Goal: Task Accomplishment & Management: Use online tool/utility

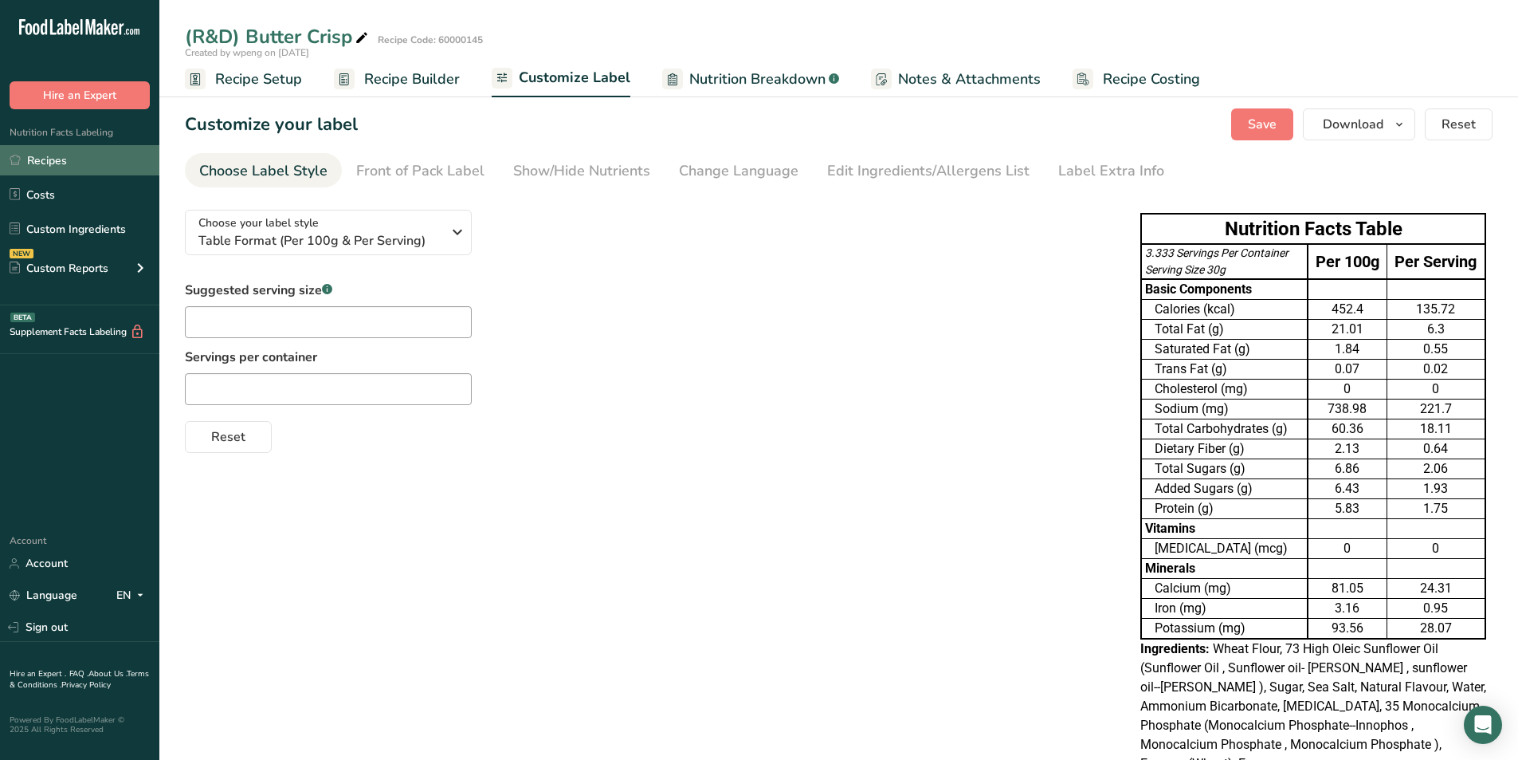
click at [70, 160] on link "Recipes" at bounding box center [79, 160] width 159 height 30
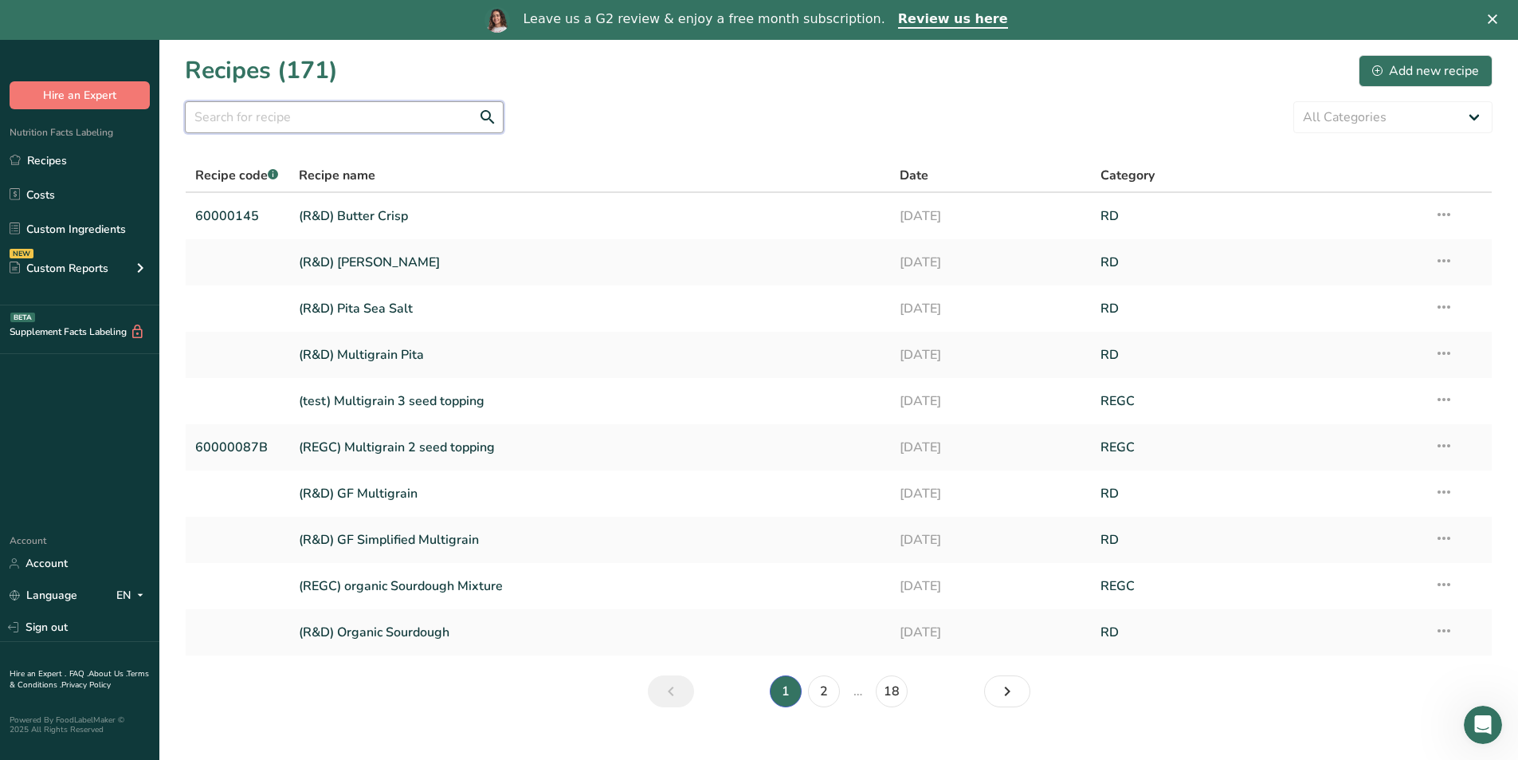
click at [371, 120] on input "text" at bounding box center [344, 117] width 319 height 32
click at [1007, 24] on div "Leave us a G2 review & enjoy a free month subscription. Review us here" at bounding box center [759, 19] width 1518 height 27
click at [1007, 23] on polygon "Close" at bounding box center [1493, 19] width 10 height 10
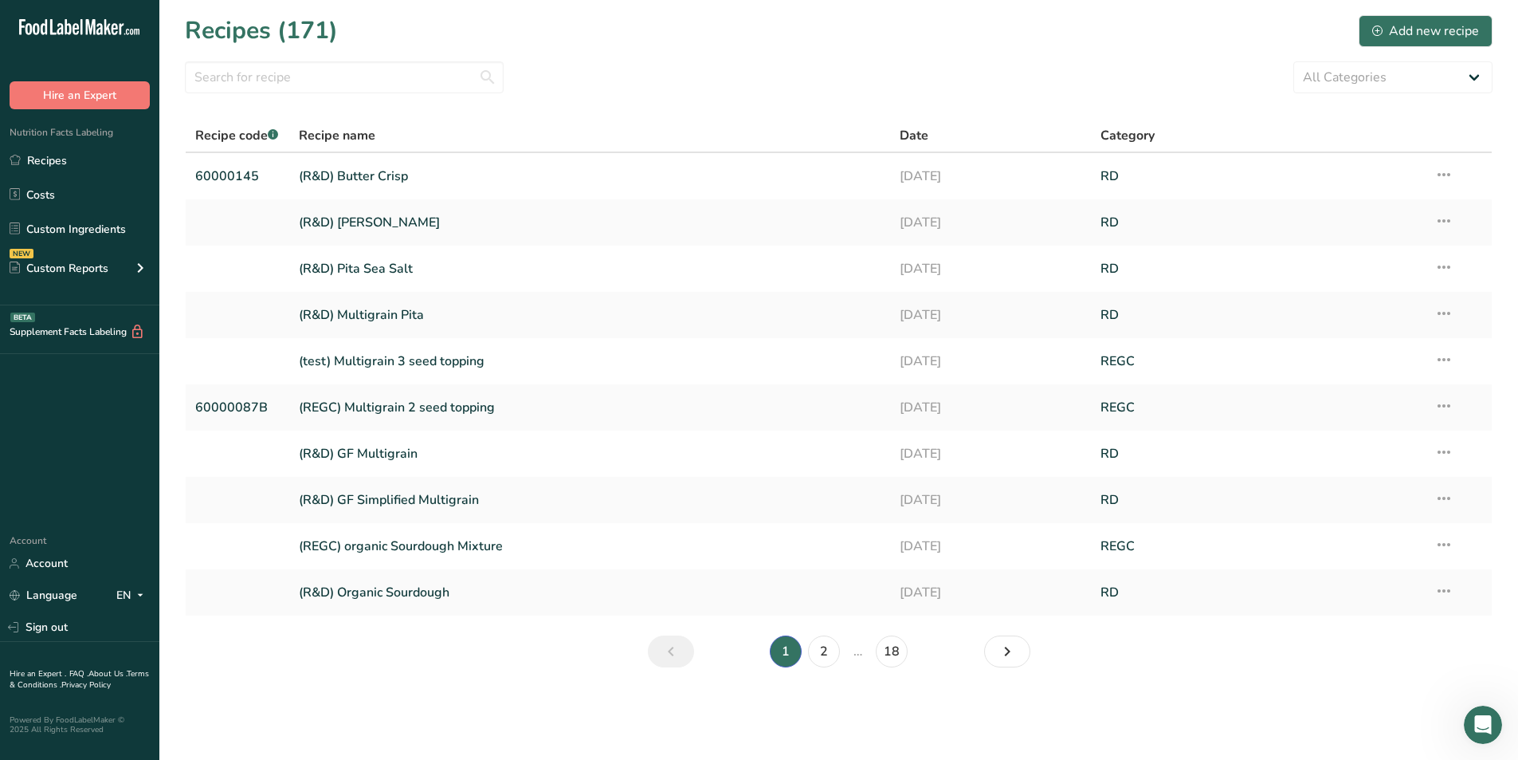
click at [324, 60] on section "Recipes (171) Add new recipe All Categories Baked Goods [GEOGRAPHIC_DATA] compo…" at bounding box center [838, 346] width 1359 height 693
click at [325, 65] on input "text" at bounding box center [344, 77] width 319 height 32
type input "159"
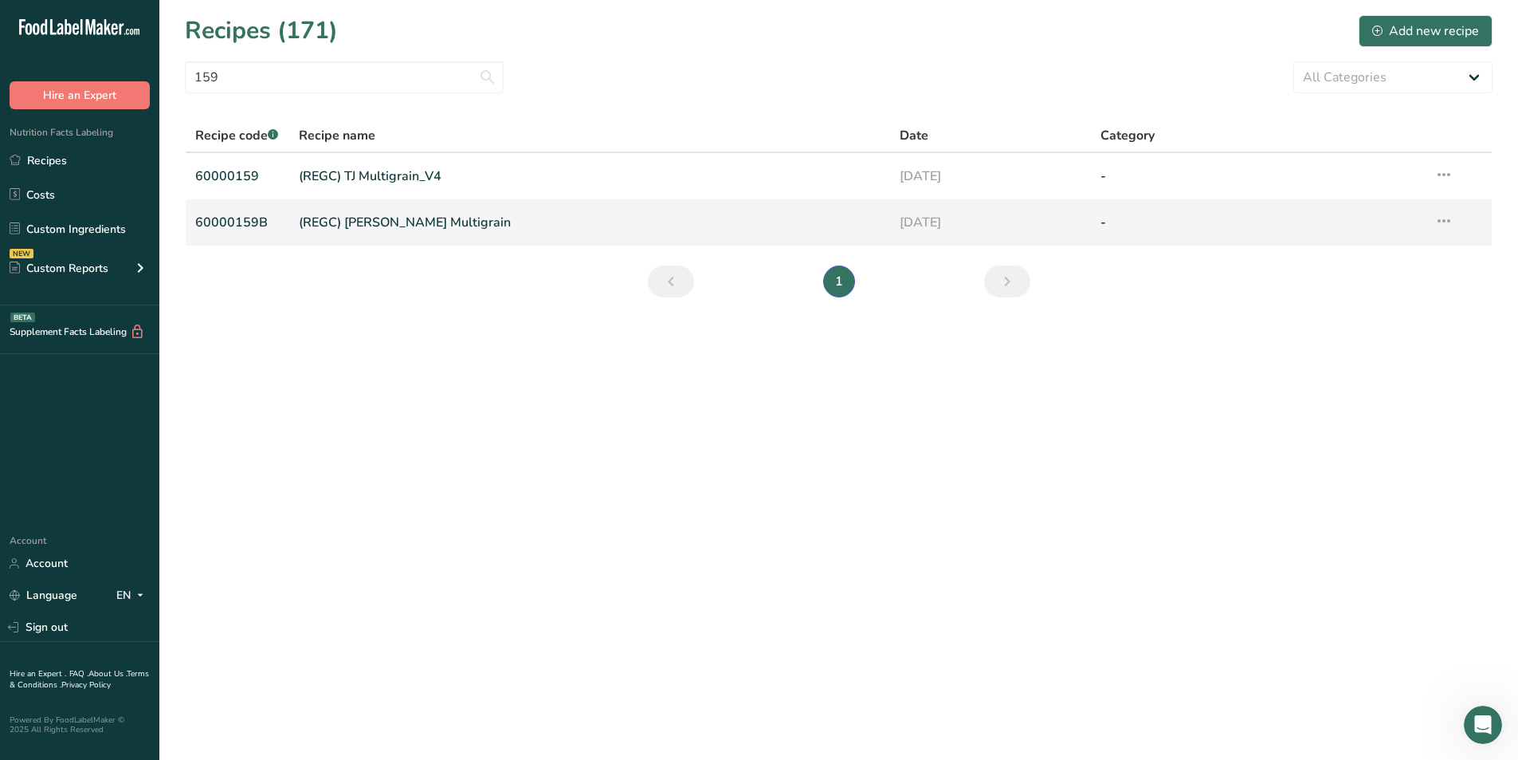
click at [362, 235] on link "(REGC) [PERSON_NAME] Multigrain" at bounding box center [590, 222] width 583 height 33
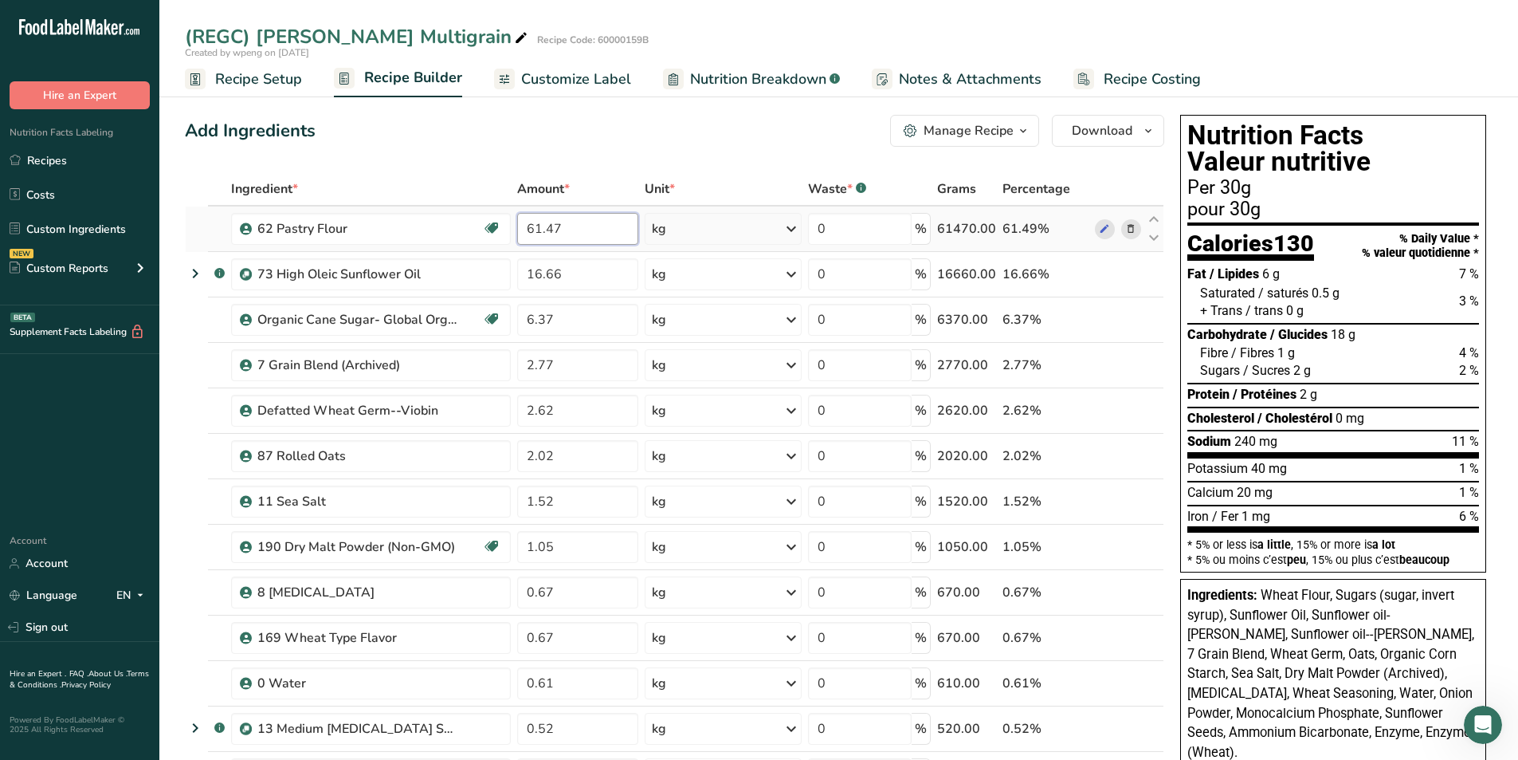
drag, startPoint x: 614, startPoint y: 222, endPoint x: 519, endPoint y: 238, distance: 96.1
click at [519, 238] on input "61.47" at bounding box center [577, 229] width 121 height 32
type input "59.97"
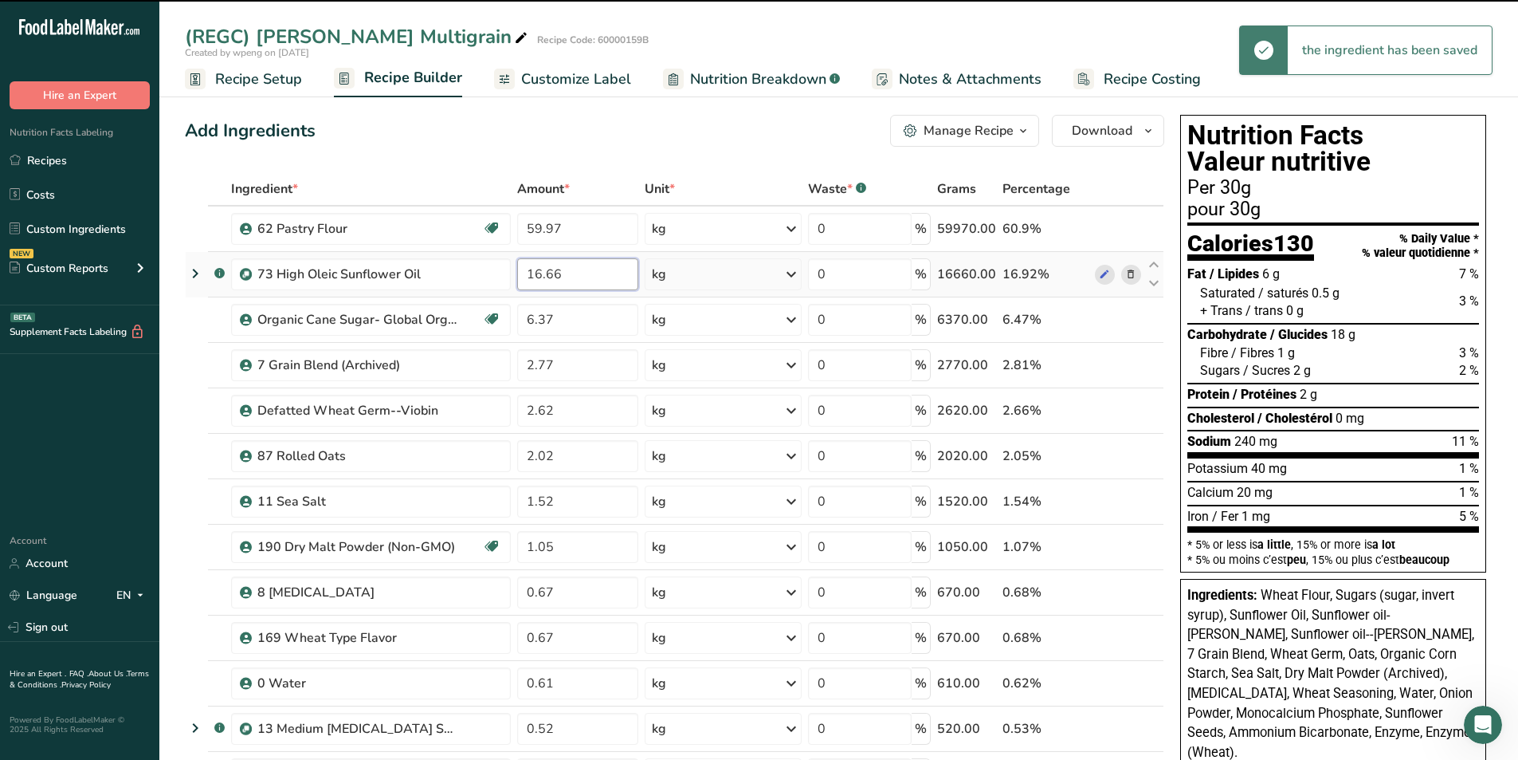
click at [596, 269] on input "16.66" at bounding box center [577, 274] width 121 height 32
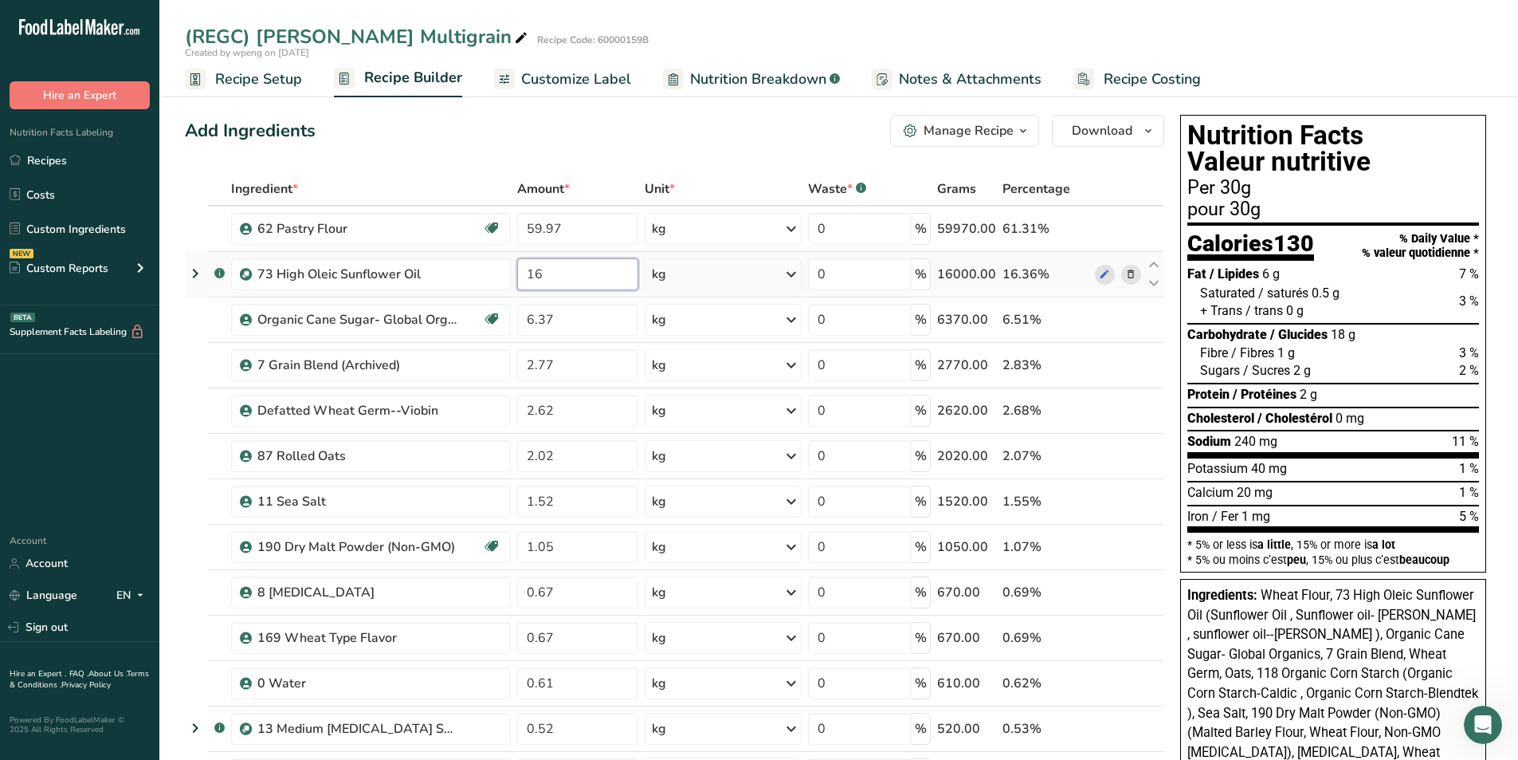
type input "1"
type input "18.6"
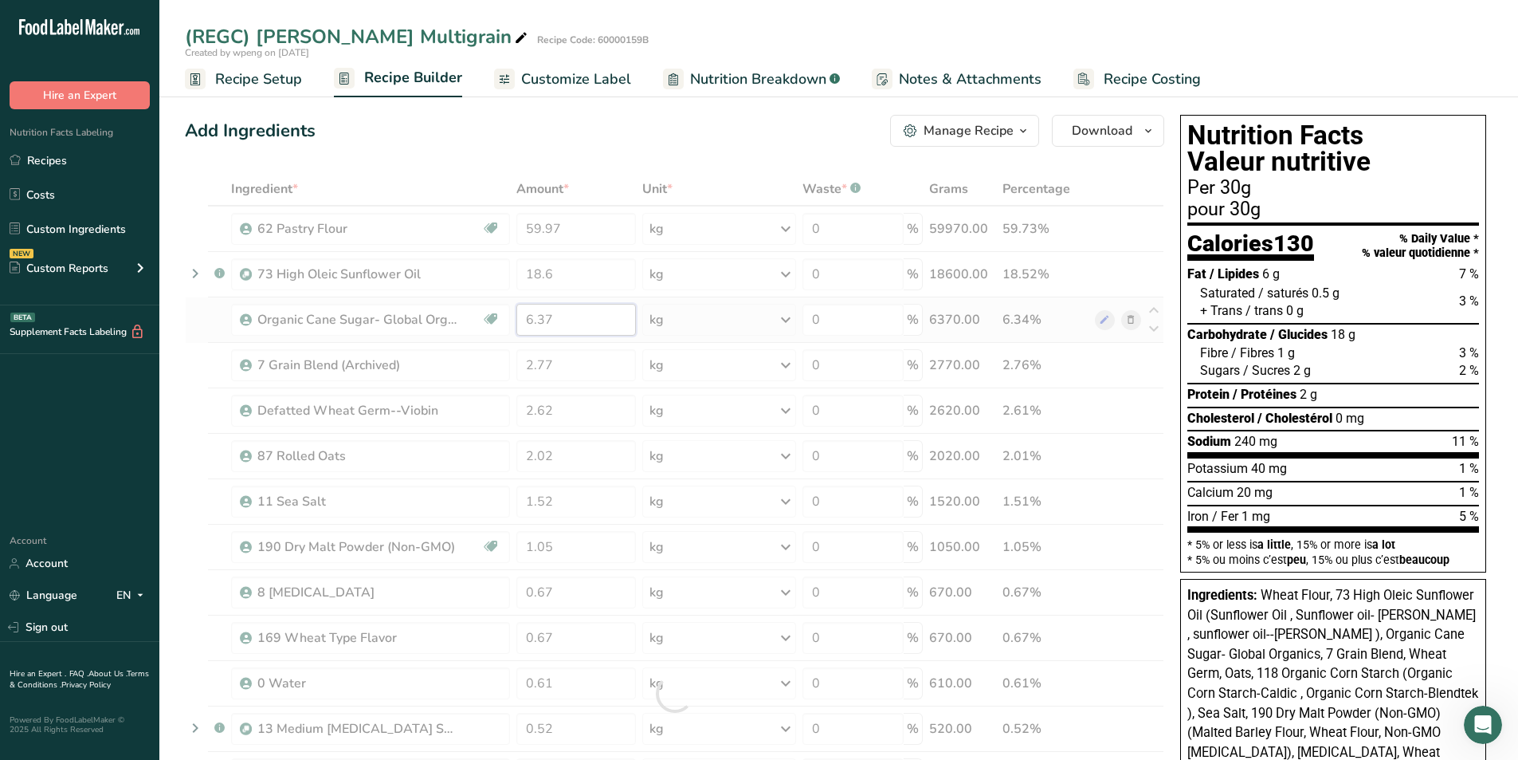
click at [568, 310] on div "Ingredient * Amount * Unit * Waste * .a-a{fill:#347362;}.b-a{fill:#fff;} Grams …" at bounding box center [675, 693] width 980 height 1043
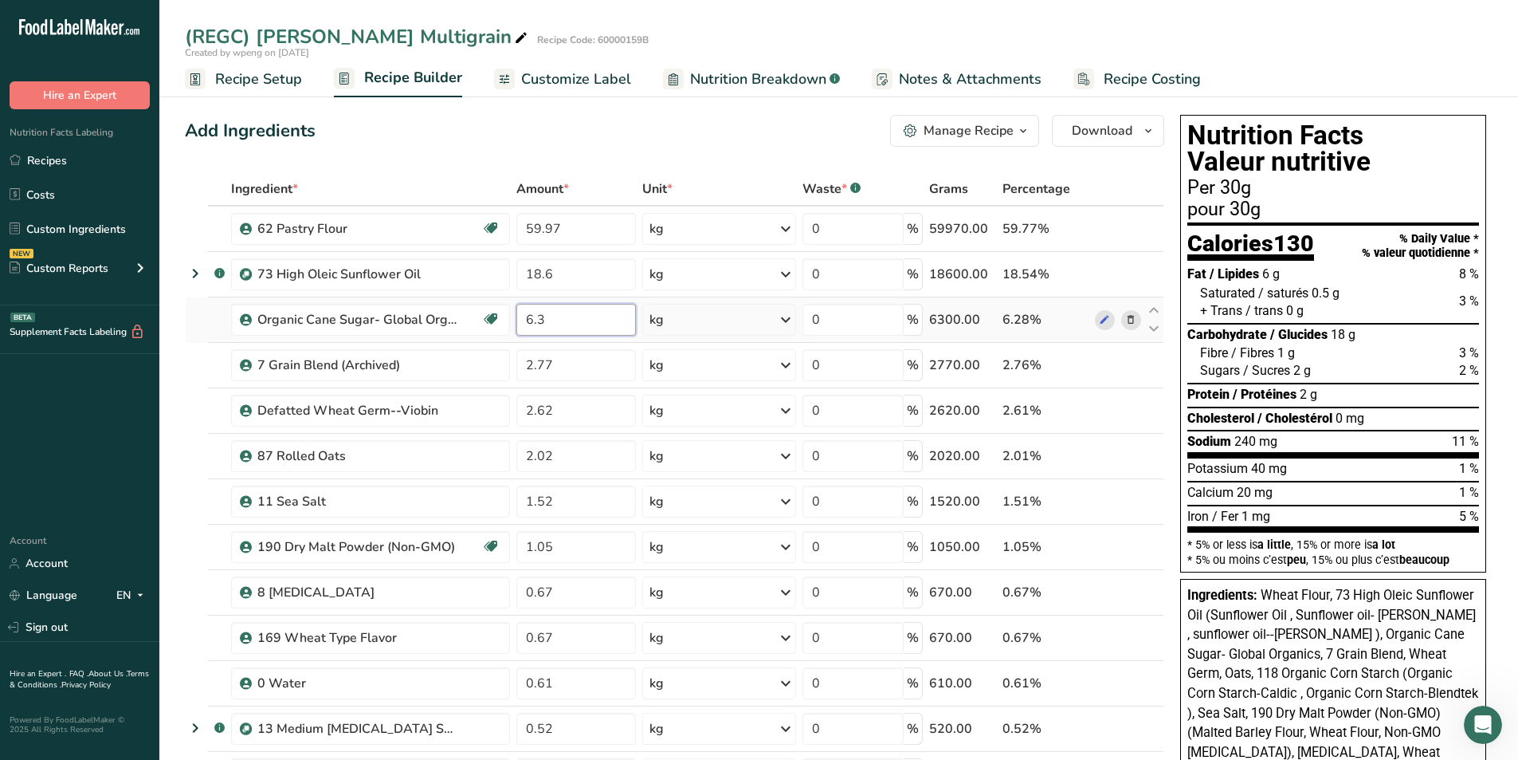
type input "6"
type input "6.22"
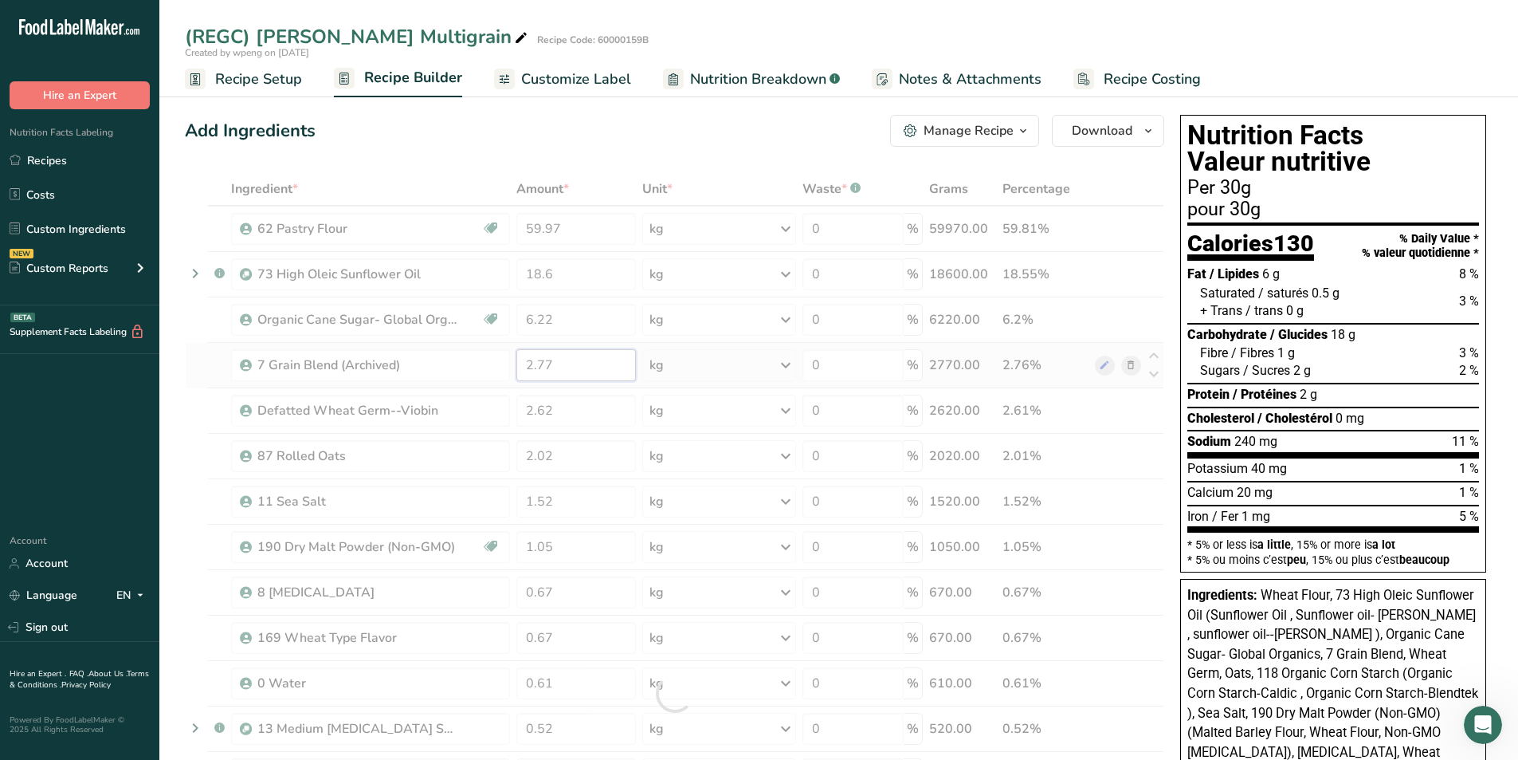
click at [585, 352] on div "Ingredient * Amount * Unit * Waste * .a-a{fill:#347362;}.b-a{fill:#fff;} Grams …" at bounding box center [675, 693] width 980 height 1043
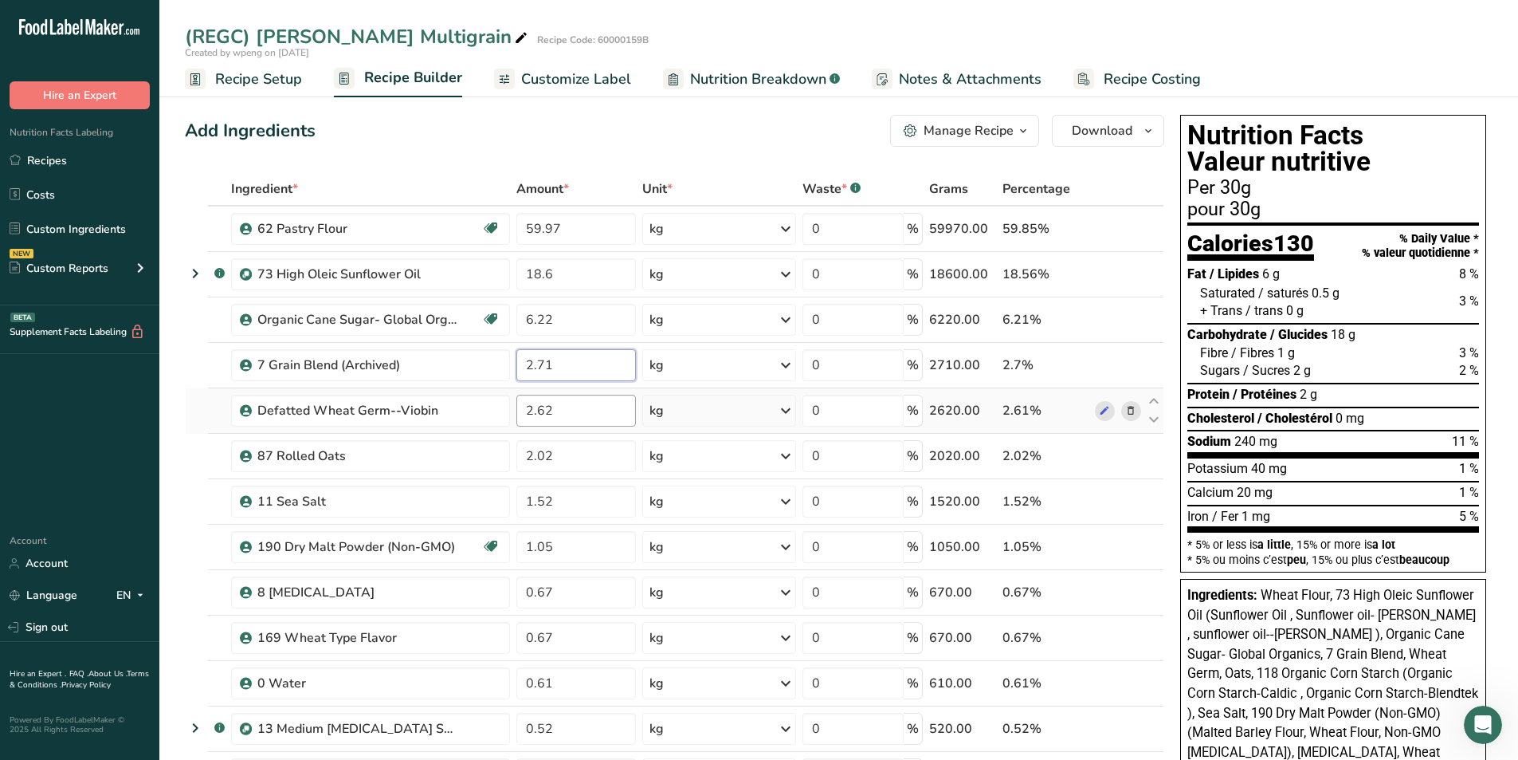
type input "2.71"
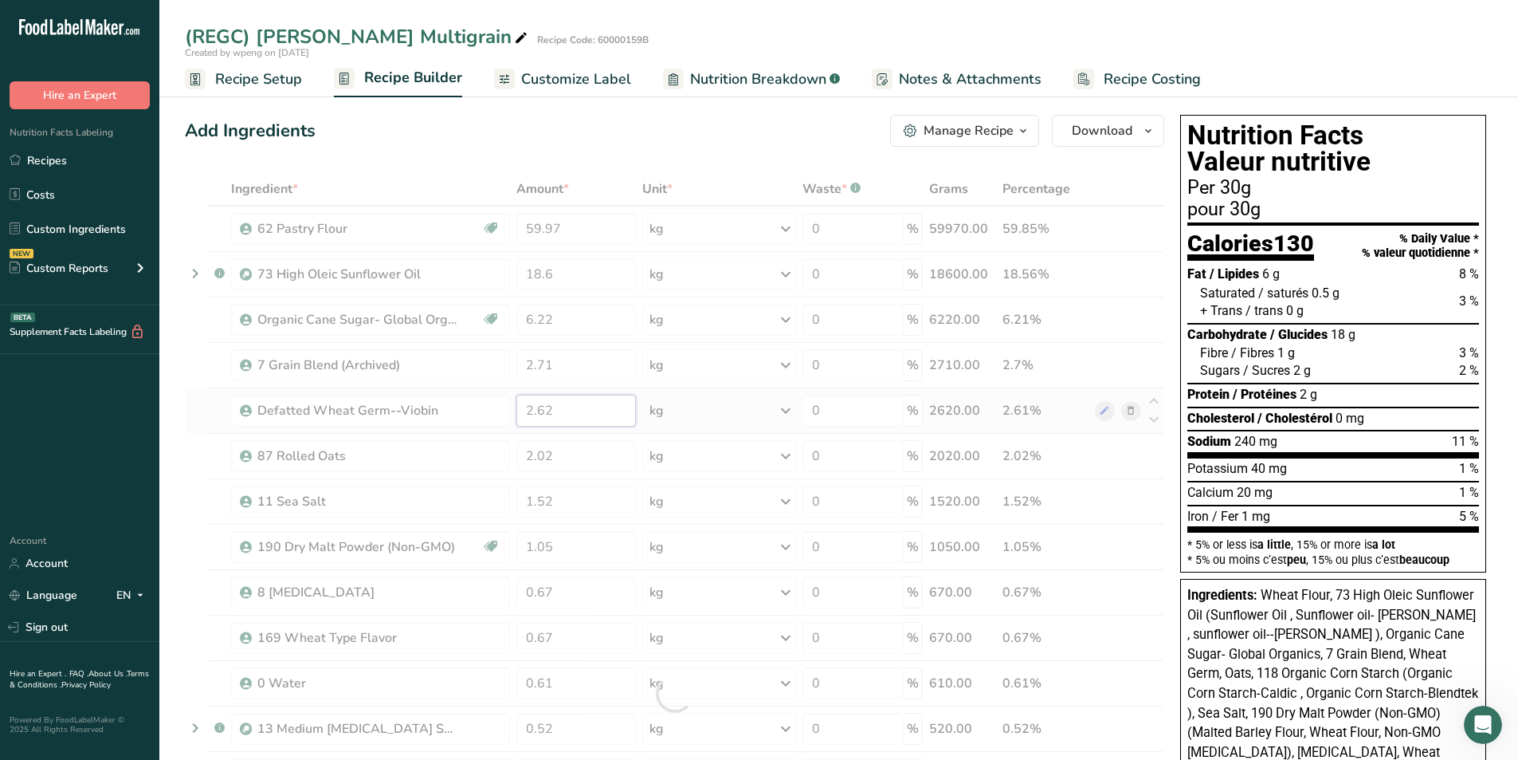
click at [583, 401] on div "Ingredient * Amount * Unit * Waste * .a-a{fill:#347362;}.b-a{fill:#fff;} Grams …" at bounding box center [675, 693] width 980 height 1043
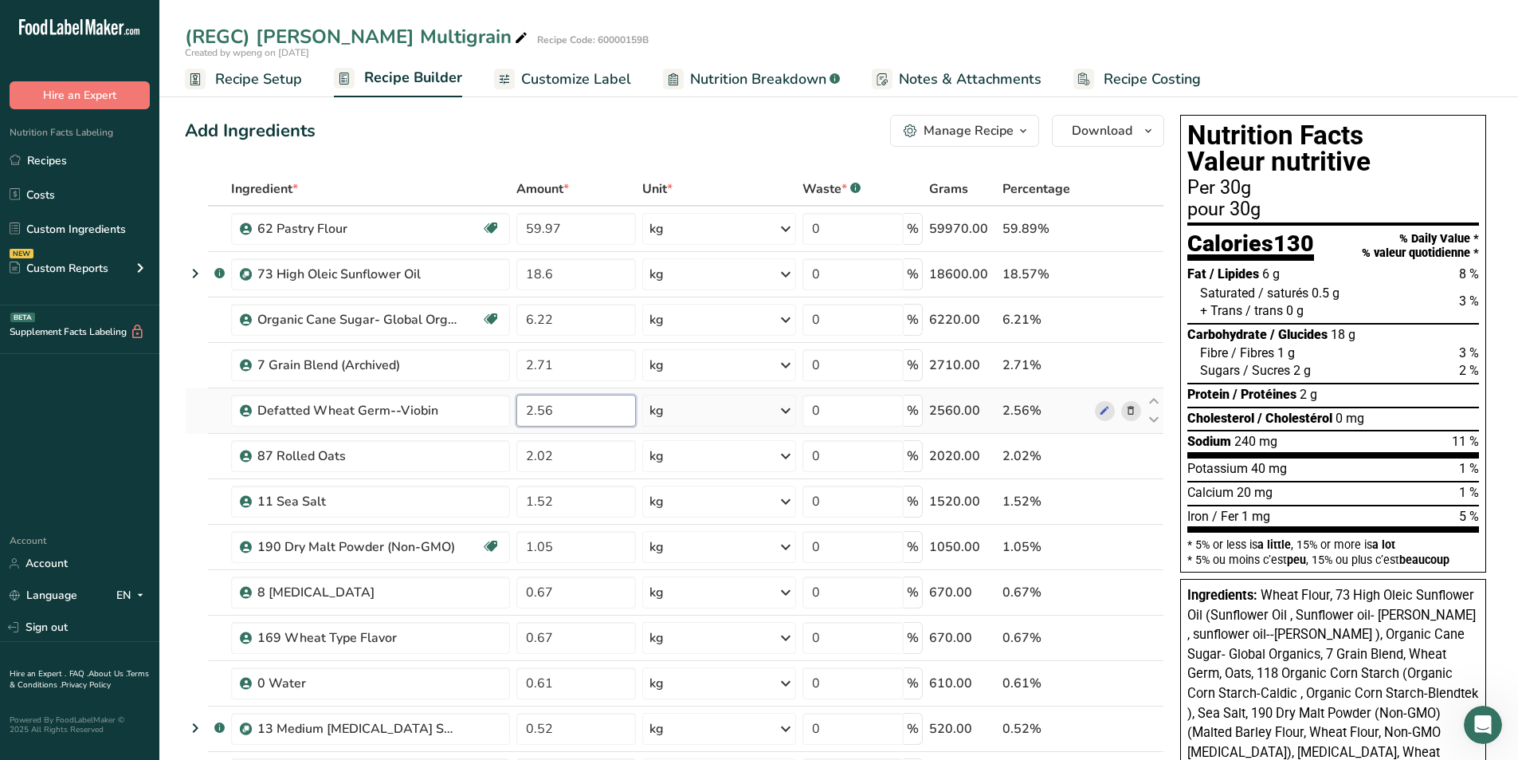
type input "2.56"
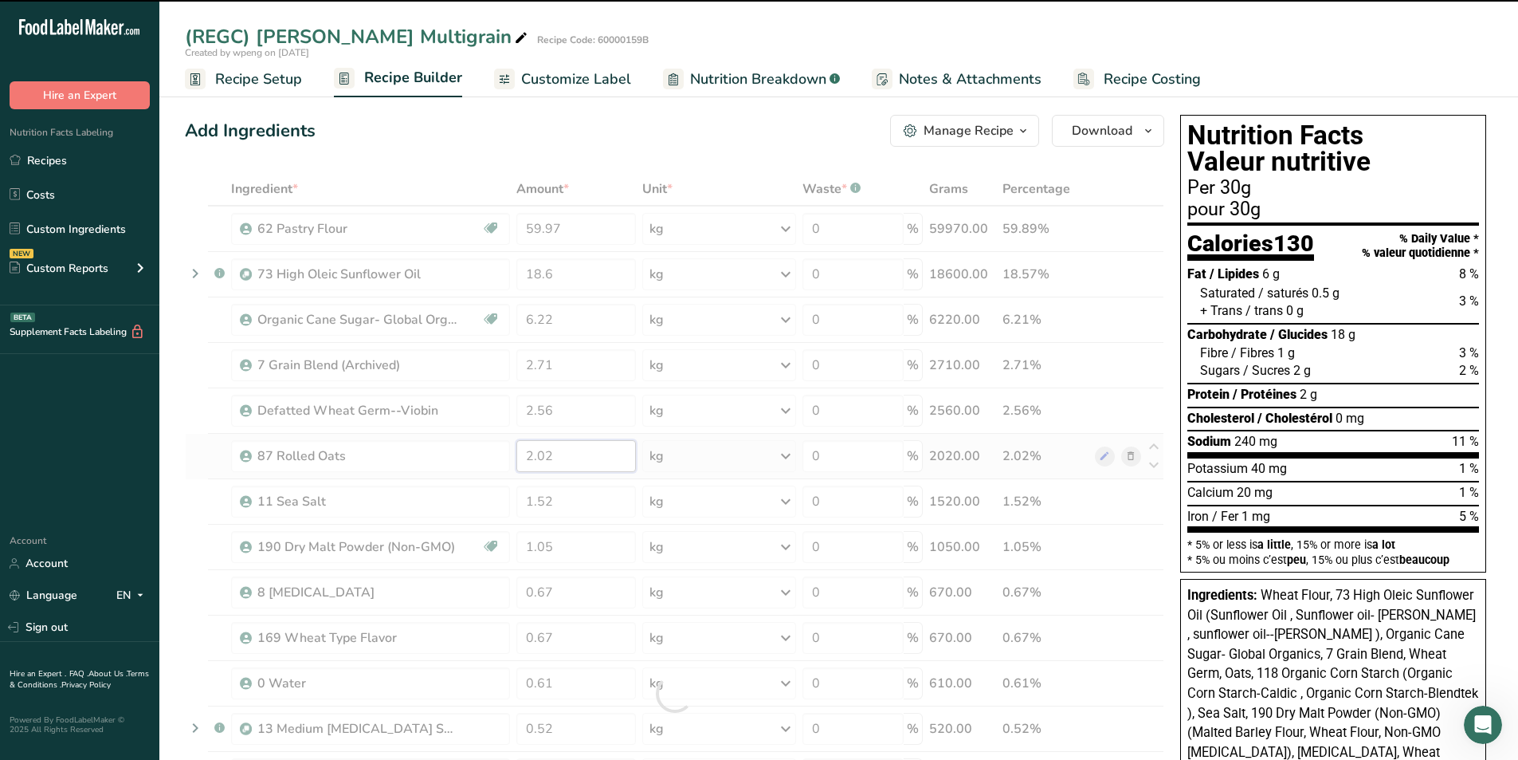
click at [590, 461] on input "2.02" at bounding box center [576, 456] width 120 height 32
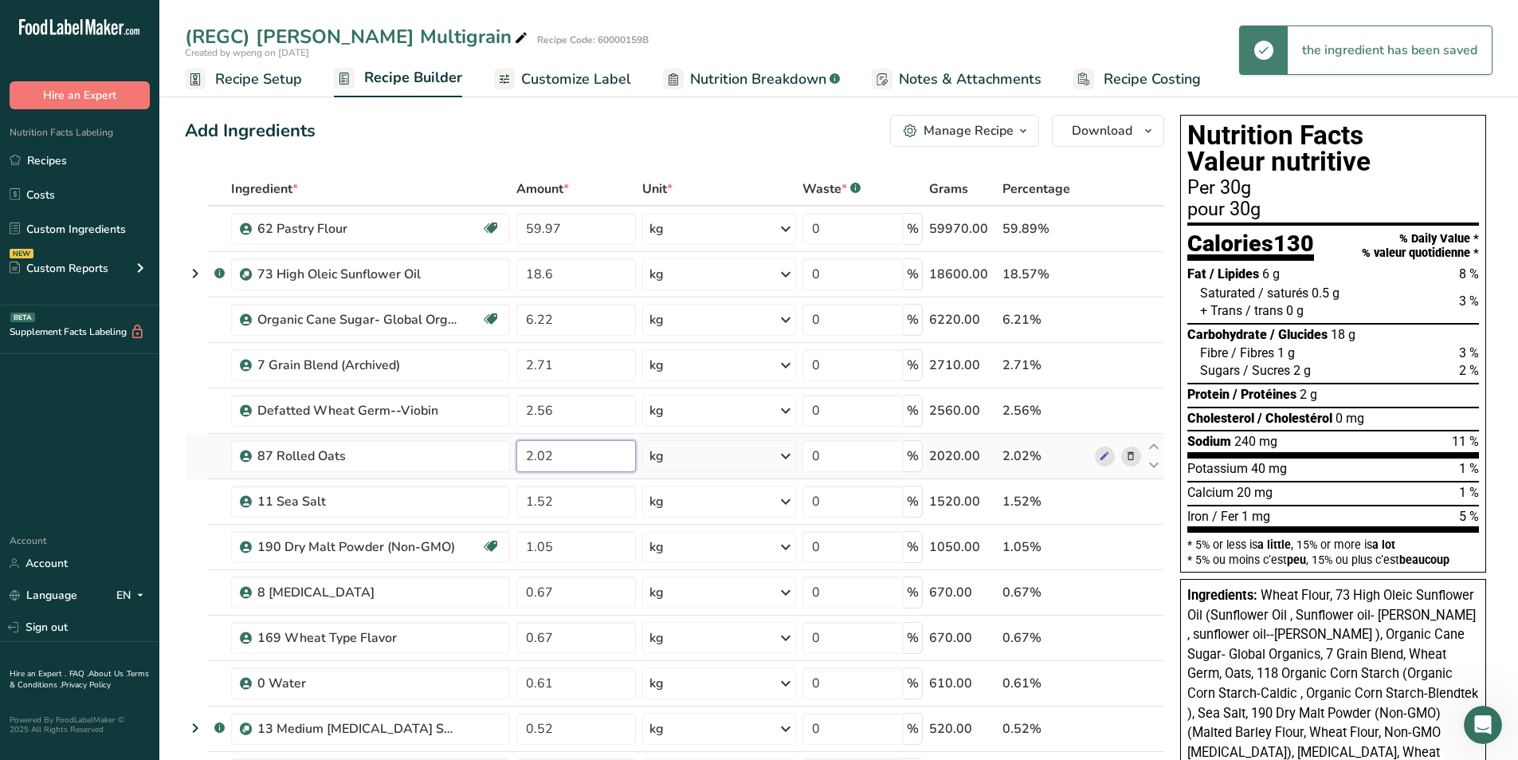
type input "2"
type input "1.97"
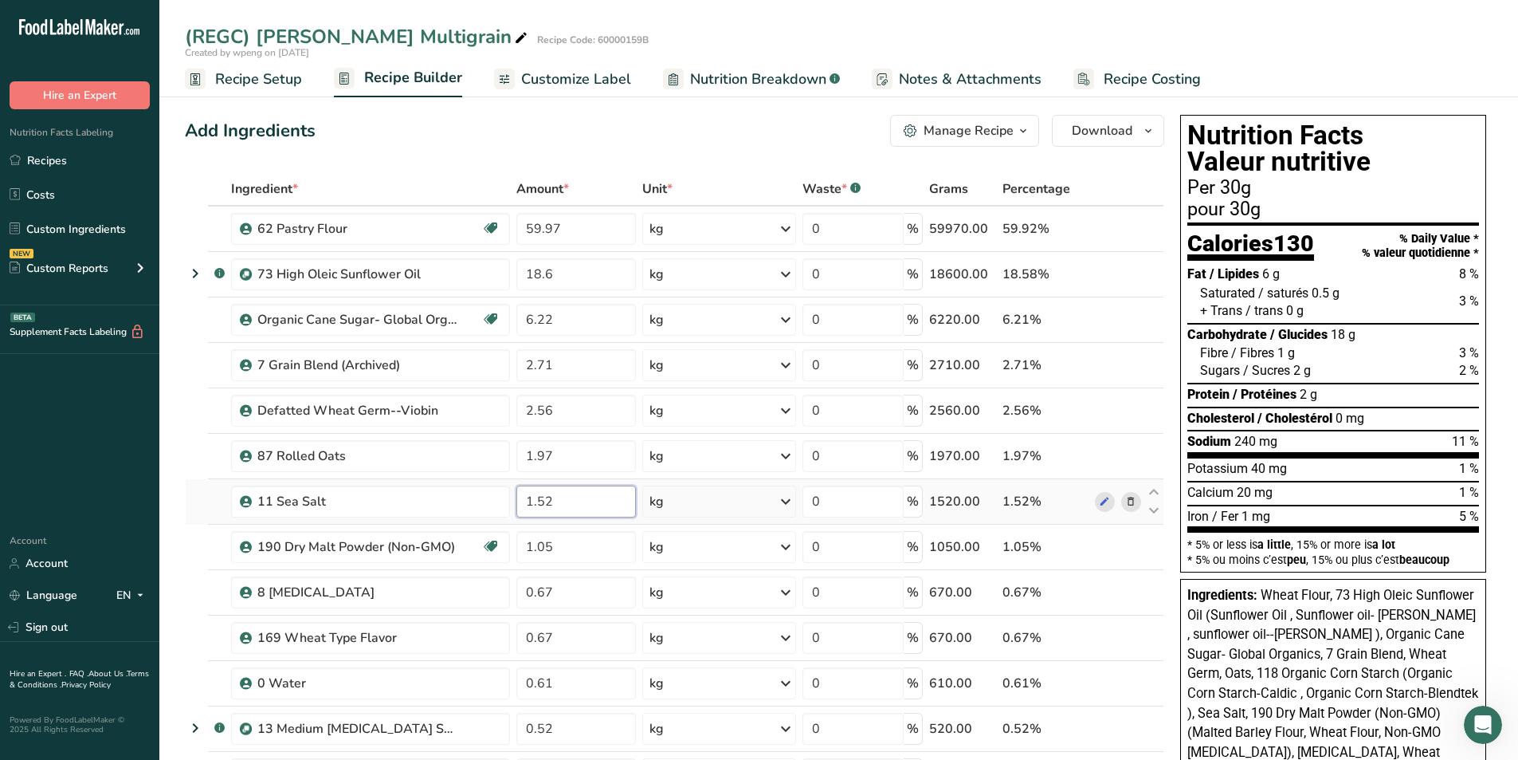
click at [588, 472] on input "1.52" at bounding box center [576, 501] width 120 height 32
type input "1.02"
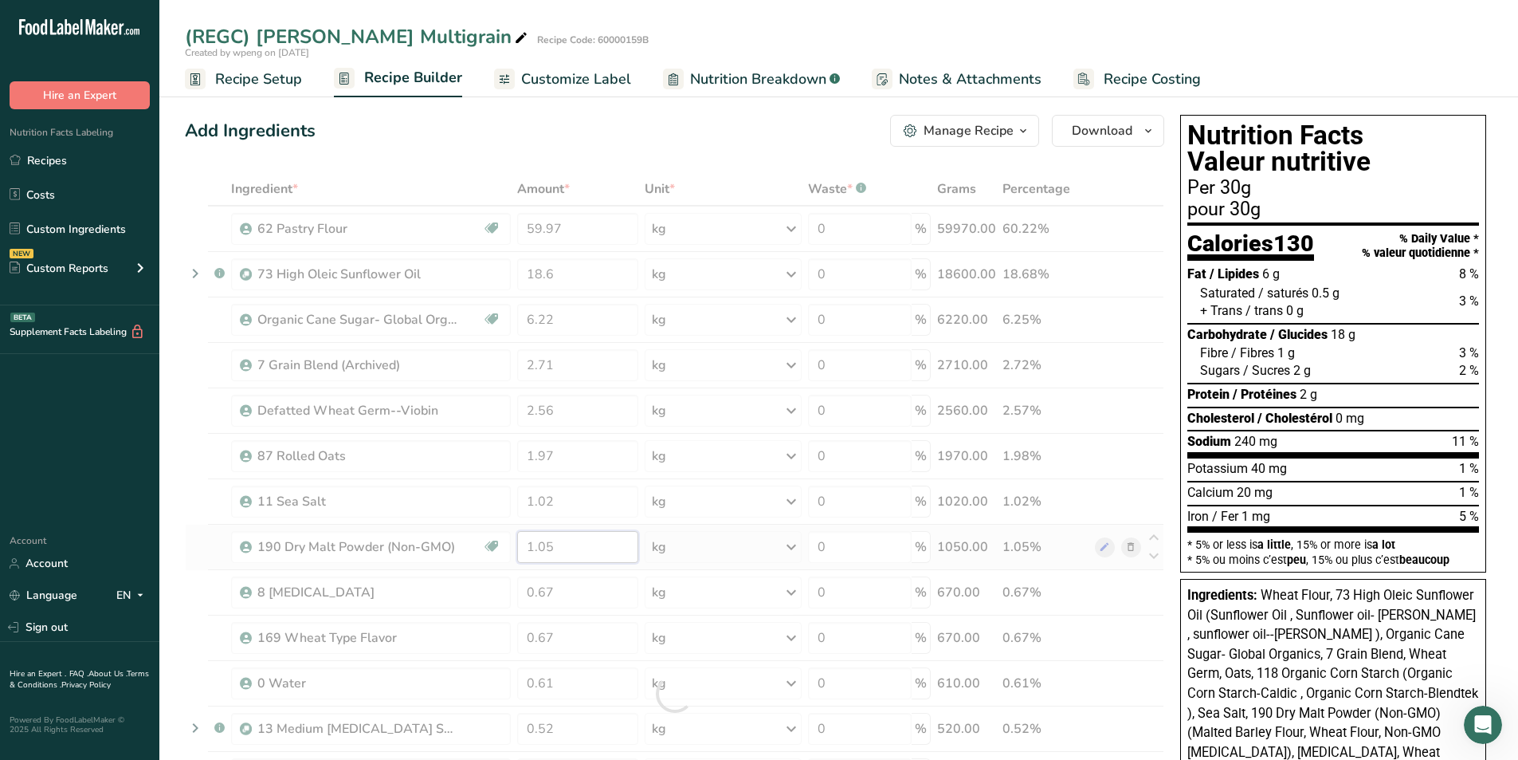
click at [562, 472] on div "Ingredient * Amount * Unit * Waste * .a-a{fill:#347362;}.b-a{fill:#fff;} Grams …" at bounding box center [675, 693] width 980 height 1043
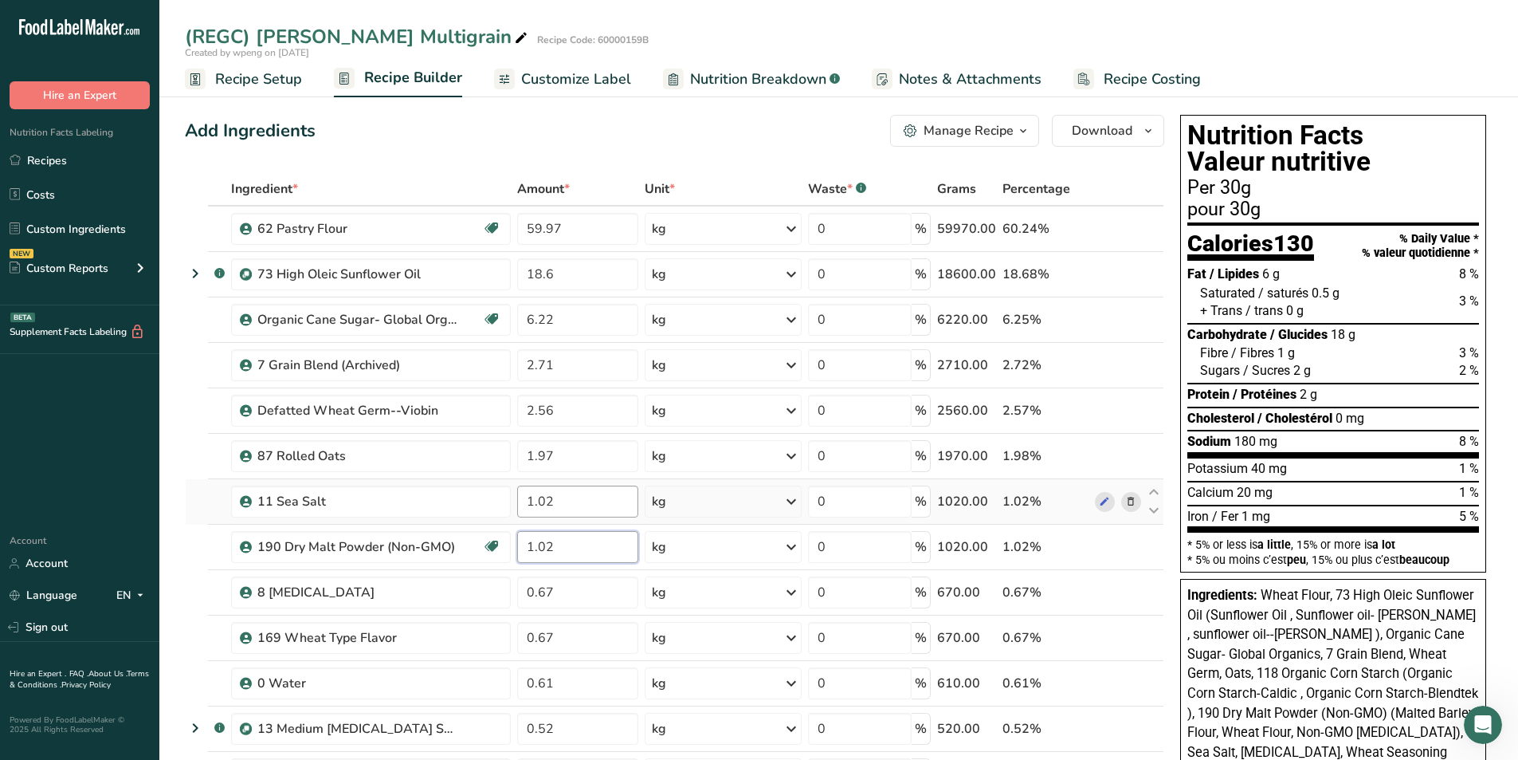
type input "1.02"
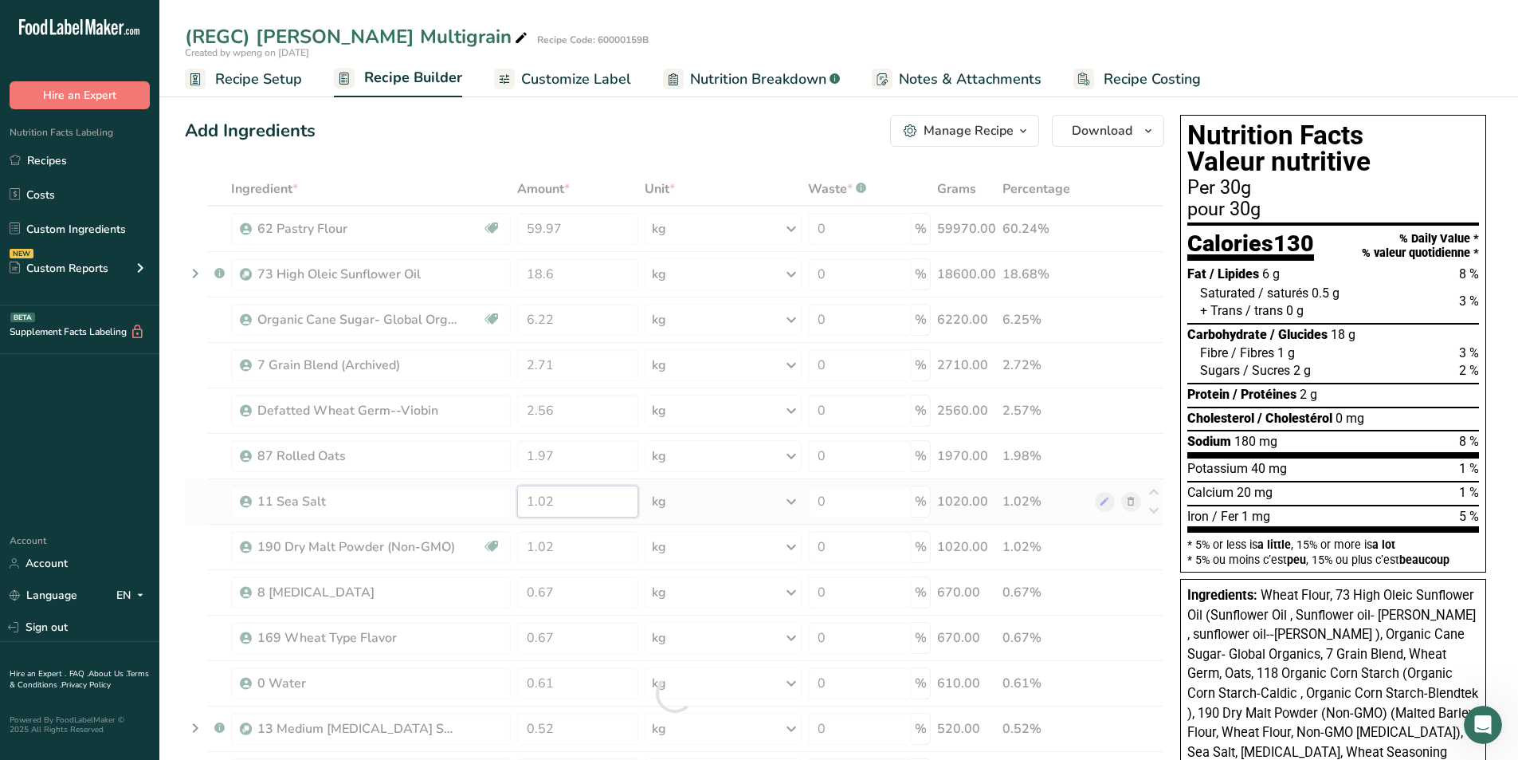
click at [578, 472] on div "Ingredient * Amount * Unit * Waste * .a-a{fill:#347362;}.b-a{fill:#fff;} Grams …" at bounding box center [675, 693] width 980 height 1043
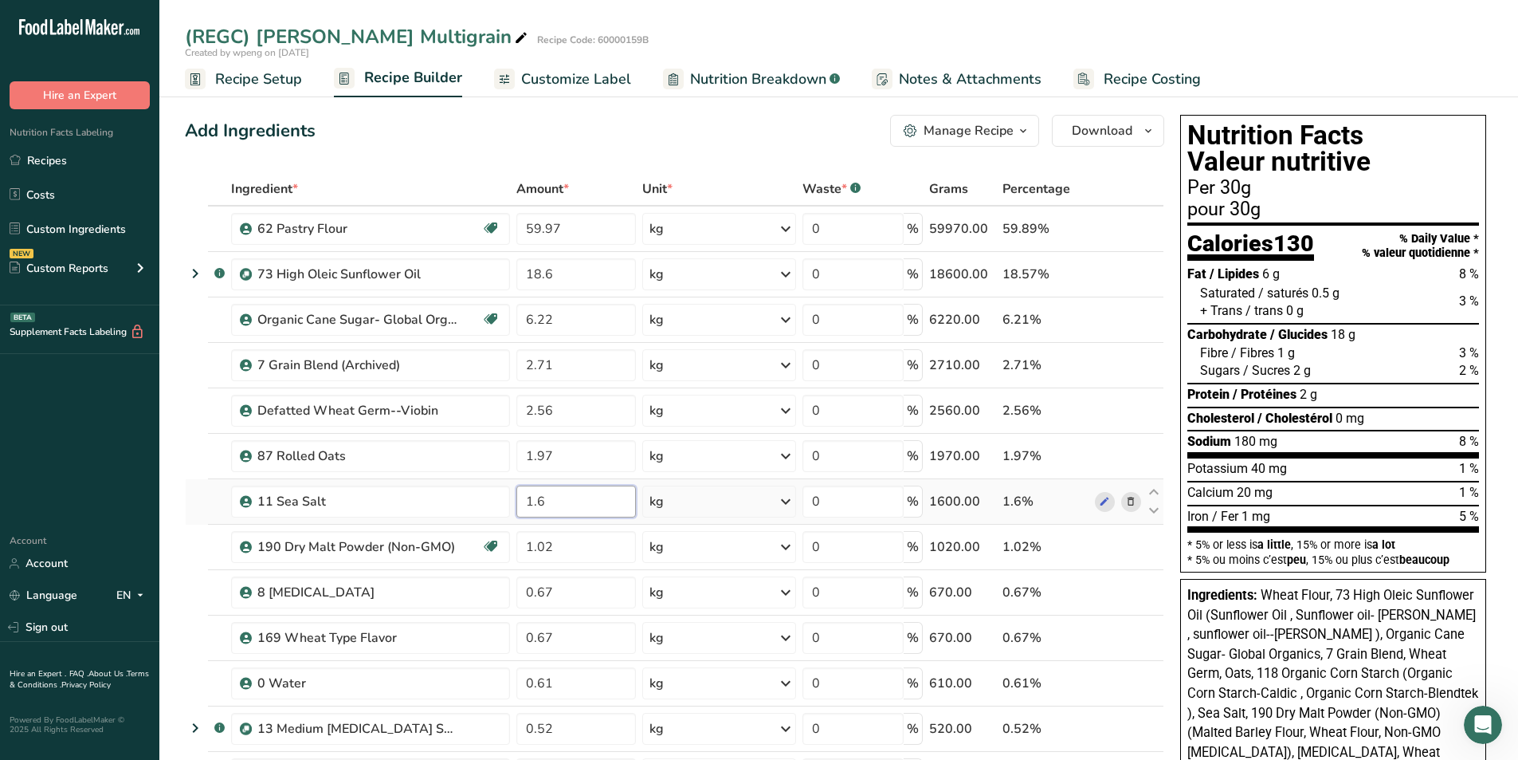
type input "1.6"
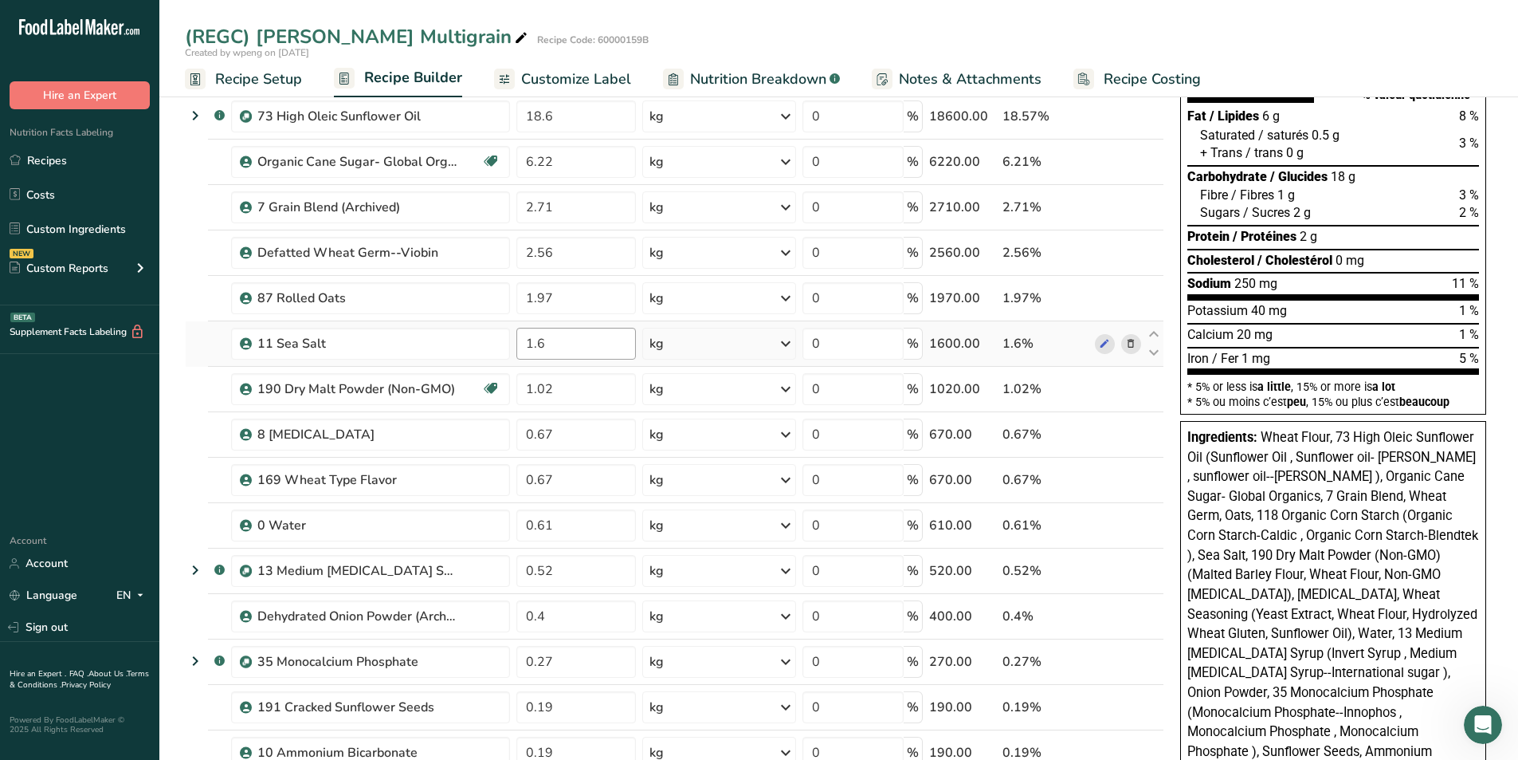
scroll to position [159, 0]
click at [579, 429] on input "0.67" at bounding box center [576, 433] width 120 height 32
type input "0.66"
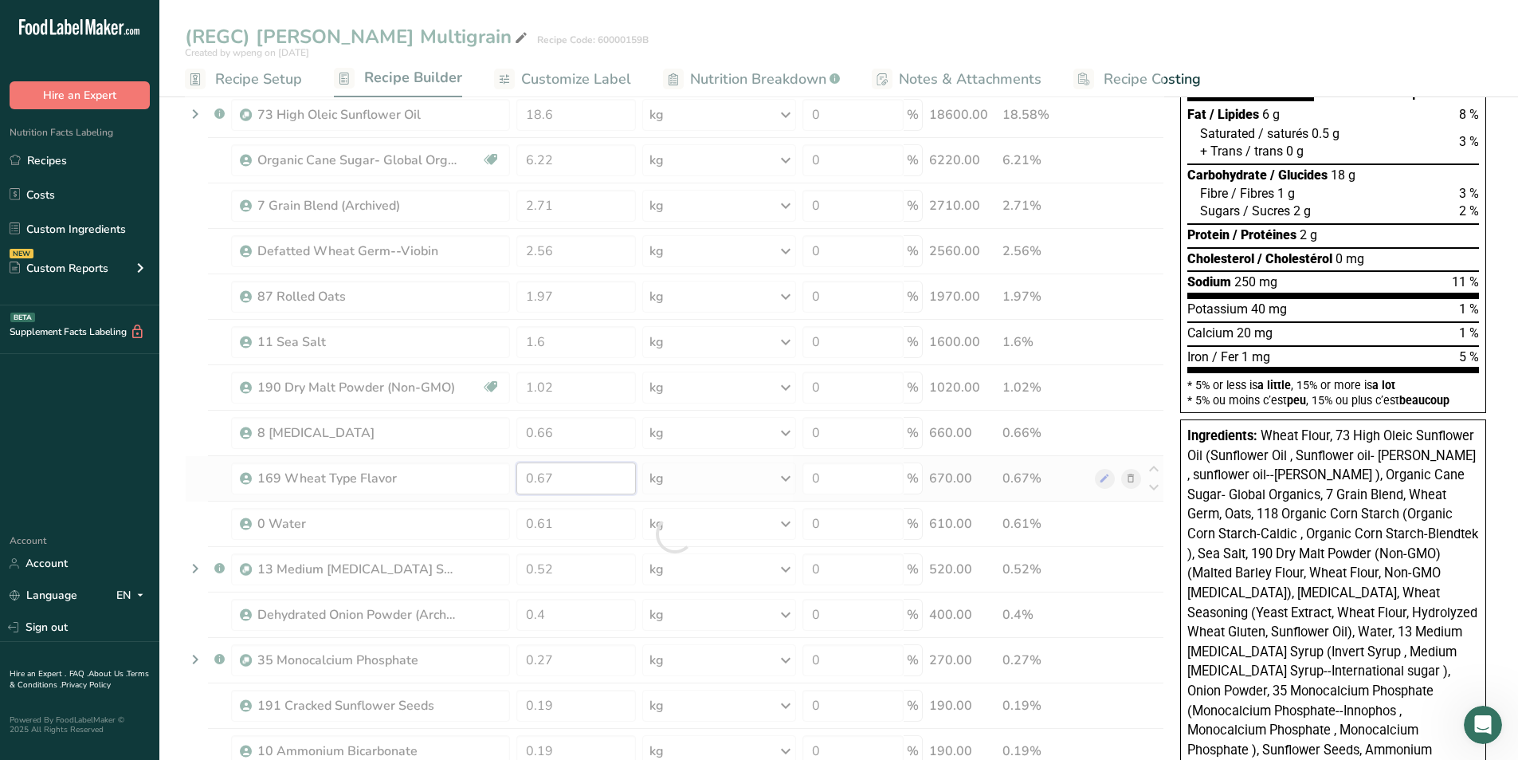
click at [572, 468] on div "Ingredient * Amount * Unit * Waste * .a-a{fill:#347362;}.b-a{fill:#fff;} Grams …" at bounding box center [675, 534] width 980 height 1043
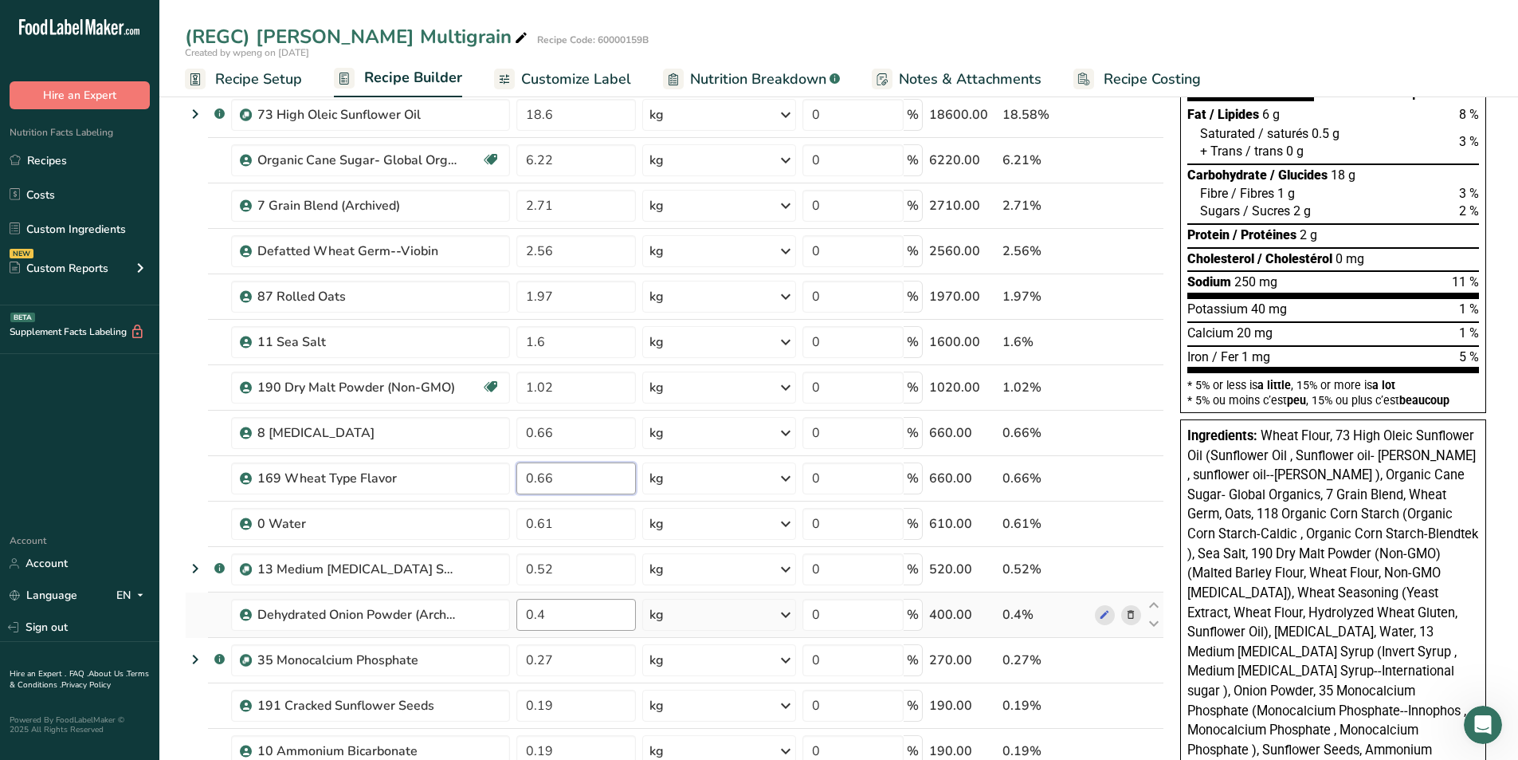
type input "0.66"
click at [560, 472] on input "0.52" at bounding box center [576, 569] width 120 height 32
type input "0.51"
click at [554, 472] on div "Ingredient * Amount * Unit * Waste * .a-a{fill:#347362;}.b-a{fill:#fff;} Grams …" at bounding box center [675, 534] width 980 height 1043
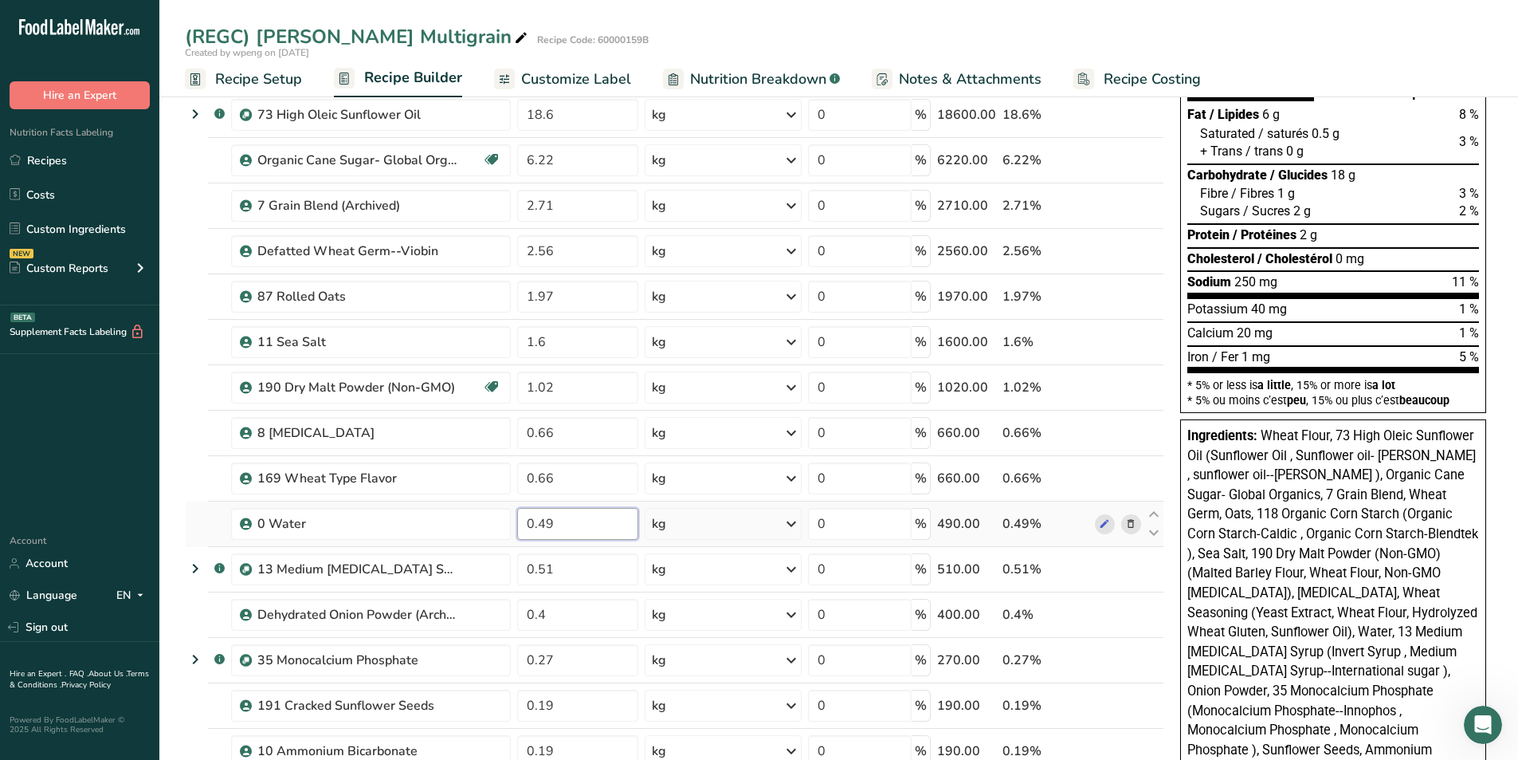
type input "0.49"
click at [568, 472] on input "0.4" at bounding box center [577, 615] width 121 height 32
type input "0.39"
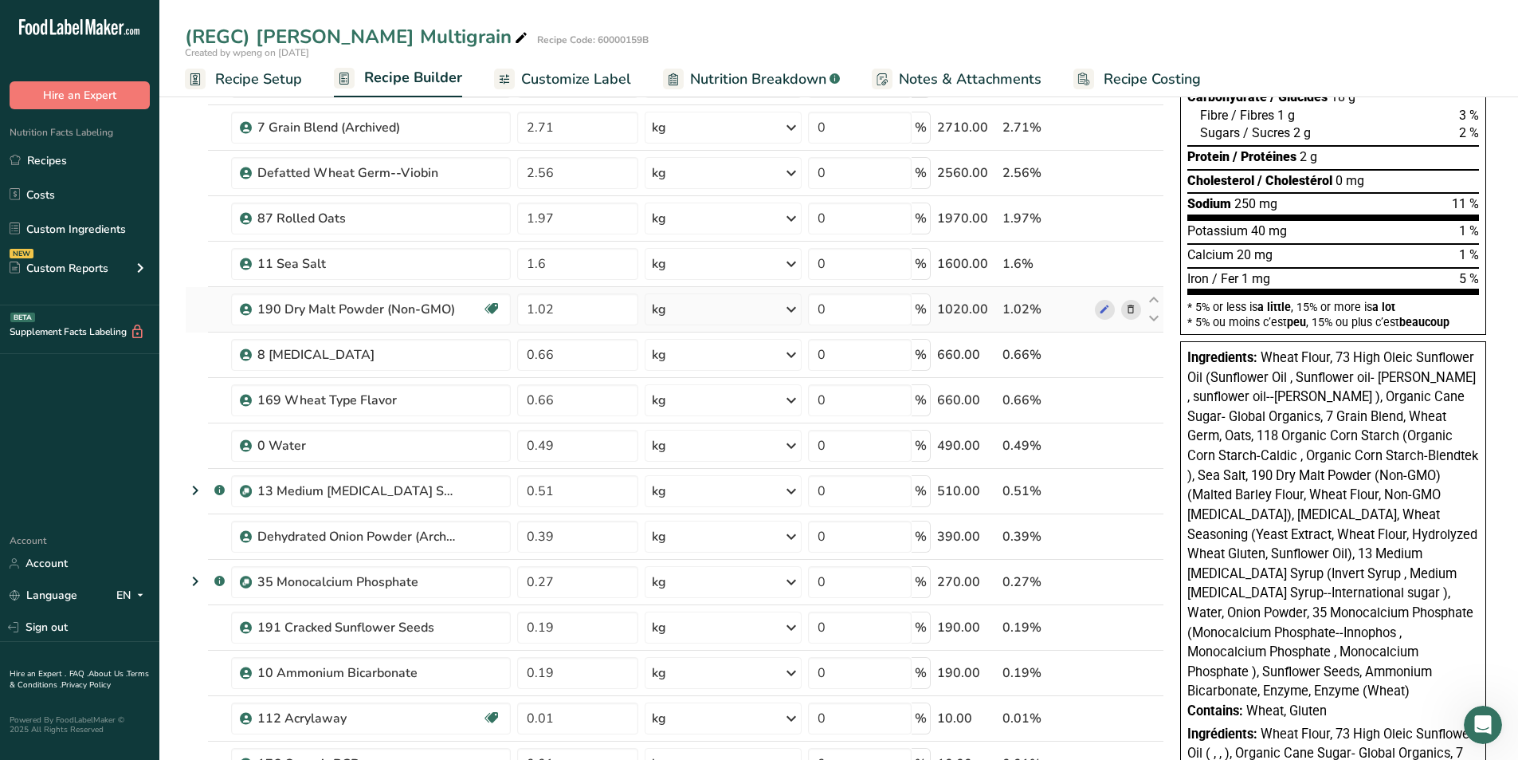
scroll to position [239, 0]
click at [579, 472] on input "0.27" at bounding box center [577, 580] width 121 height 32
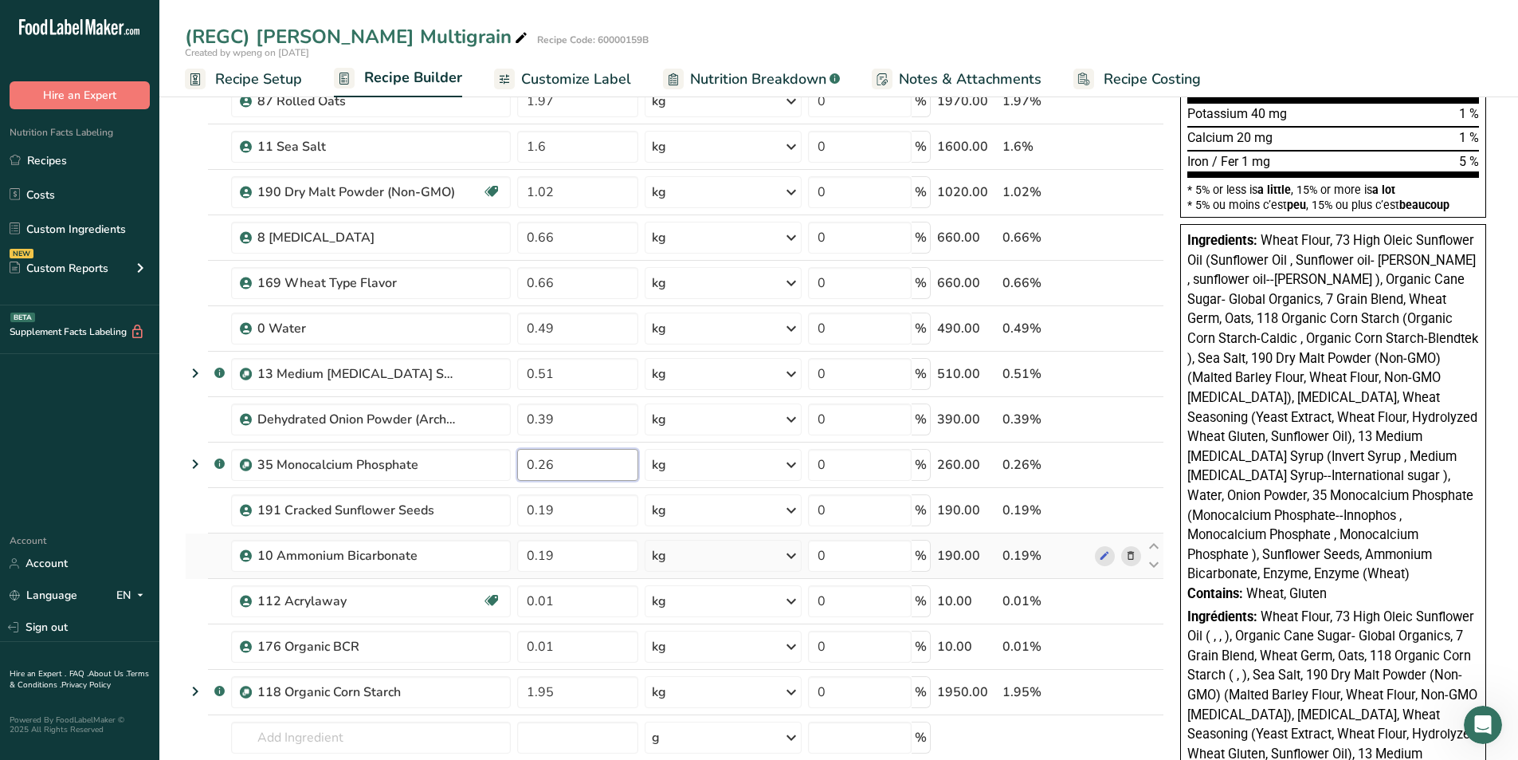
scroll to position [399, 0]
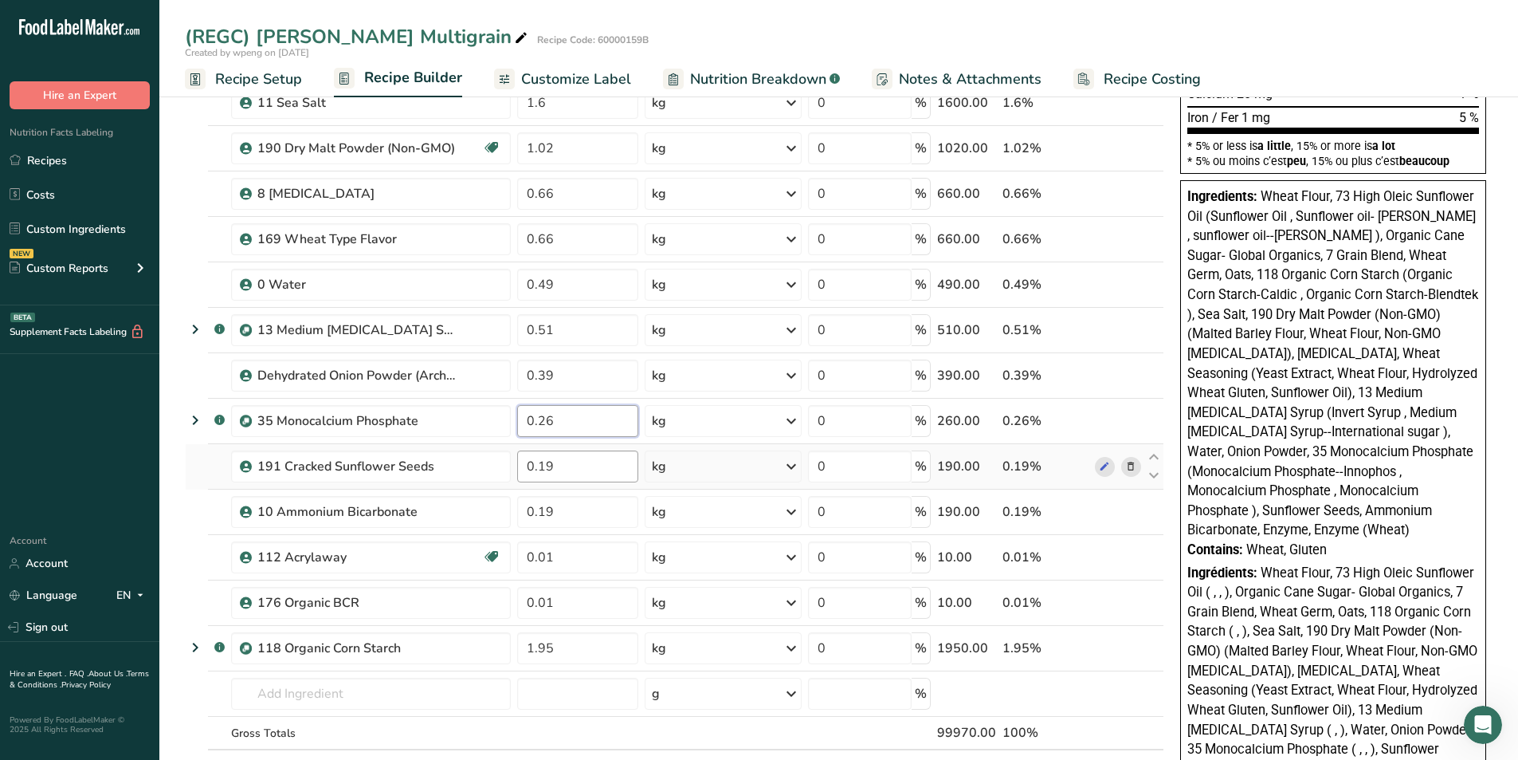
type input "0.26"
click at [581, 472] on div "Ingredient * Amount * Unit * Waste * .a-a{fill:#347362;}.b-a{fill:#fff;} Grams …" at bounding box center [675, 295] width 980 height 1043
click at [575, 472] on div "Ingredient * Amount * Unit * Waste * .a-a{fill:#347362;}.b-a{fill:#fff;} Grams …" at bounding box center [675, 295] width 980 height 1043
type input "0.26"
click at [1007, 472] on td at bounding box center [1118, 693] width 53 height 45
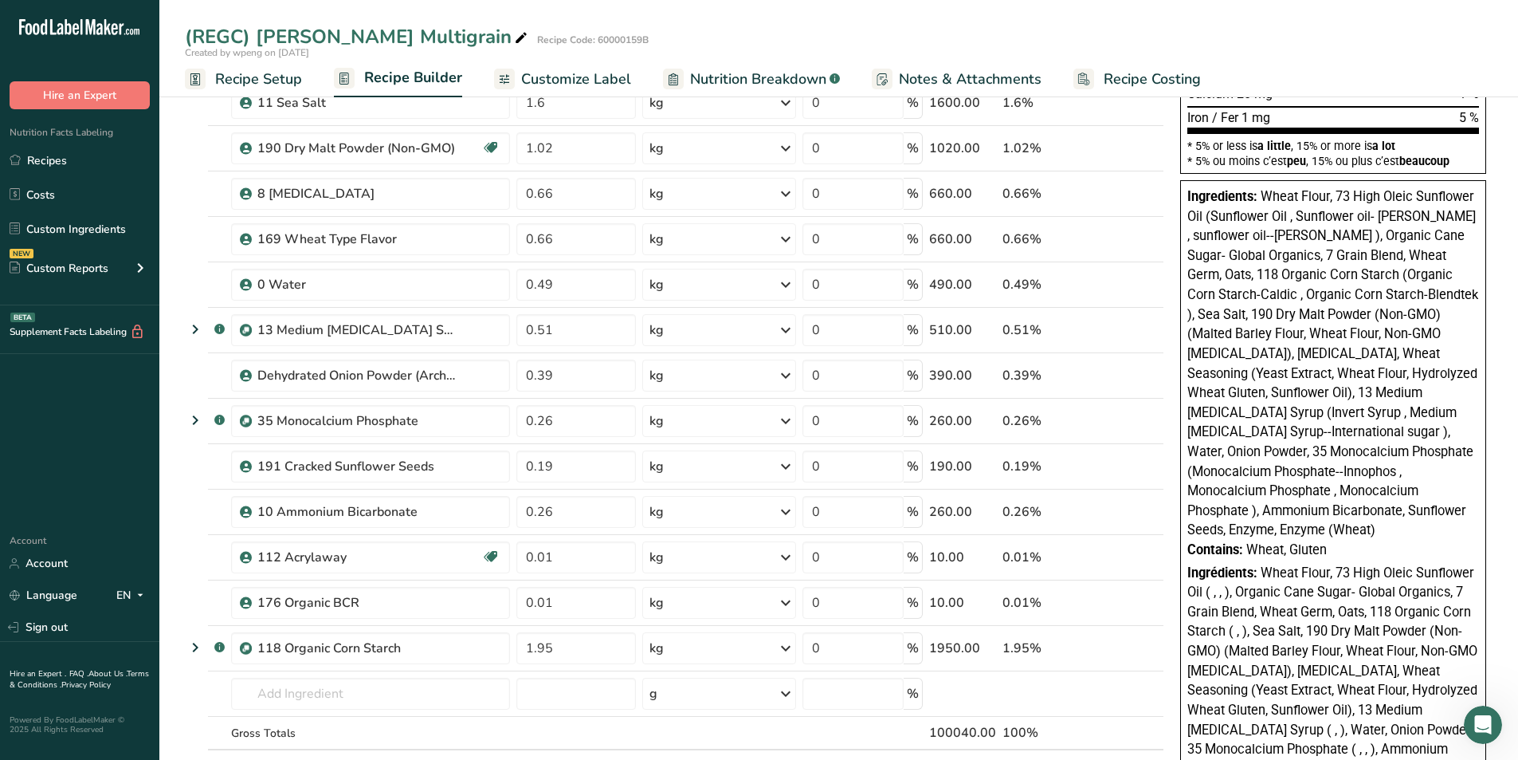
drag, startPoint x: 581, startPoint y: 73, endPoint x: 575, endPoint y: 82, distance: 10.4
click at [581, 73] on span "Customize Label" at bounding box center [576, 80] width 110 height 22
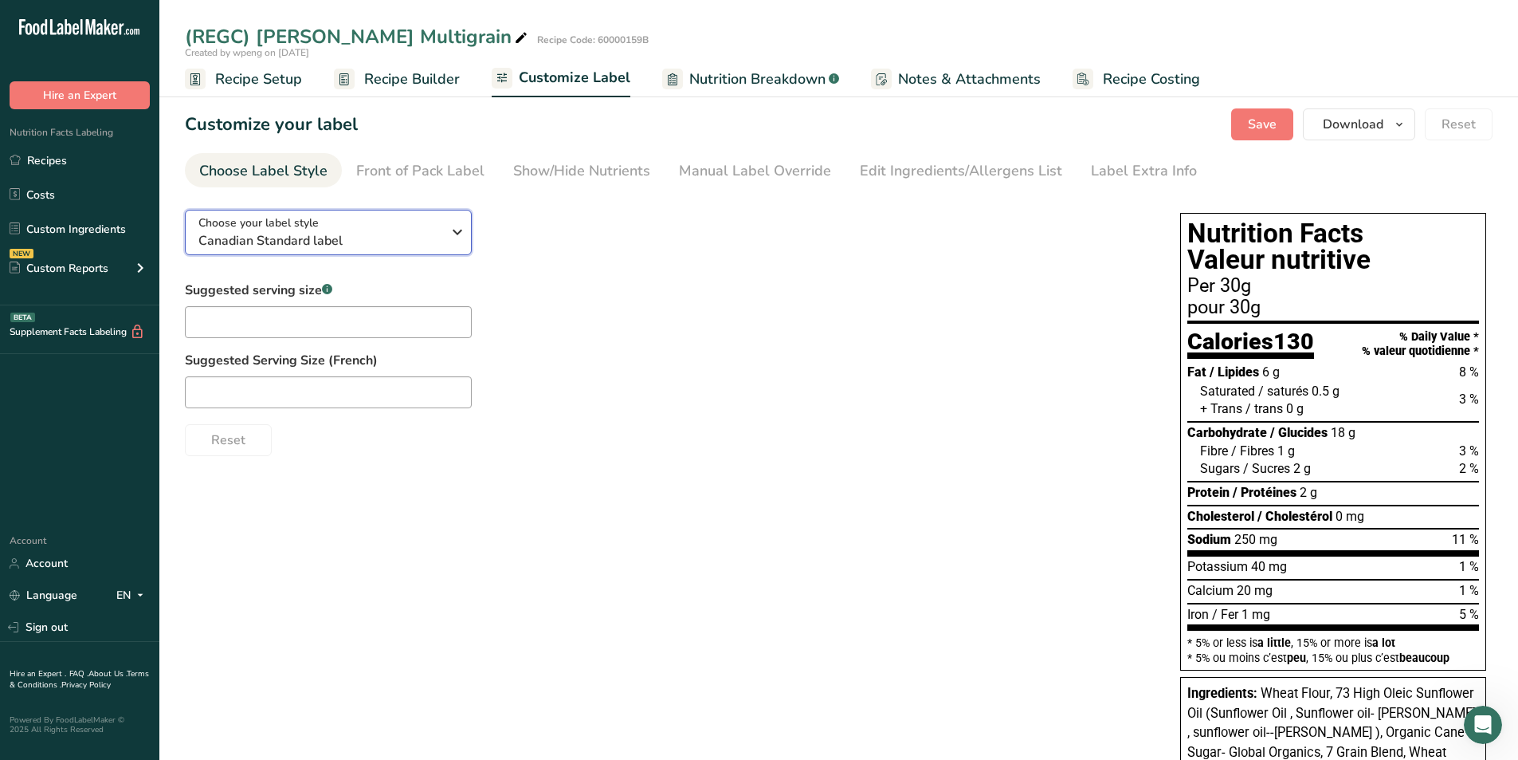
click at [327, 227] on div "Choose your label style Canadian Standard label" at bounding box center [319, 232] width 243 height 36
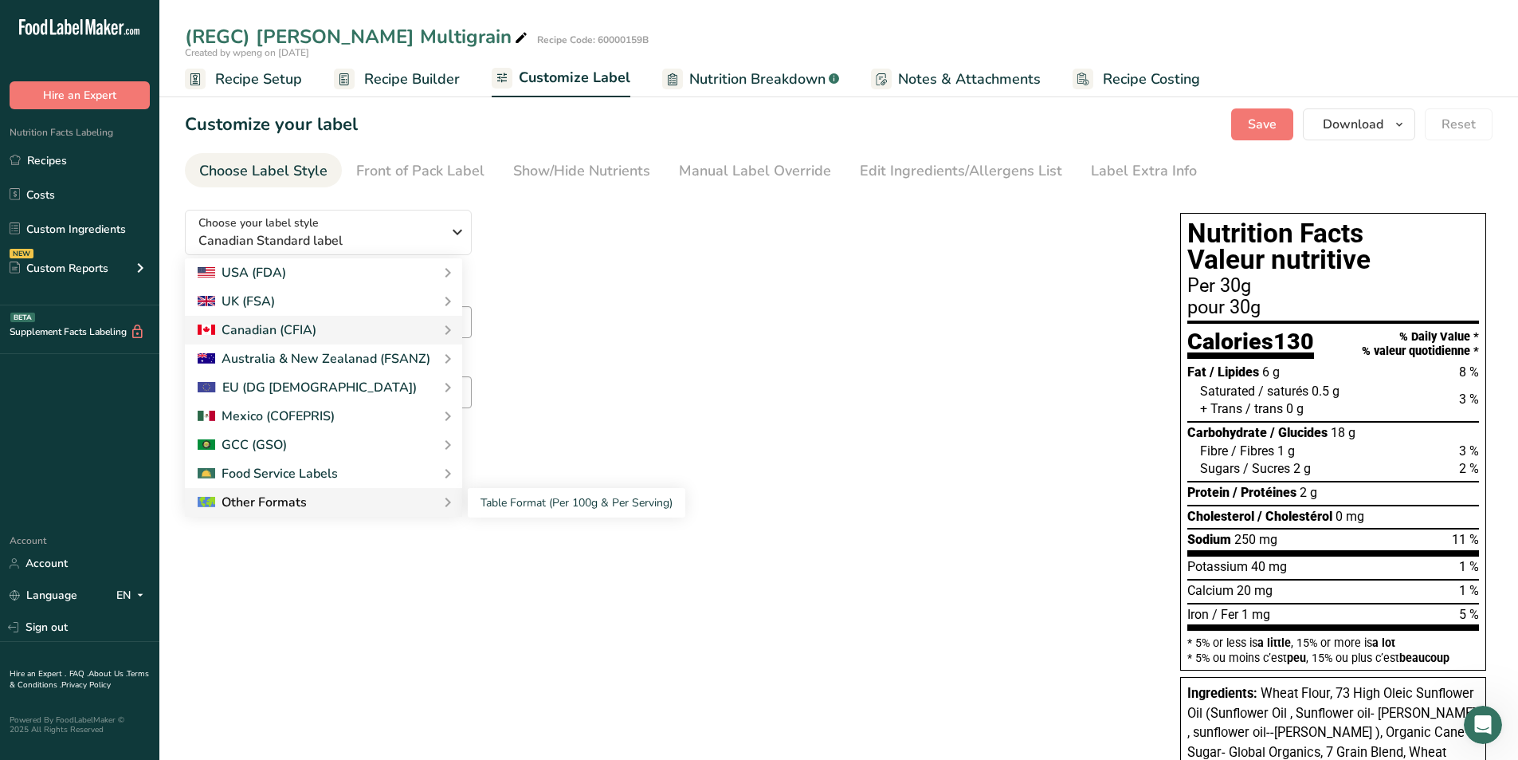
click at [334, 472] on div "Other Formats" at bounding box center [324, 502] width 252 height 19
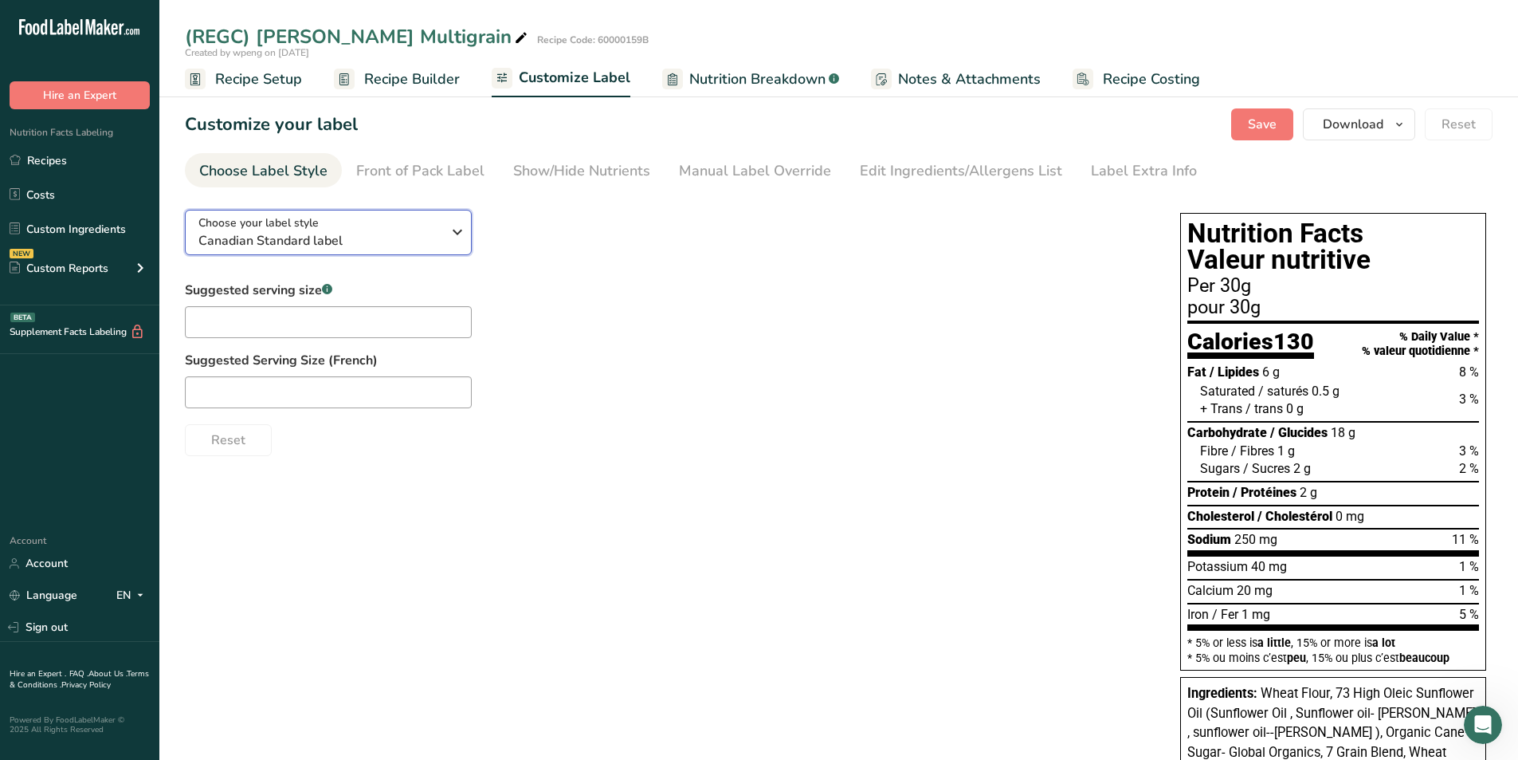
click at [245, 215] on span "Choose your label style" at bounding box center [258, 222] width 120 height 17
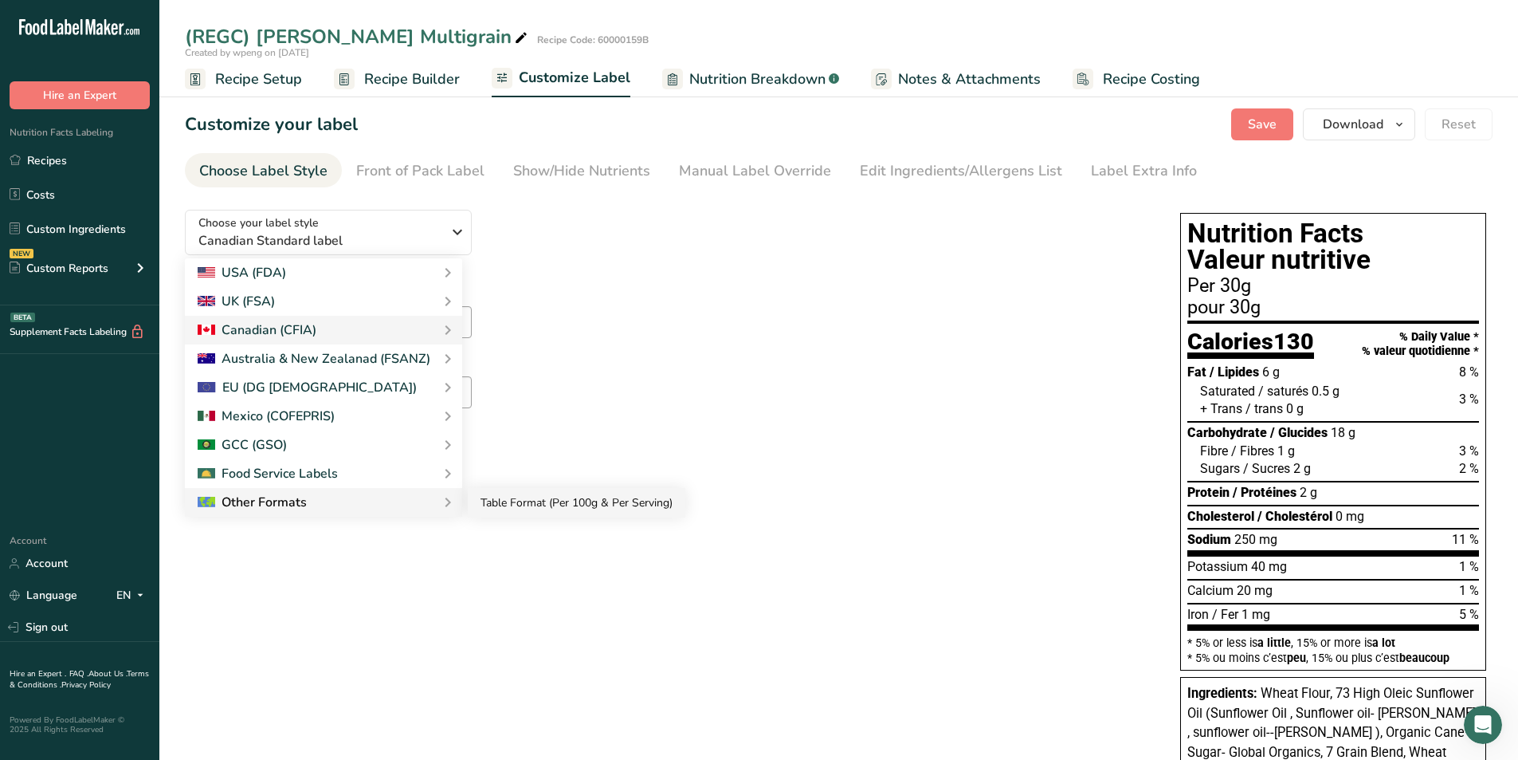
click at [558, 472] on link "Table Format (Per 100g & Per Serving)" at bounding box center [577, 502] width 218 height 29
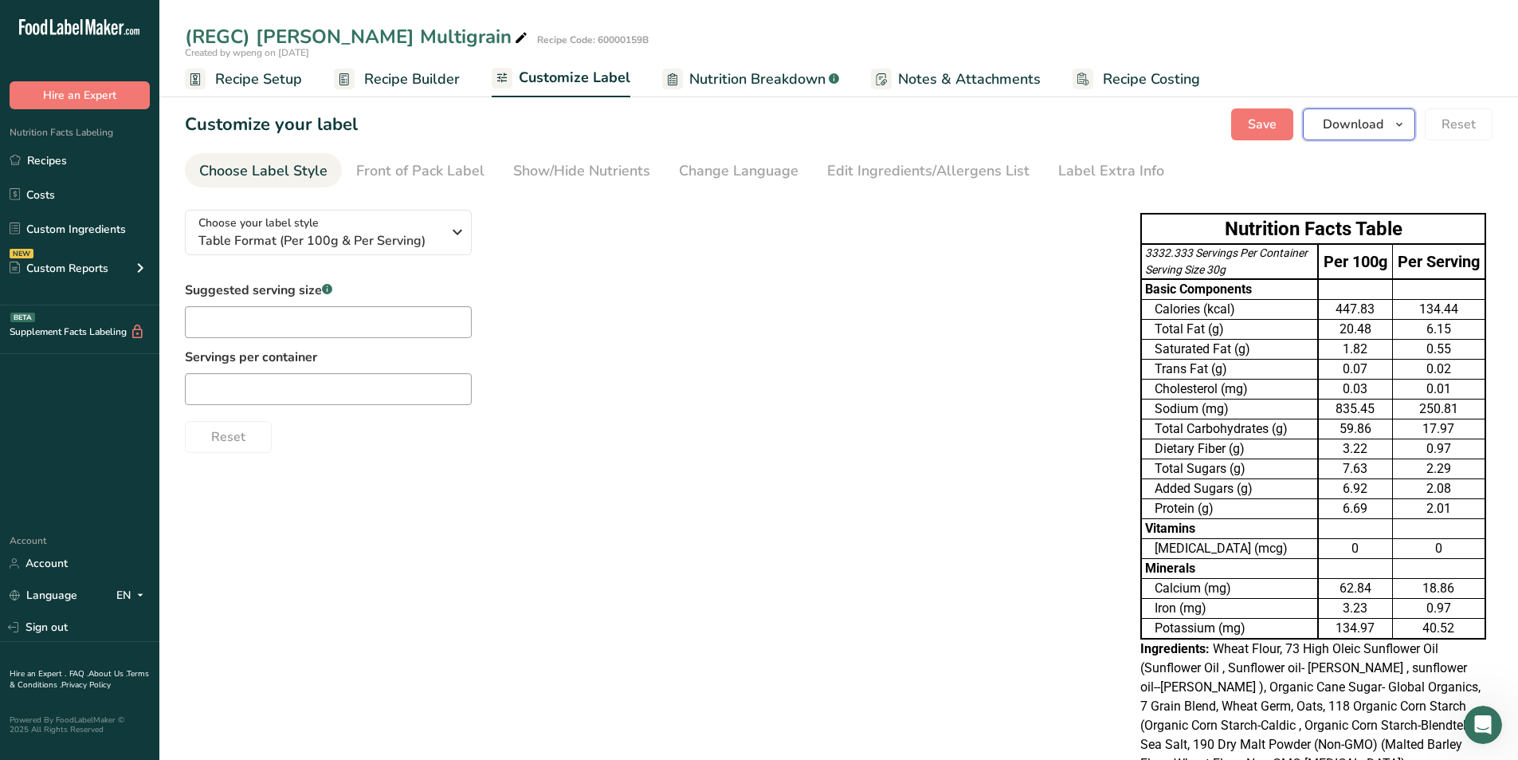
click at [1007, 130] on span "Download" at bounding box center [1353, 124] width 61 height 19
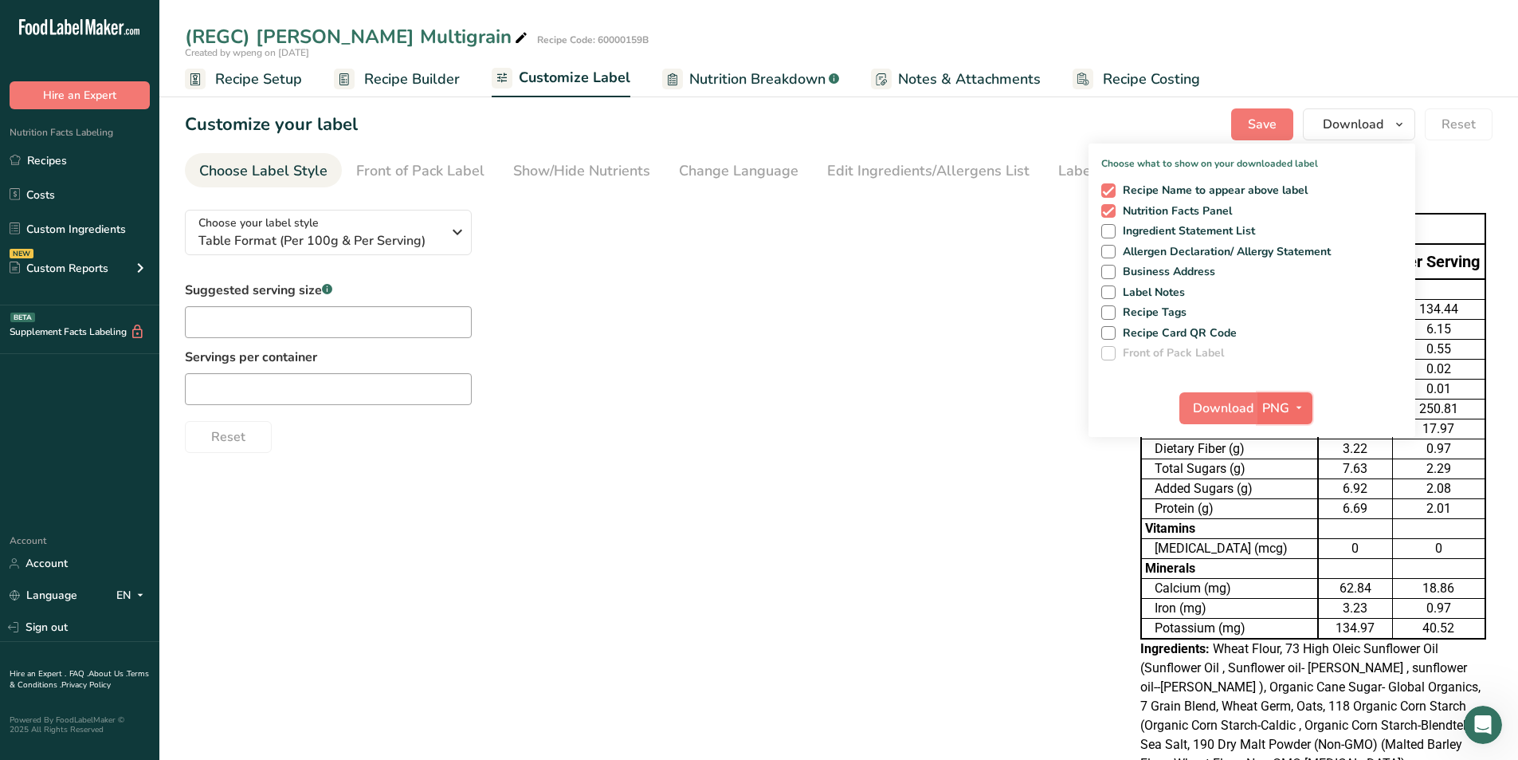
click at [1007, 410] on icon "button" at bounding box center [1299, 408] width 13 height 20
click at [1007, 472] on link "XLSX" at bounding box center [1287, 545] width 51 height 26
checkbox input "false"
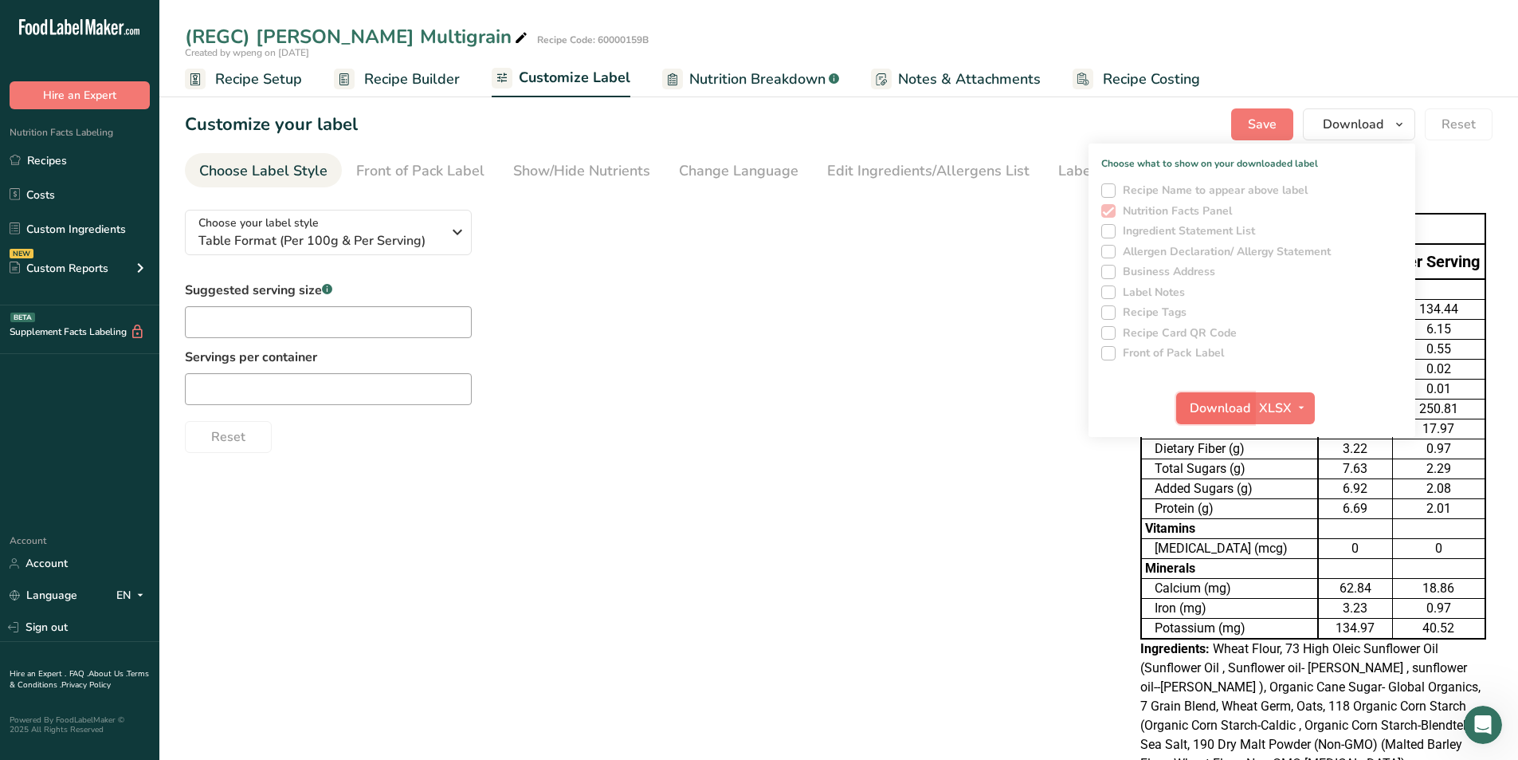
click at [1007, 407] on span "Download" at bounding box center [1220, 408] width 61 height 19
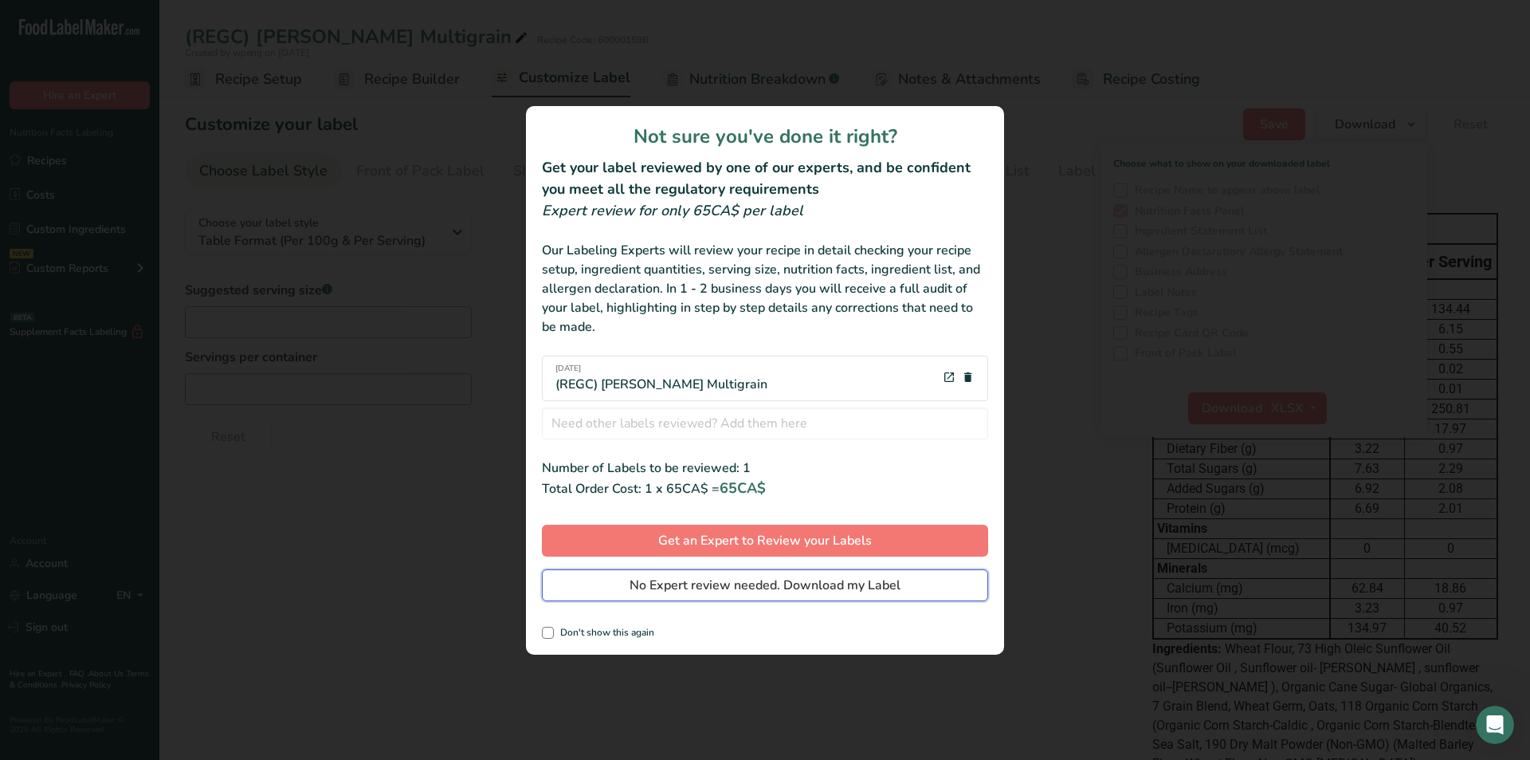
click at [728, 472] on span "No Expert review needed. Download my Label" at bounding box center [765, 584] width 271 height 19
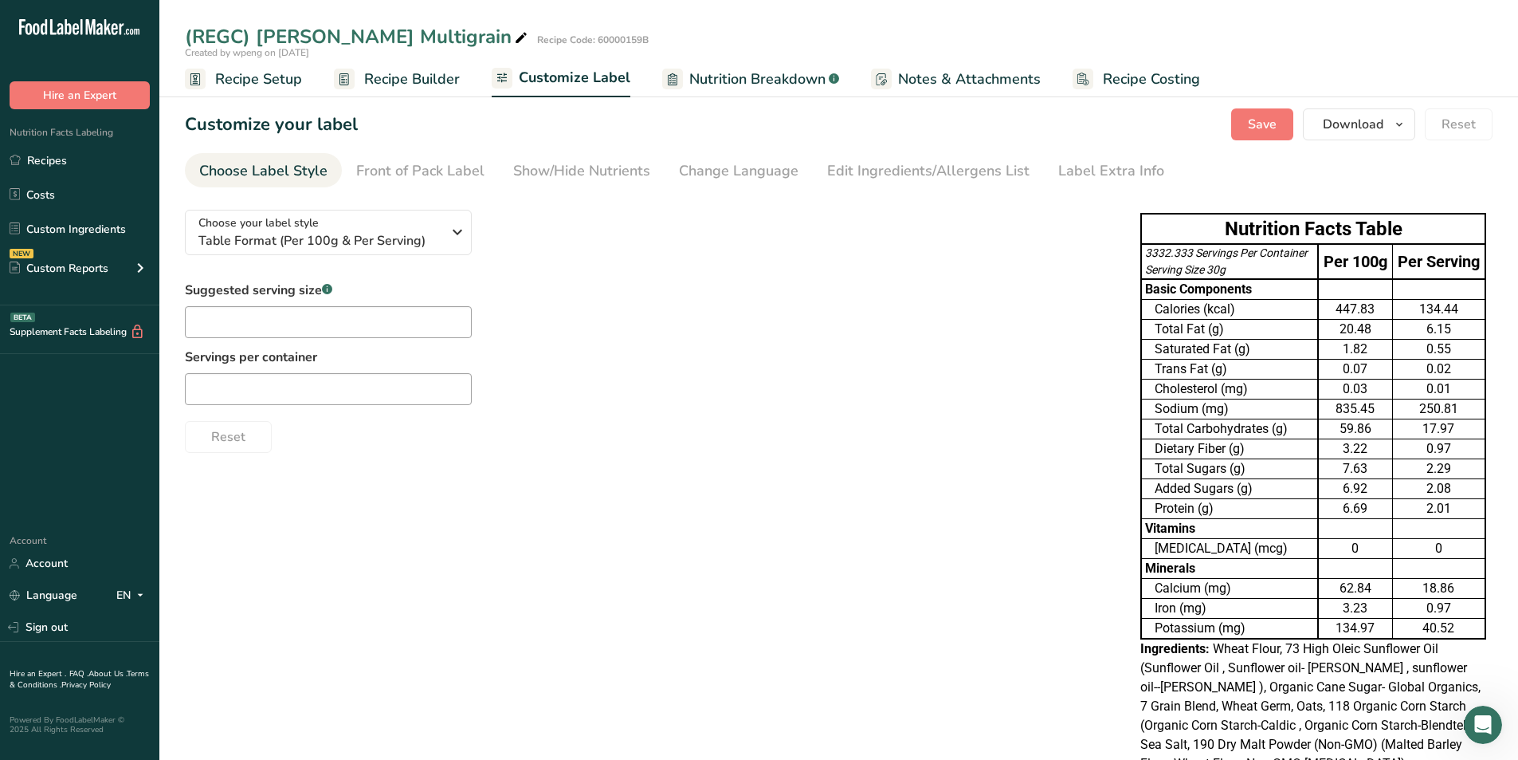
click at [407, 82] on span "Recipe Builder" at bounding box center [412, 80] width 96 height 22
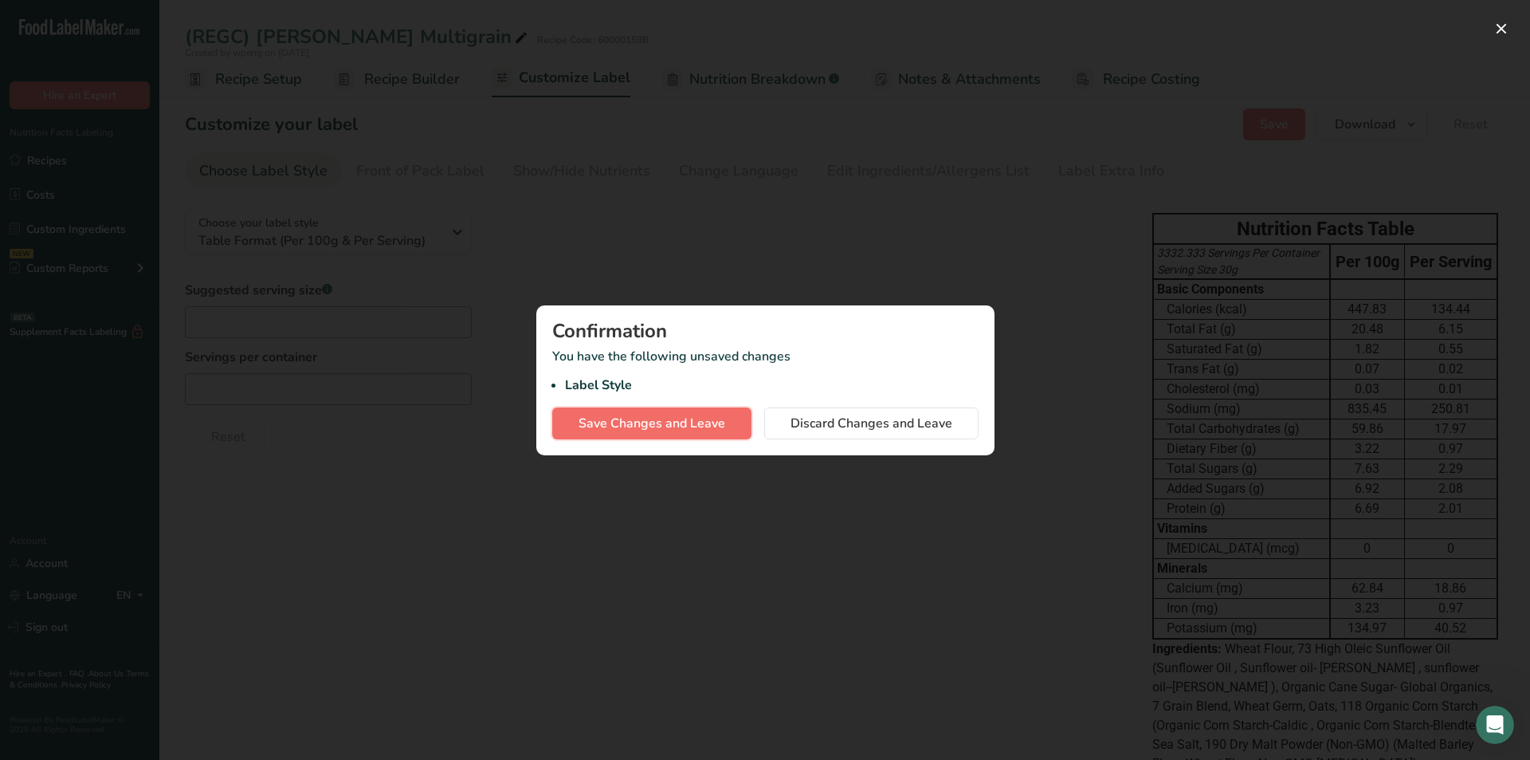
click at [650, 435] on button "Save Changes and Leave" at bounding box center [651, 423] width 199 height 32
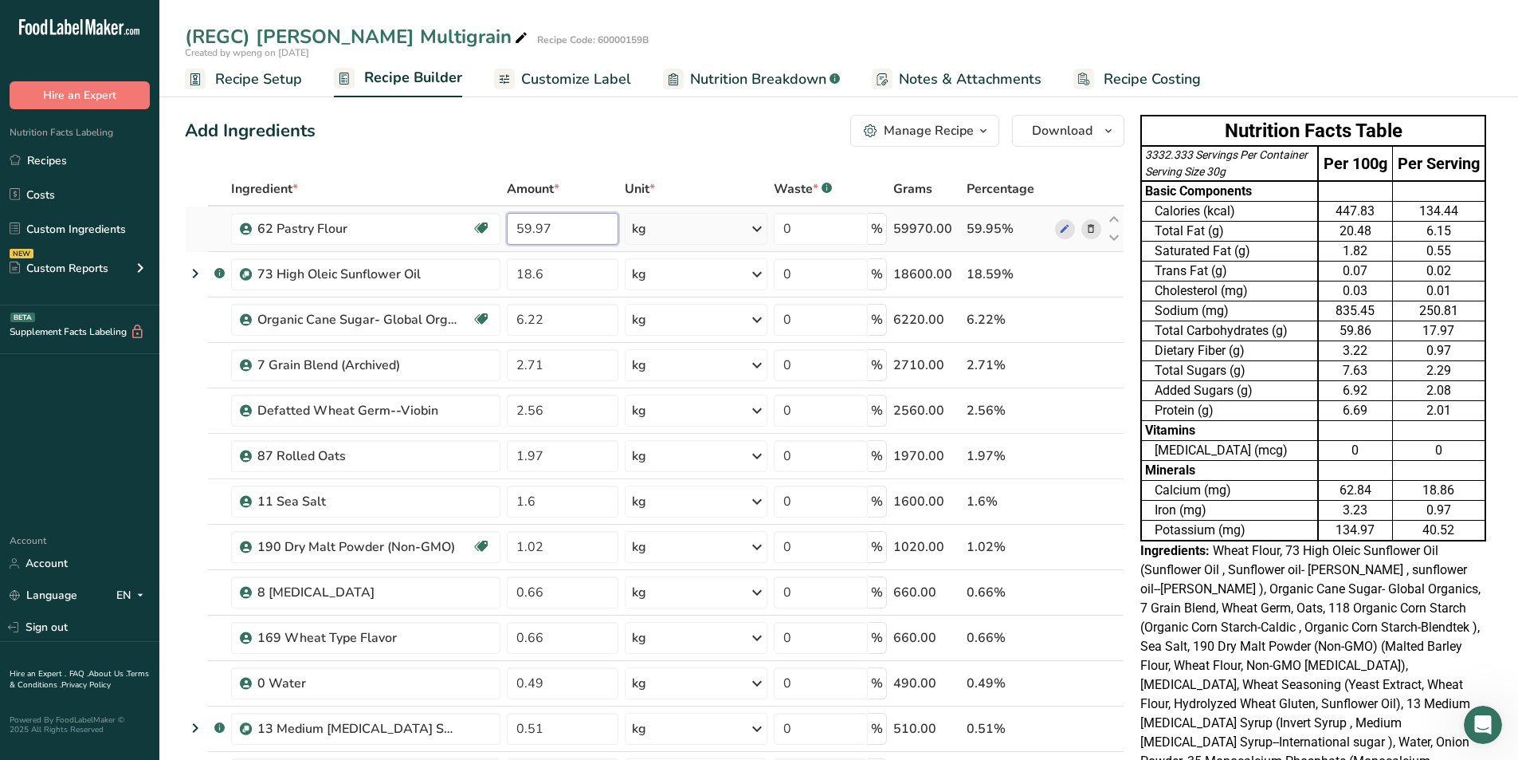
click at [582, 232] on input "59.97" at bounding box center [563, 229] width 112 height 32
type input "5"
type input "0"
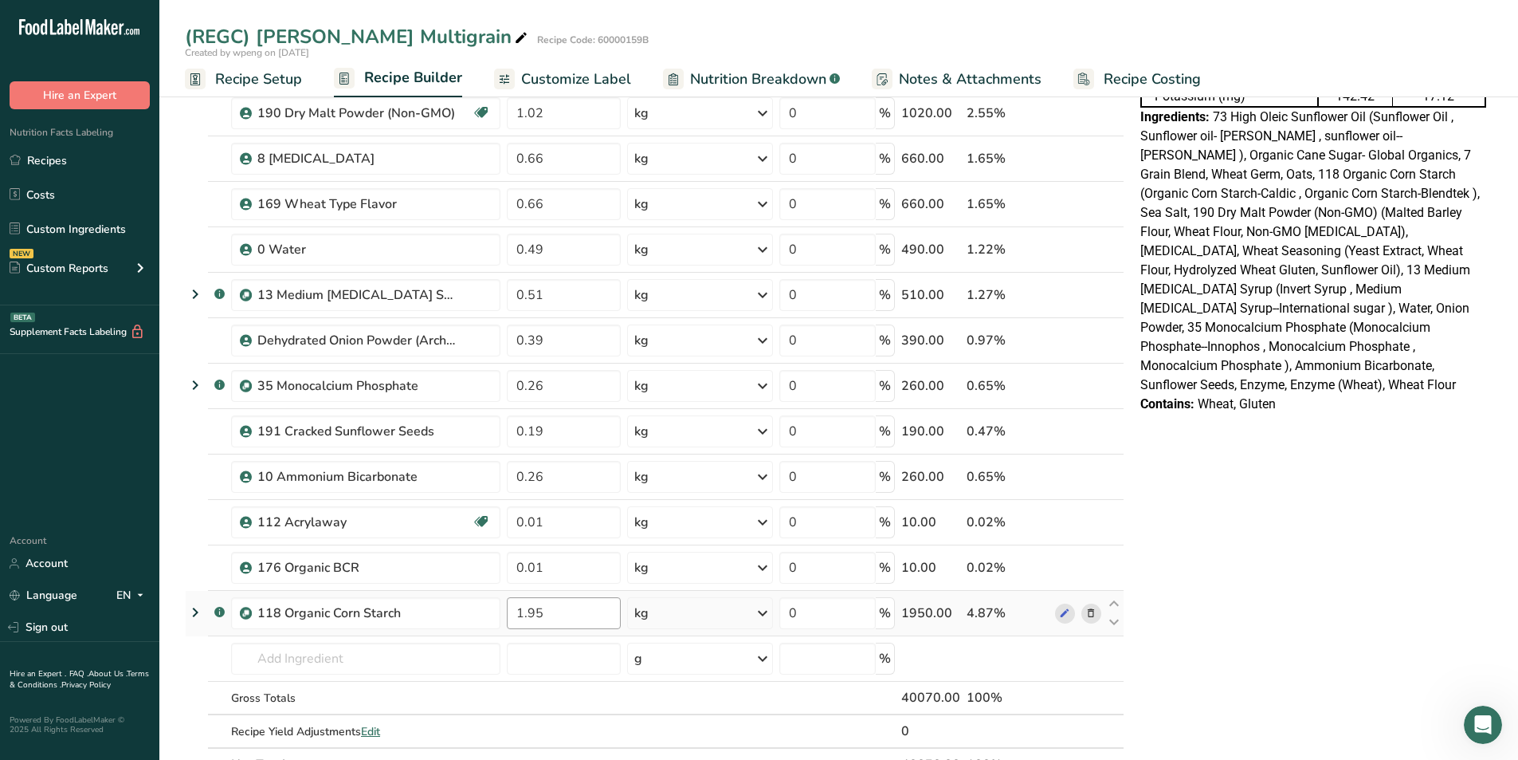
scroll to position [478, 0]
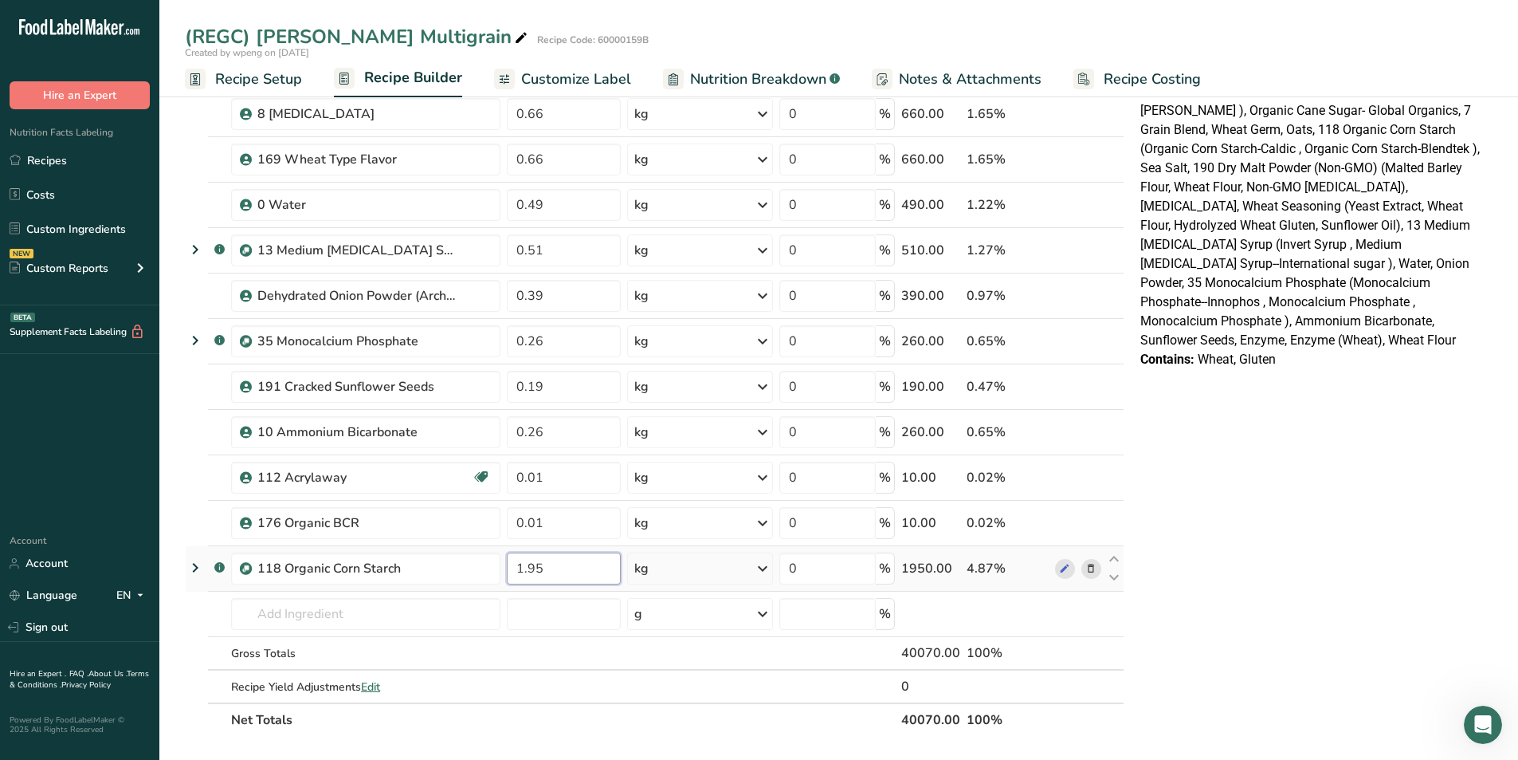
click at [574, 472] on input "1.95" at bounding box center [564, 568] width 114 height 32
click at [1007, 472] on div "Ingredient * Amount * Unit * Waste * .a-a{fill:#347362;}.b-a{fill:#fff;} Grams …" at bounding box center [655, 215] width 940 height 1043
click at [1007, 472] on icon at bounding box center [1114, 559] width 19 height 12
type input "1.95"
type input "0.01"
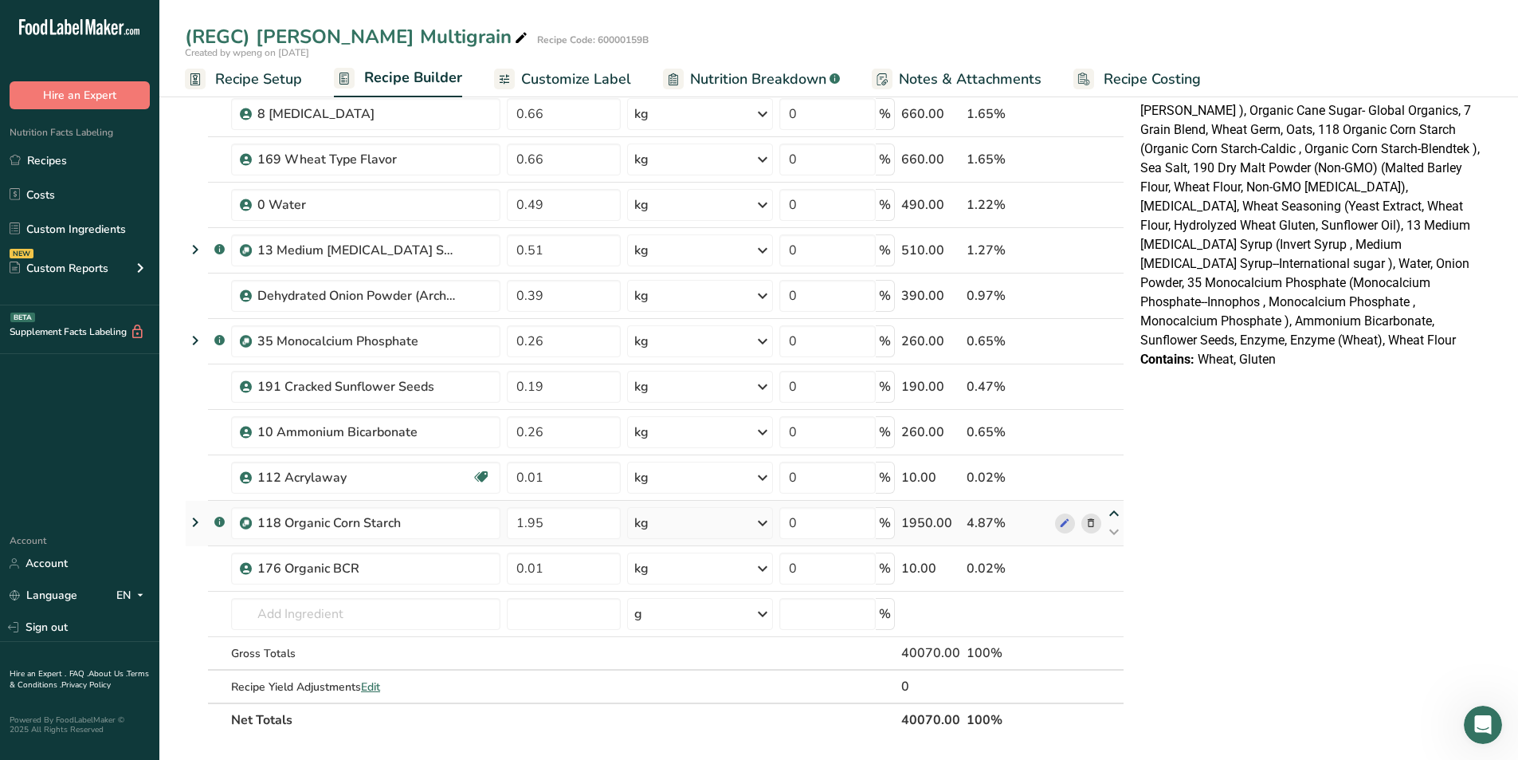
click at [1007, 472] on icon at bounding box center [1114, 514] width 19 height 12
type input "1.95"
type input "0.01"
click at [1007, 468] on icon at bounding box center [1114, 468] width 19 height 12
type input "1.95"
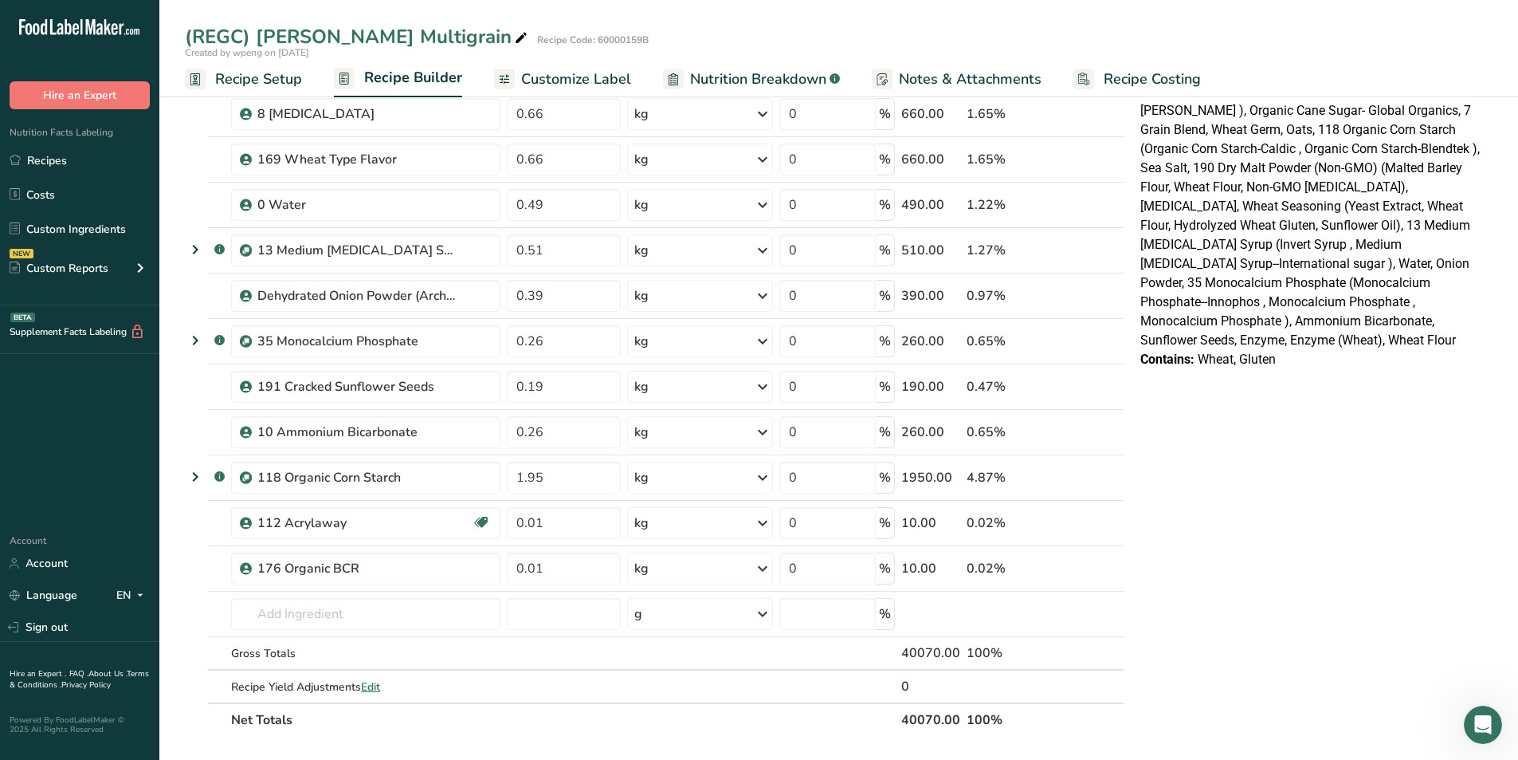
type input "0.26"
click at [1007, 418] on icon at bounding box center [1114, 423] width 19 height 12
type input "1.95"
type input "0.19"
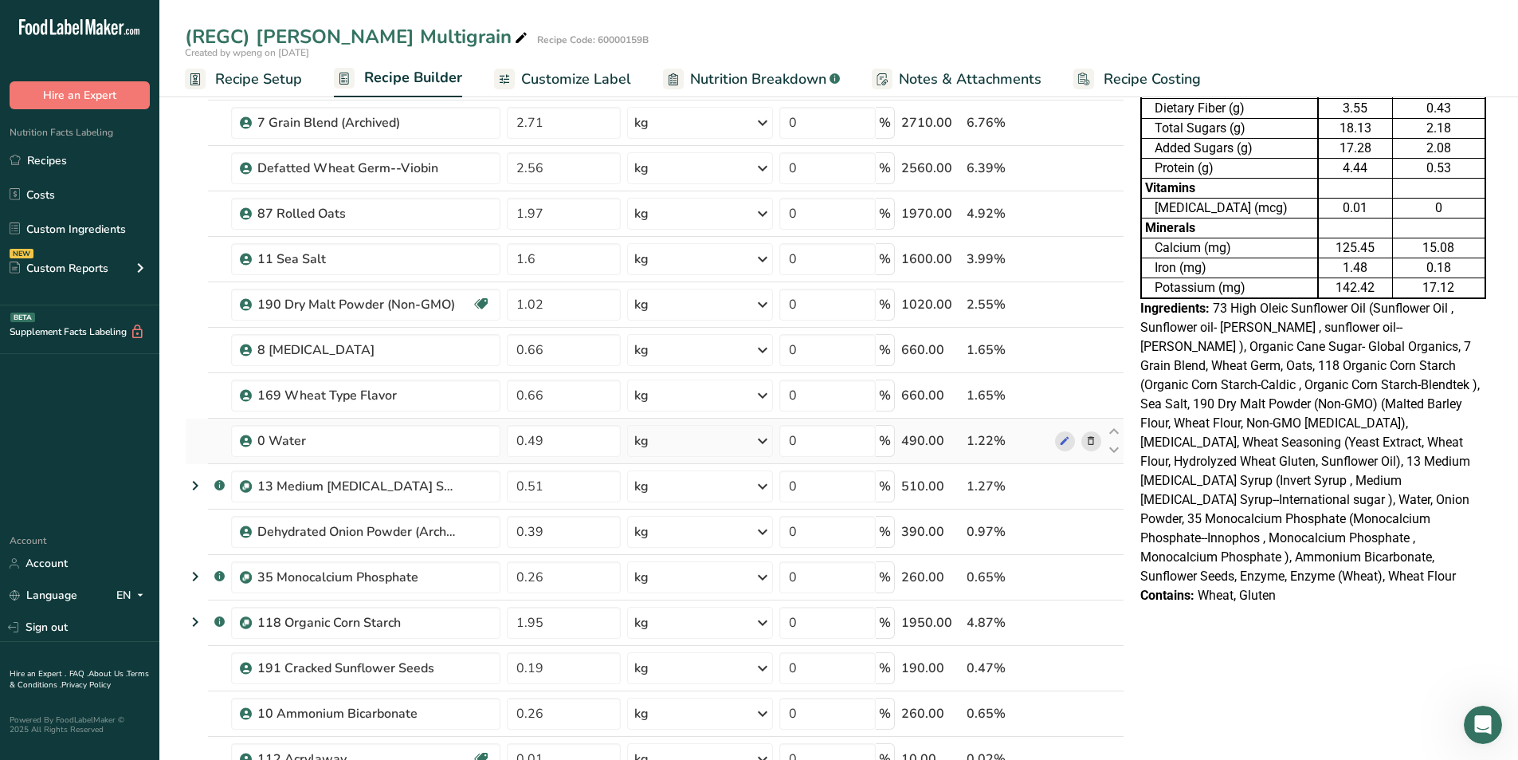
scroll to position [399, 0]
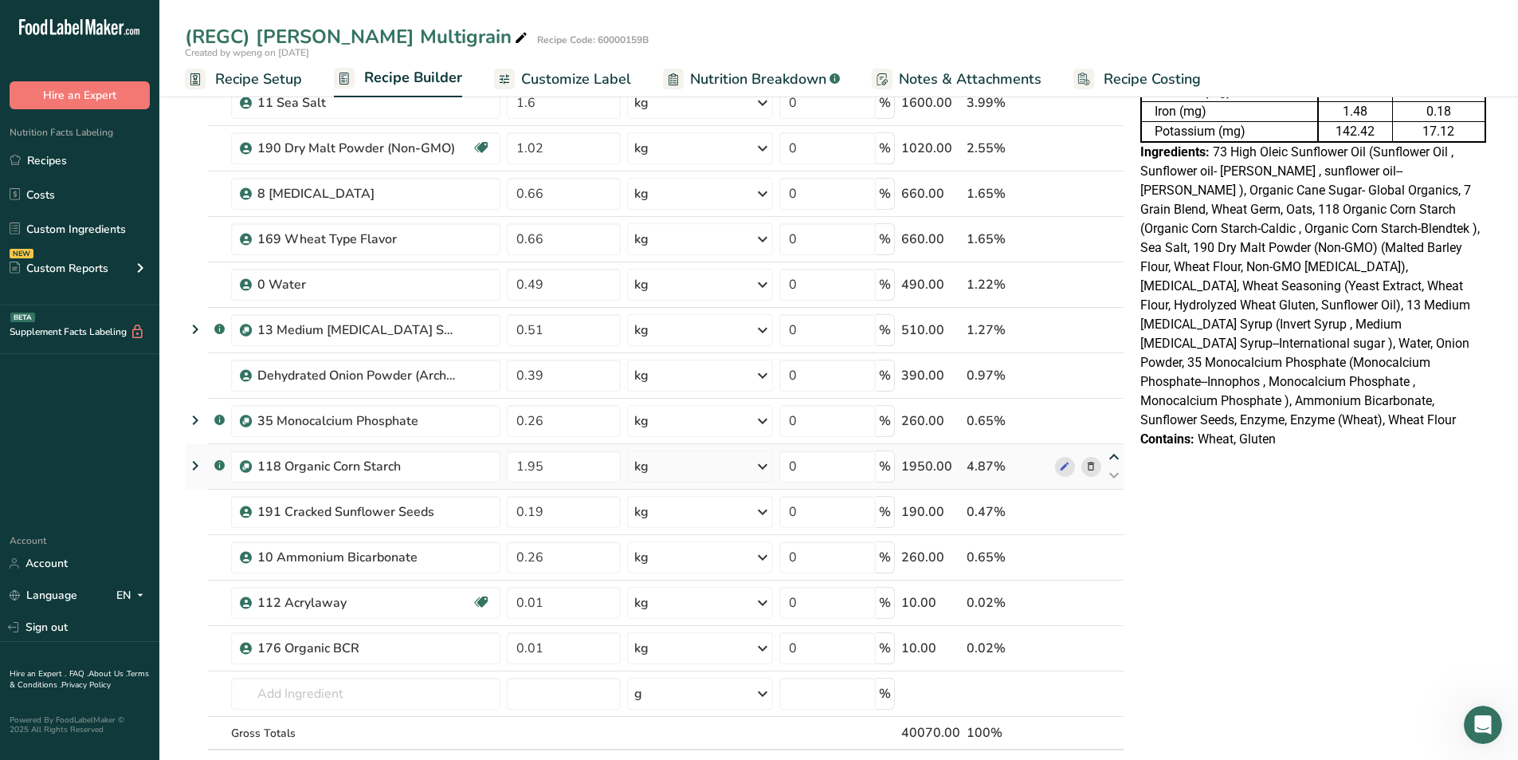
click at [1007, 458] on icon at bounding box center [1114, 457] width 19 height 12
type input "1.95"
type input "0.26"
click at [1007, 413] on icon at bounding box center [1114, 412] width 19 height 12
type input "1.95"
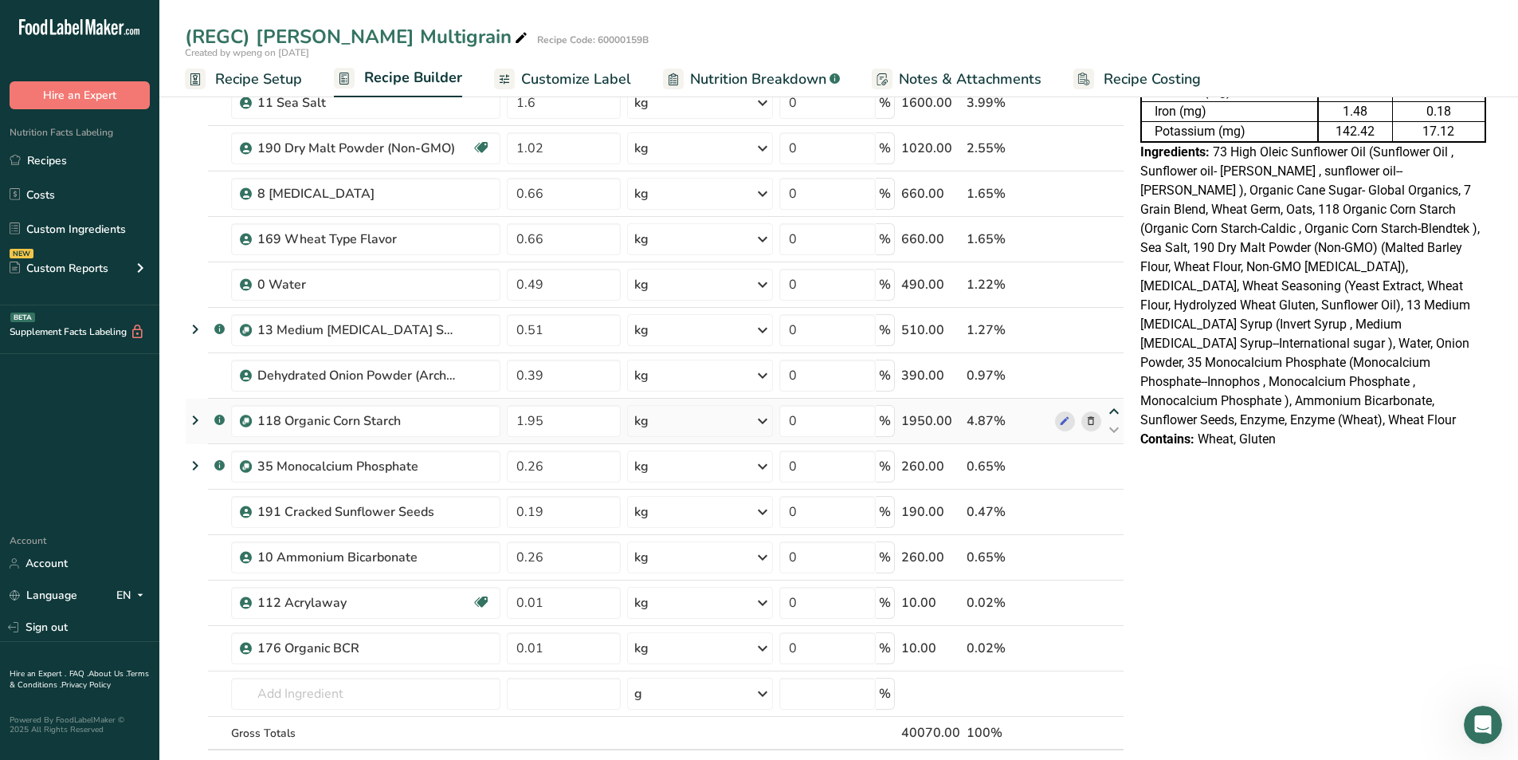
type input "0.39"
click at [1007, 367] on icon at bounding box center [1114, 366] width 19 height 12
type input "1.95"
type input "0.51"
click at [1007, 316] on icon at bounding box center [1114, 321] width 19 height 12
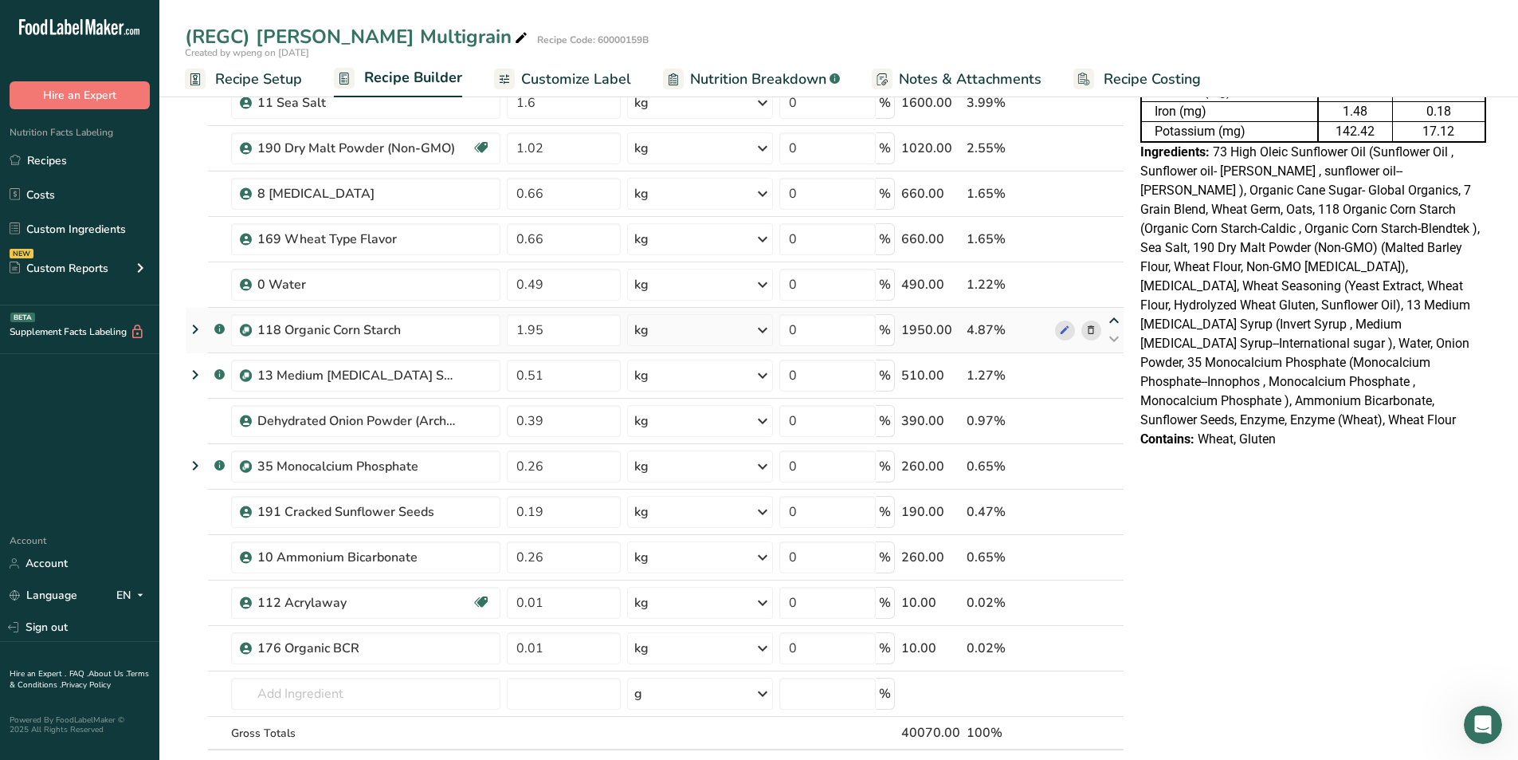
type input "1.95"
type input "0.49"
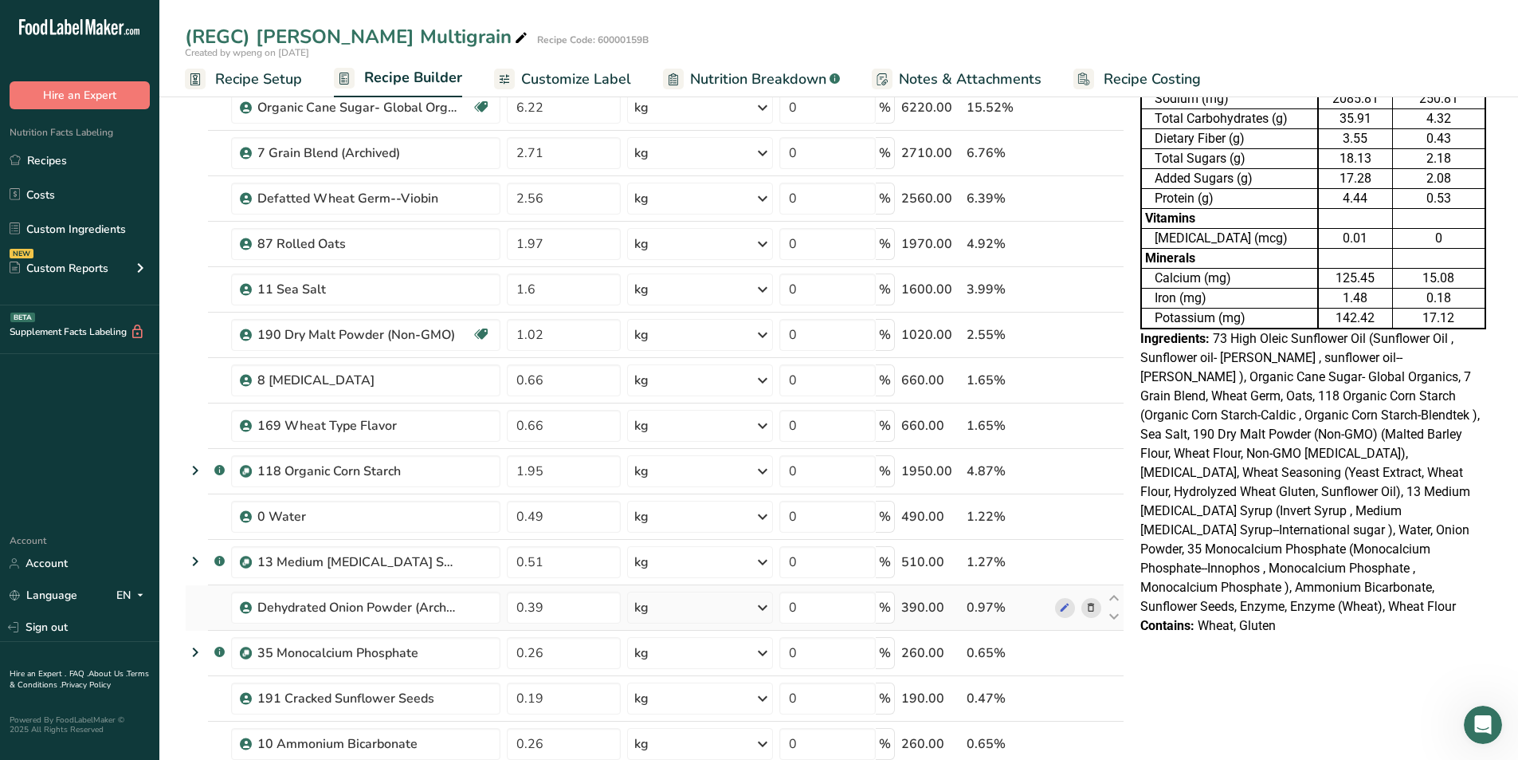
scroll to position [159, 0]
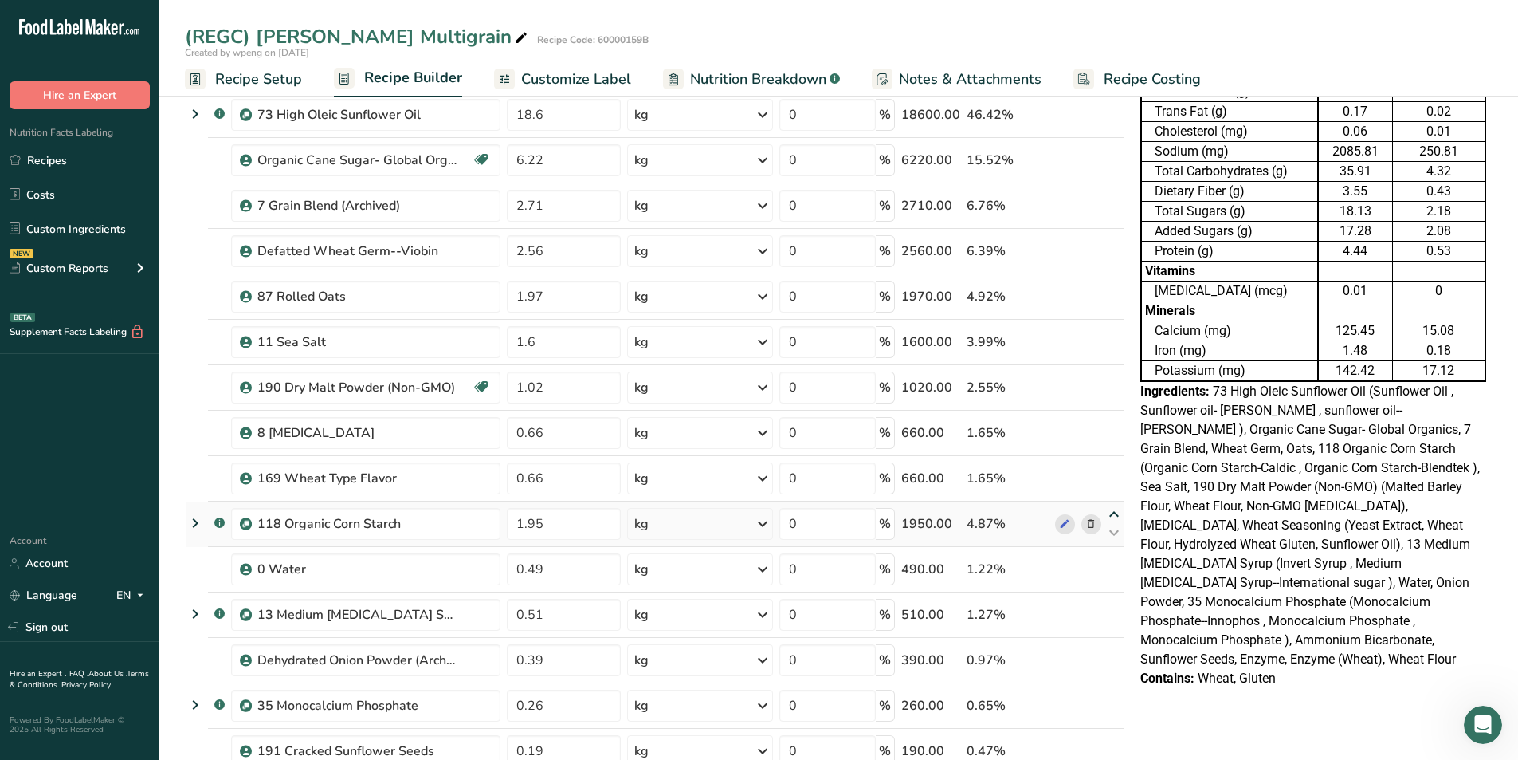
click at [1007, 472] on icon at bounding box center [1114, 515] width 19 height 12
type input "1.95"
type input "0.66"
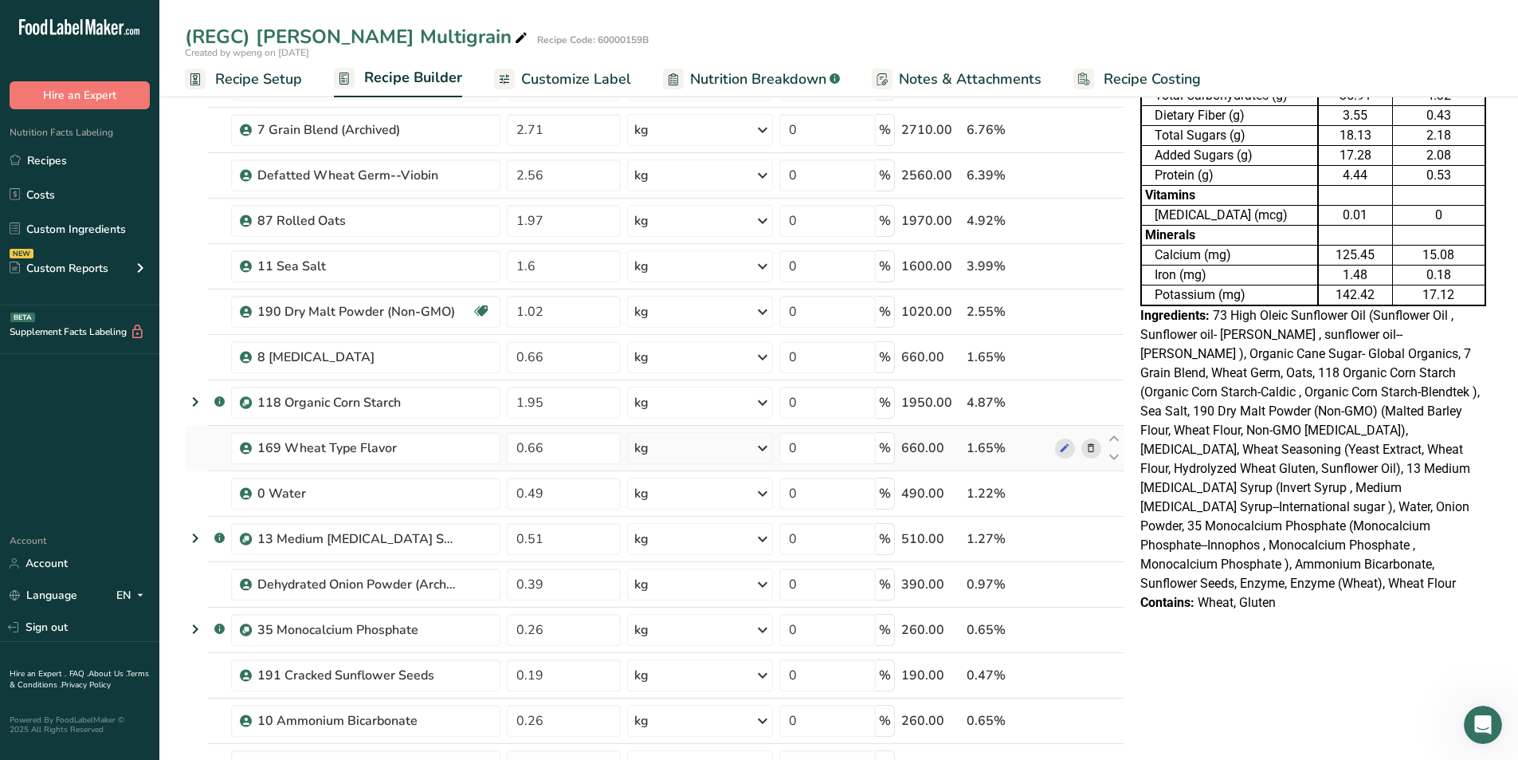
scroll to position [239, 0]
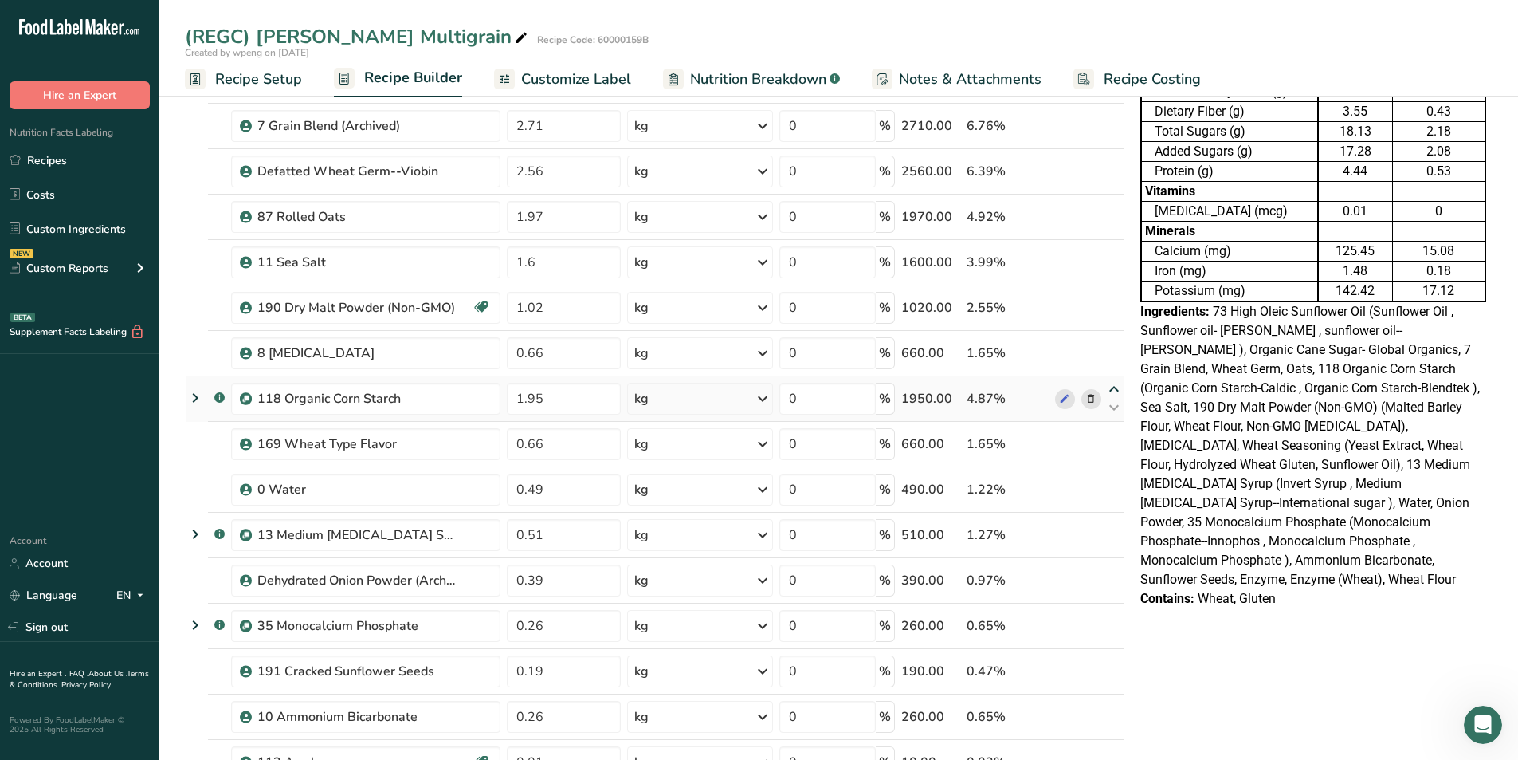
click at [1007, 390] on icon at bounding box center [1114, 389] width 19 height 12
type input "1.95"
type input "0.66"
click at [1007, 346] on icon at bounding box center [1114, 344] width 19 height 12
type input "1.95"
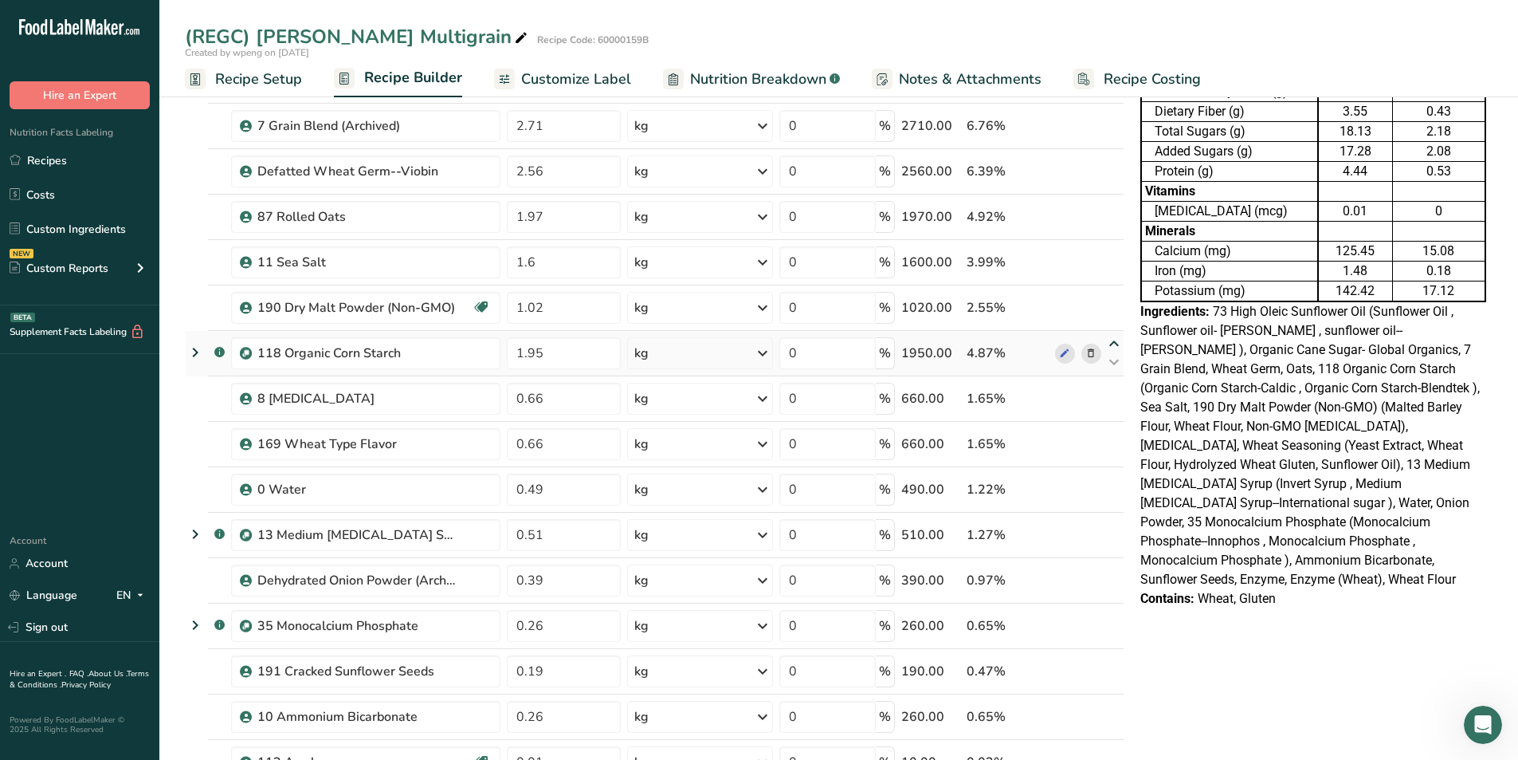
type input "1.02"
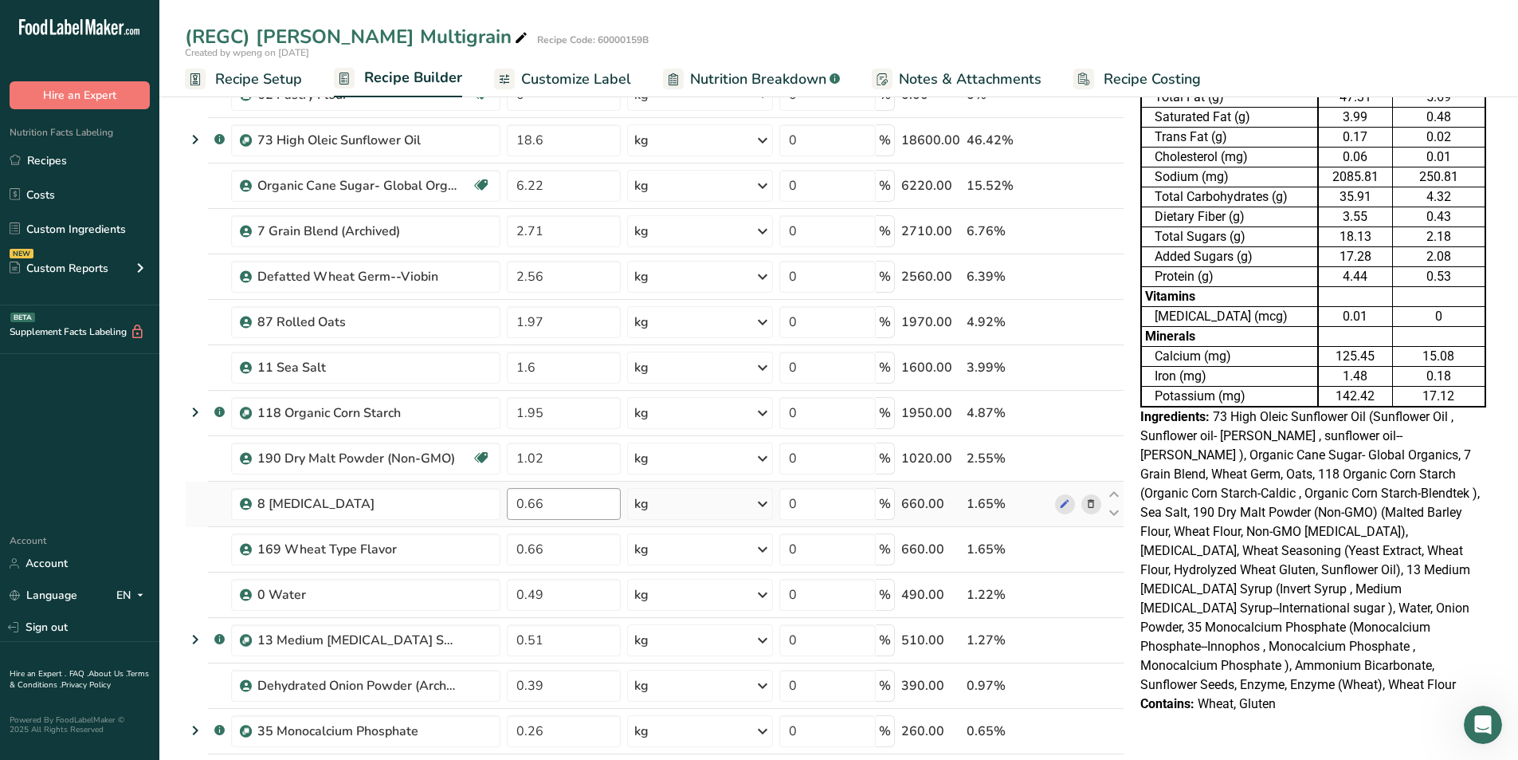
scroll to position [0, 0]
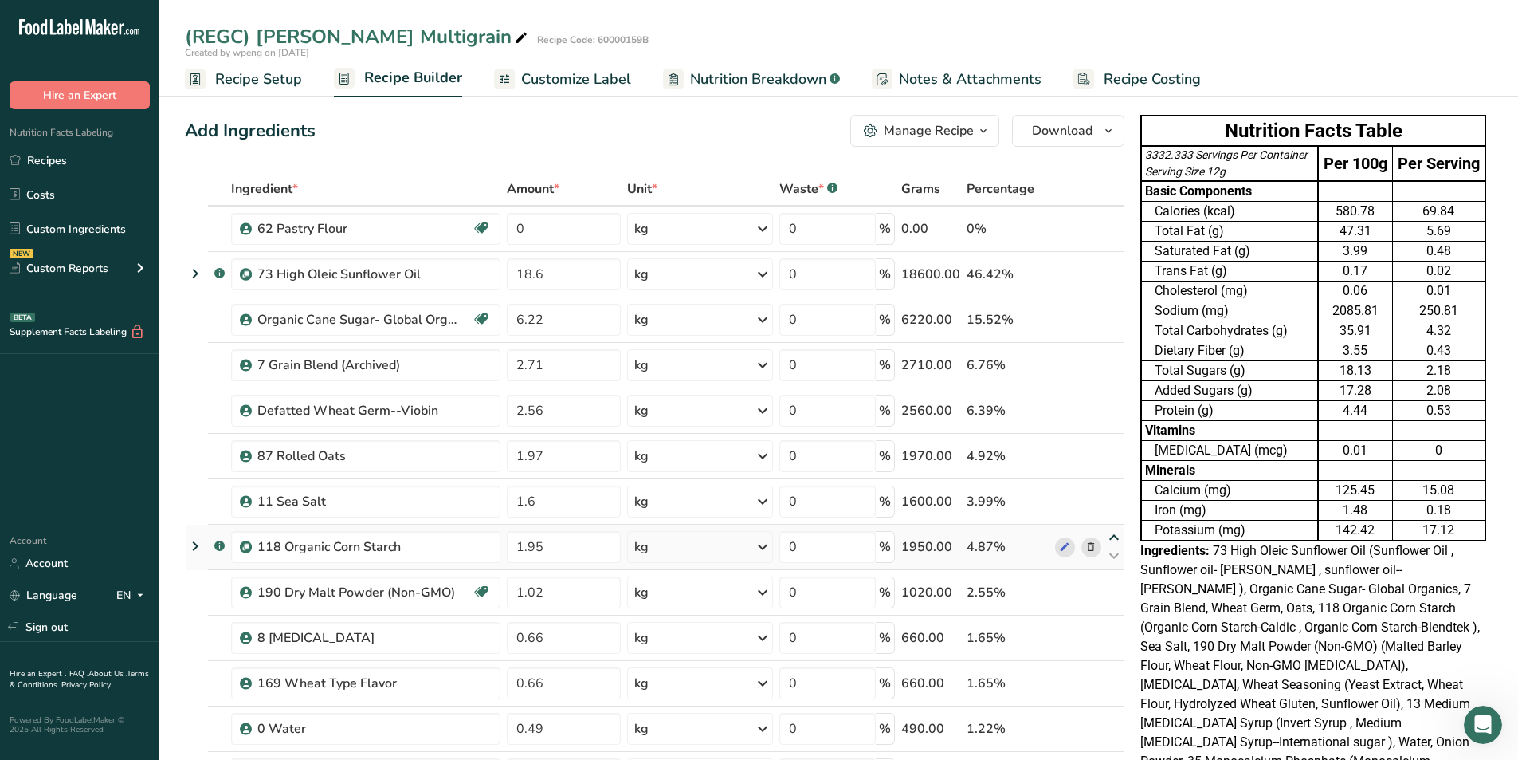
click at [1007, 472] on icon at bounding box center [1114, 538] width 19 height 12
type input "1.95"
type input "1.6"
click at [593, 230] on input "0" at bounding box center [564, 229] width 114 height 32
type input "61.41"
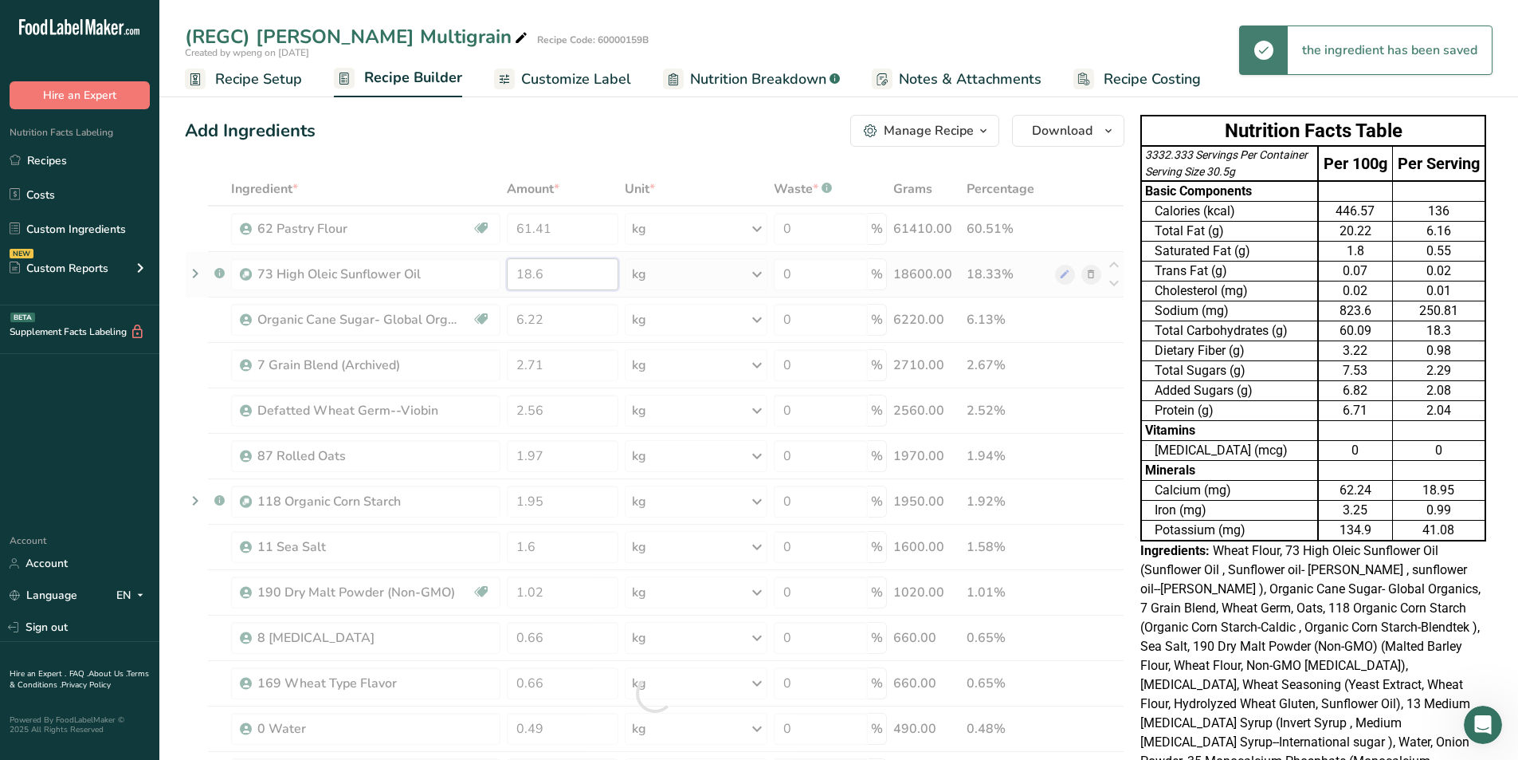
click at [563, 275] on div "Ingredient * Amount * Unit * Waste * .a-a{fill:#347362;}.b-a{fill:#fff;} Grams …" at bounding box center [655, 693] width 940 height 1043
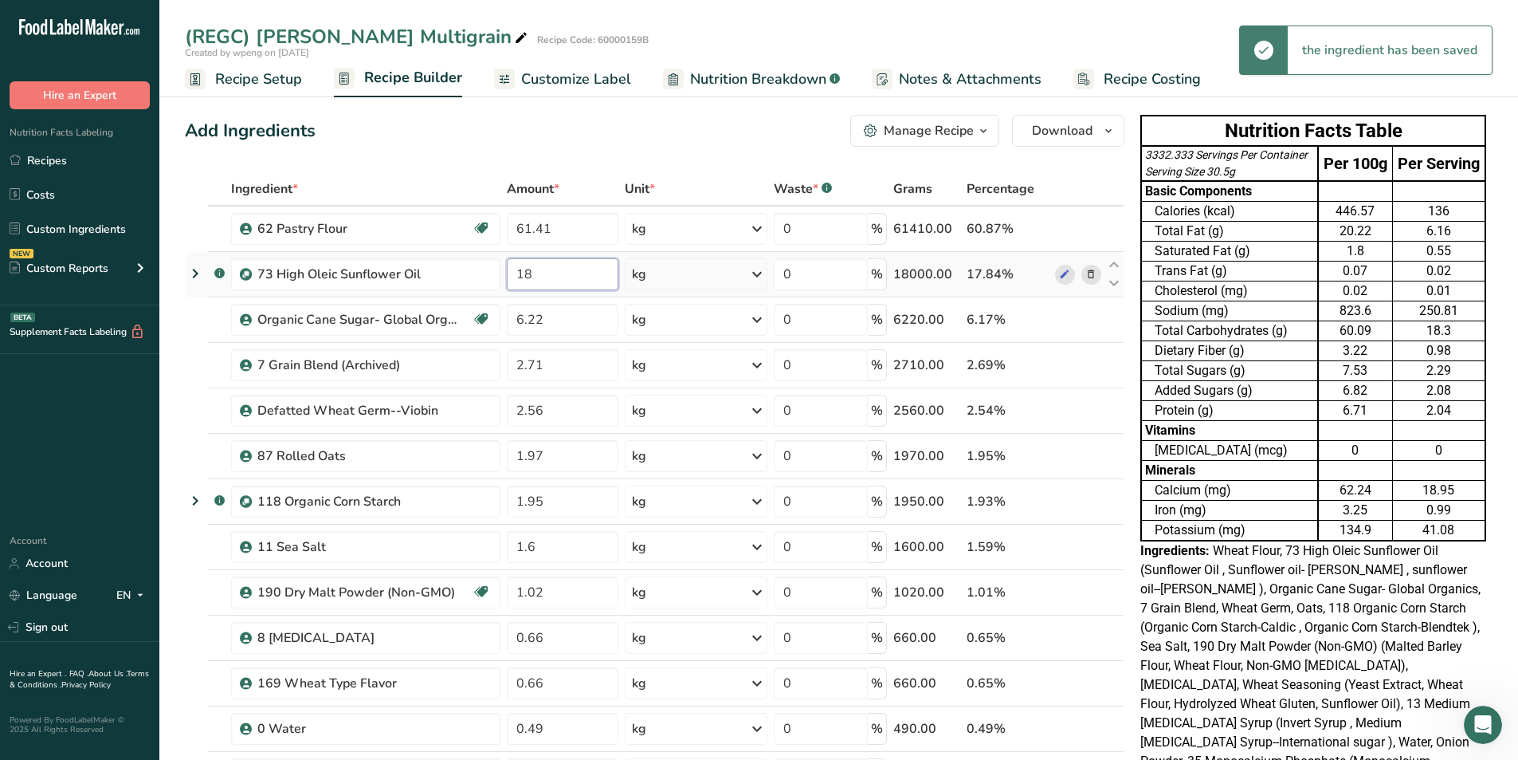
type input "1"
type input "16.65"
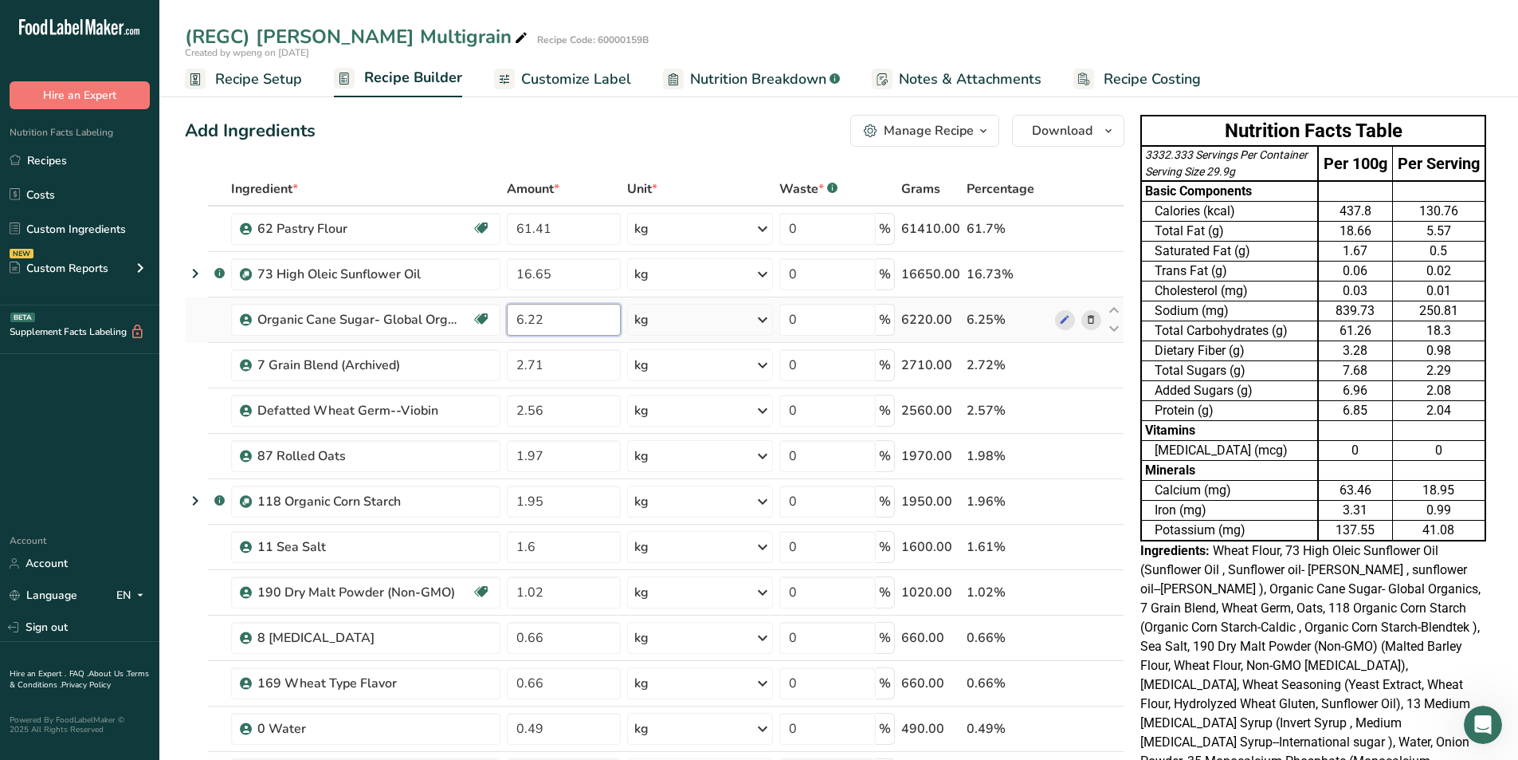
click at [562, 332] on input "6.22" at bounding box center [564, 320] width 114 height 32
type input "6.37"
click at [458, 319] on div "Organic Cane Sugar- Global Organics" at bounding box center [364, 319] width 214 height 19
click at [584, 361] on input "2.71" at bounding box center [564, 365] width 114 height 32
type input "2.77"
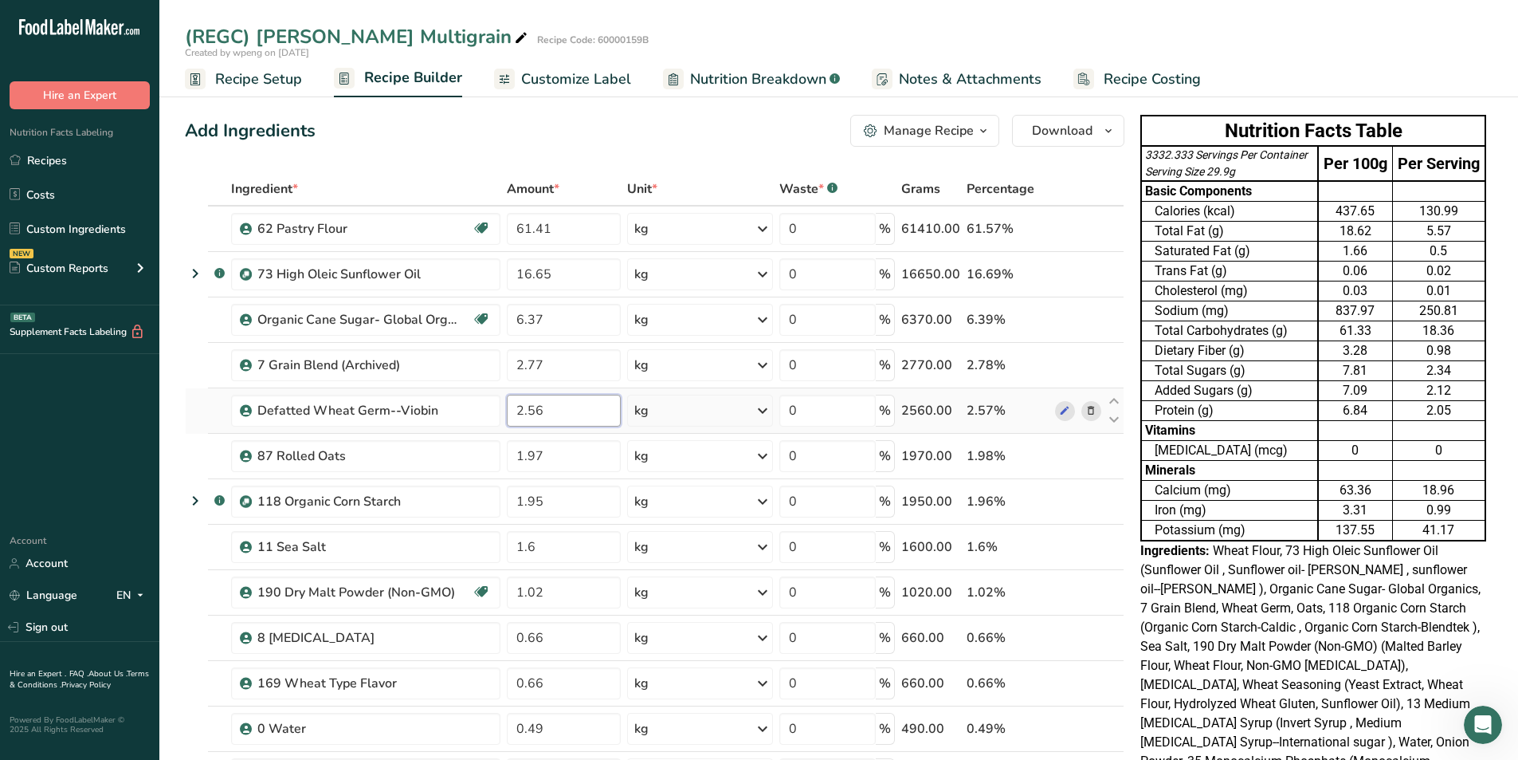
click at [563, 408] on input "2.56" at bounding box center [564, 411] width 114 height 32
type input "2.62"
click at [561, 454] on input "1.97" at bounding box center [564, 456] width 114 height 32
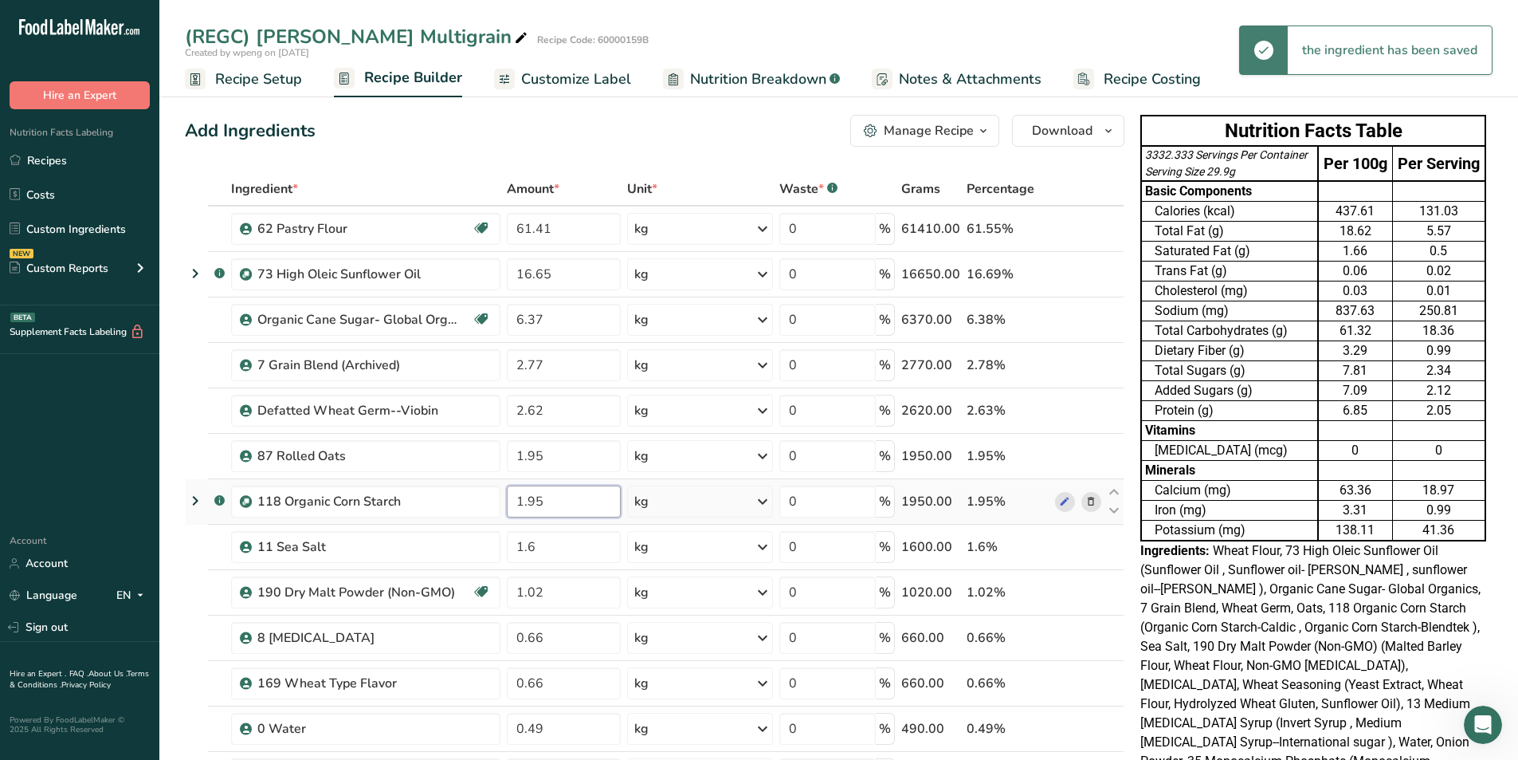
click at [560, 472] on input "1.95" at bounding box center [564, 501] width 114 height 32
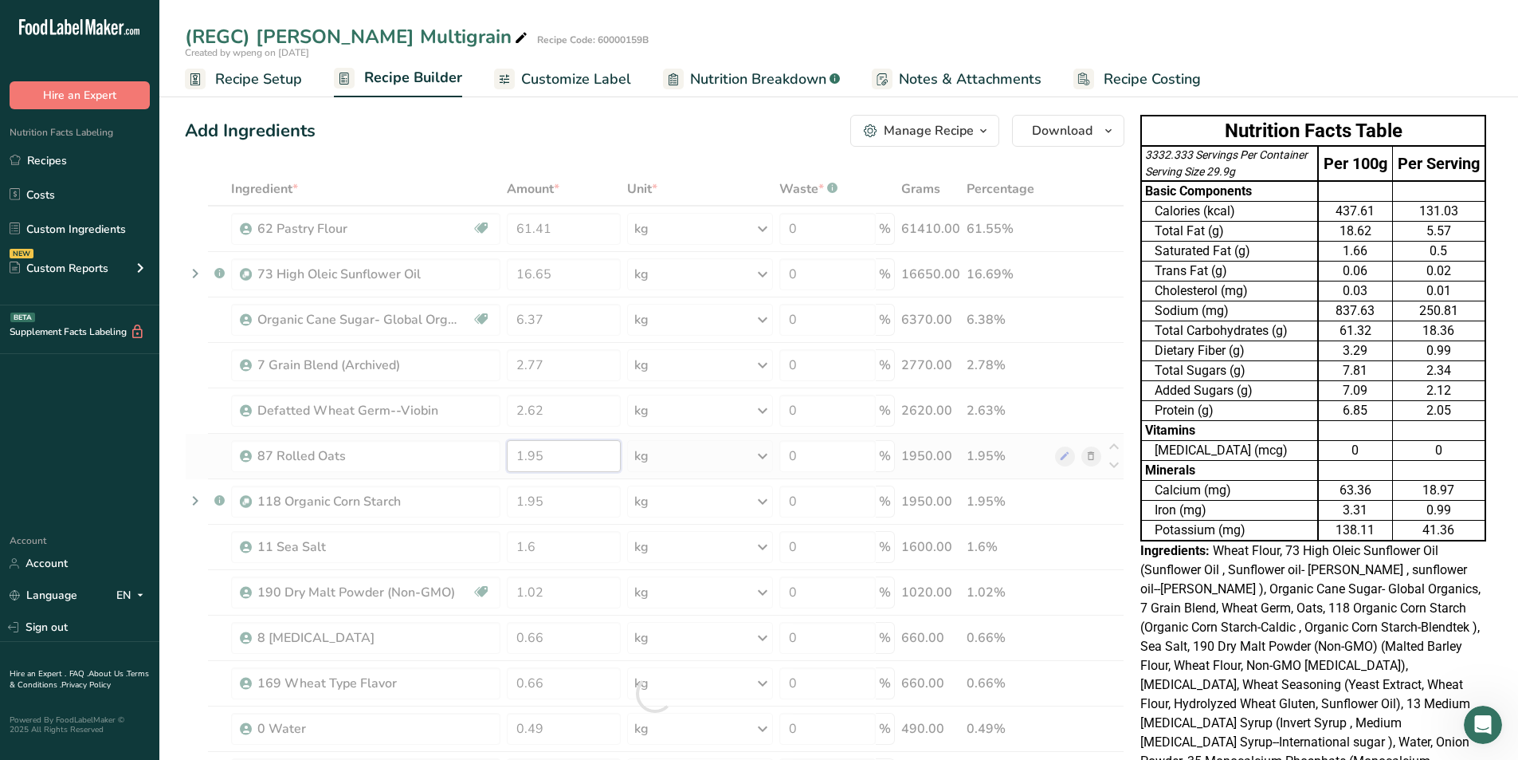
click at [548, 454] on div "Ingredient * Amount * Unit * Waste * .a-a{fill:#347362;}.b-a{fill:#fff;} Grams …" at bounding box center [655, 693] width 940 height 1043
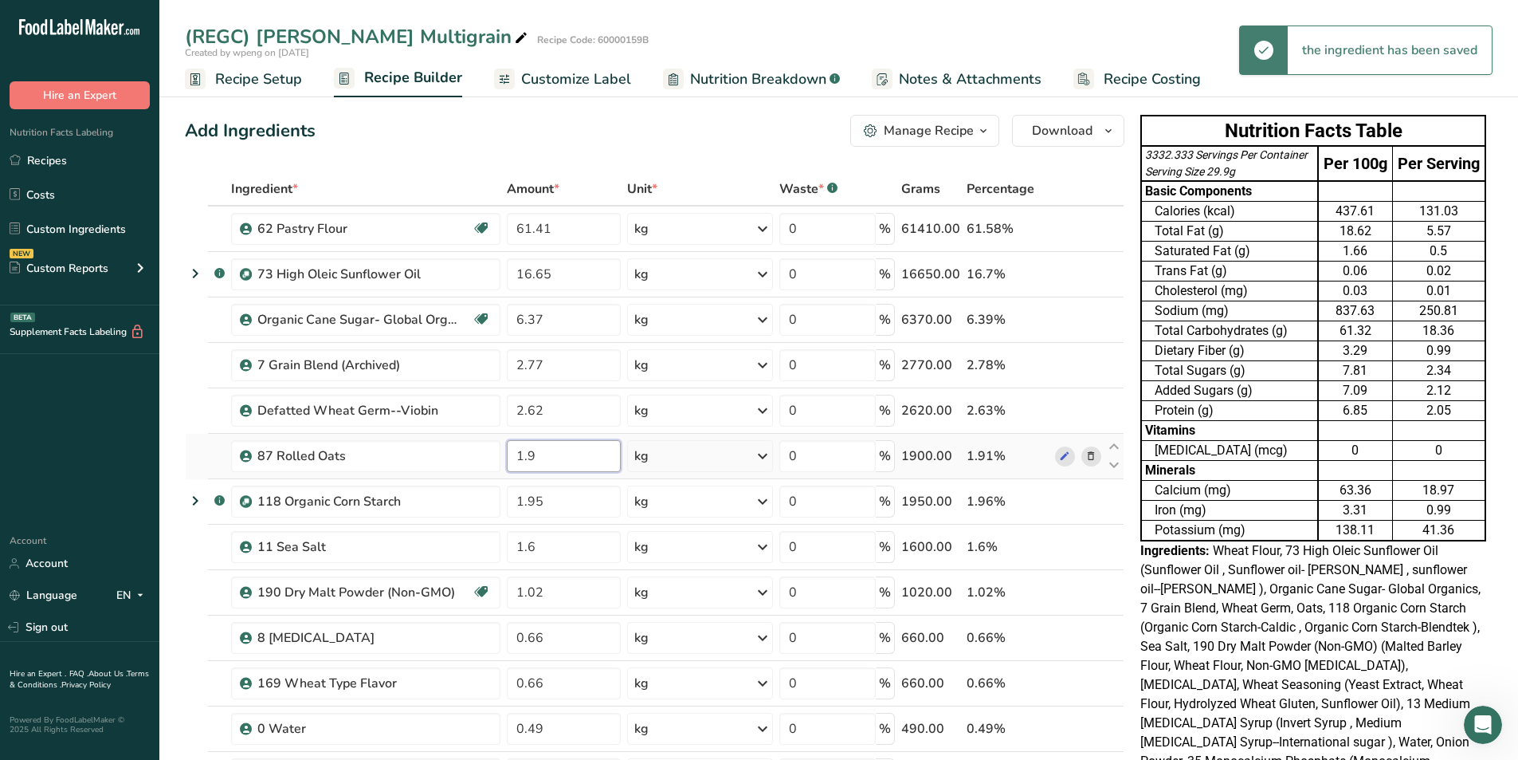
type input "1"
type input "2.02"
click at [560, 472] on input "1.6" at bounding box center [564, 547] width 114 height 32
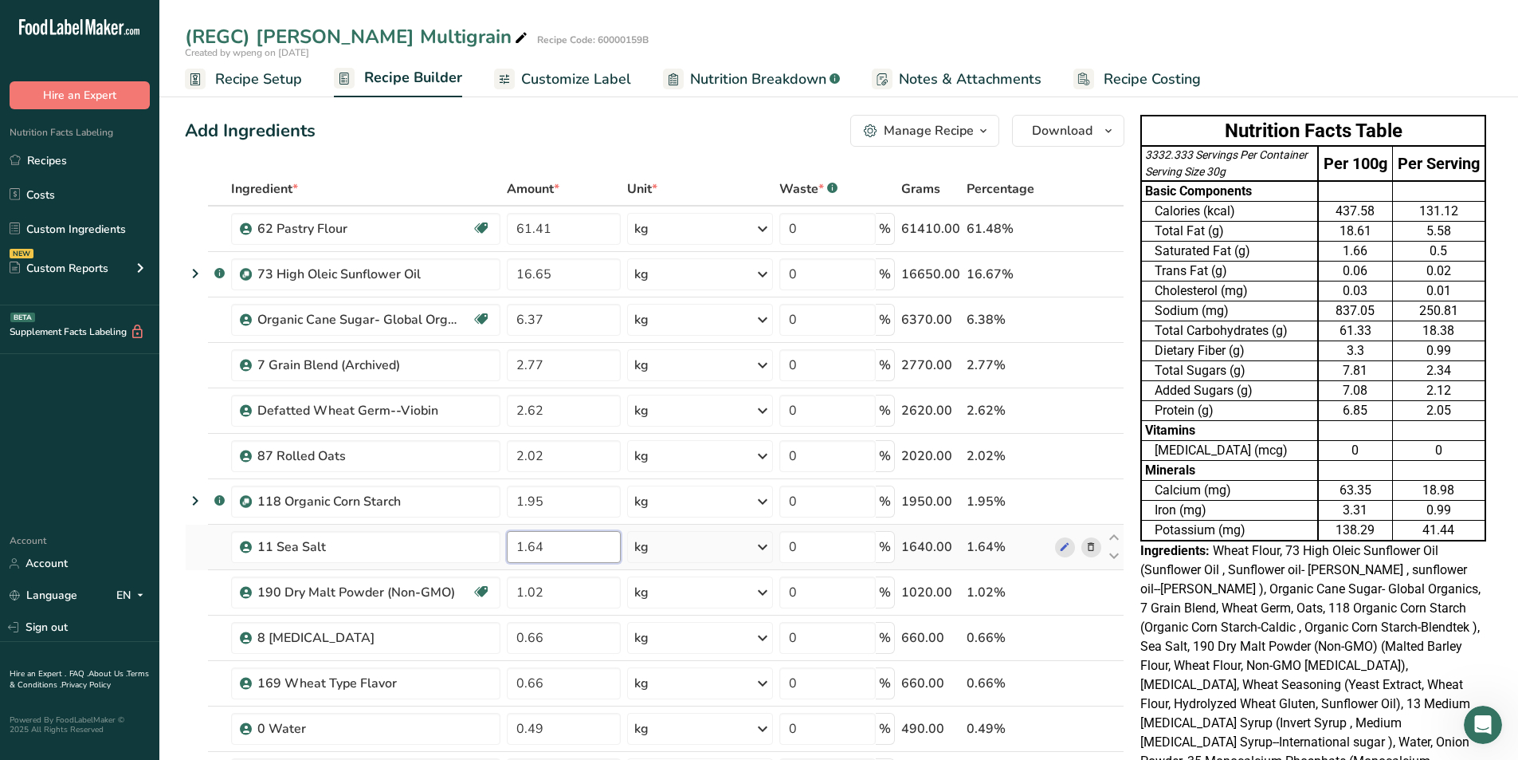
type input "1.64"
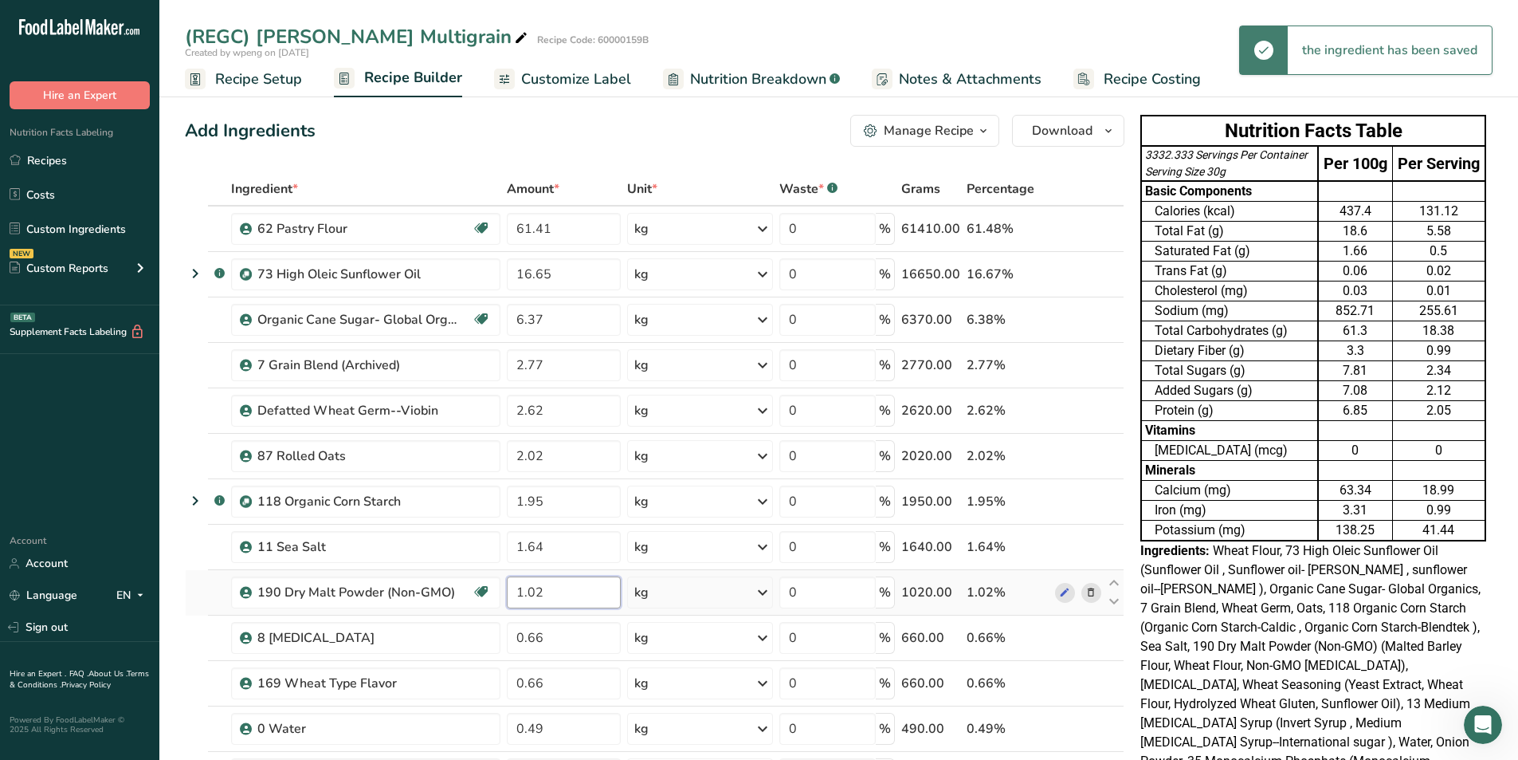
click at [558, 472] on input "1.02" at bounding box center [564, 592] width 114 height 32
type input "1.05"
click at [560, 472] on input "0.66" at bounding box center [564, 638] width 114 height 32
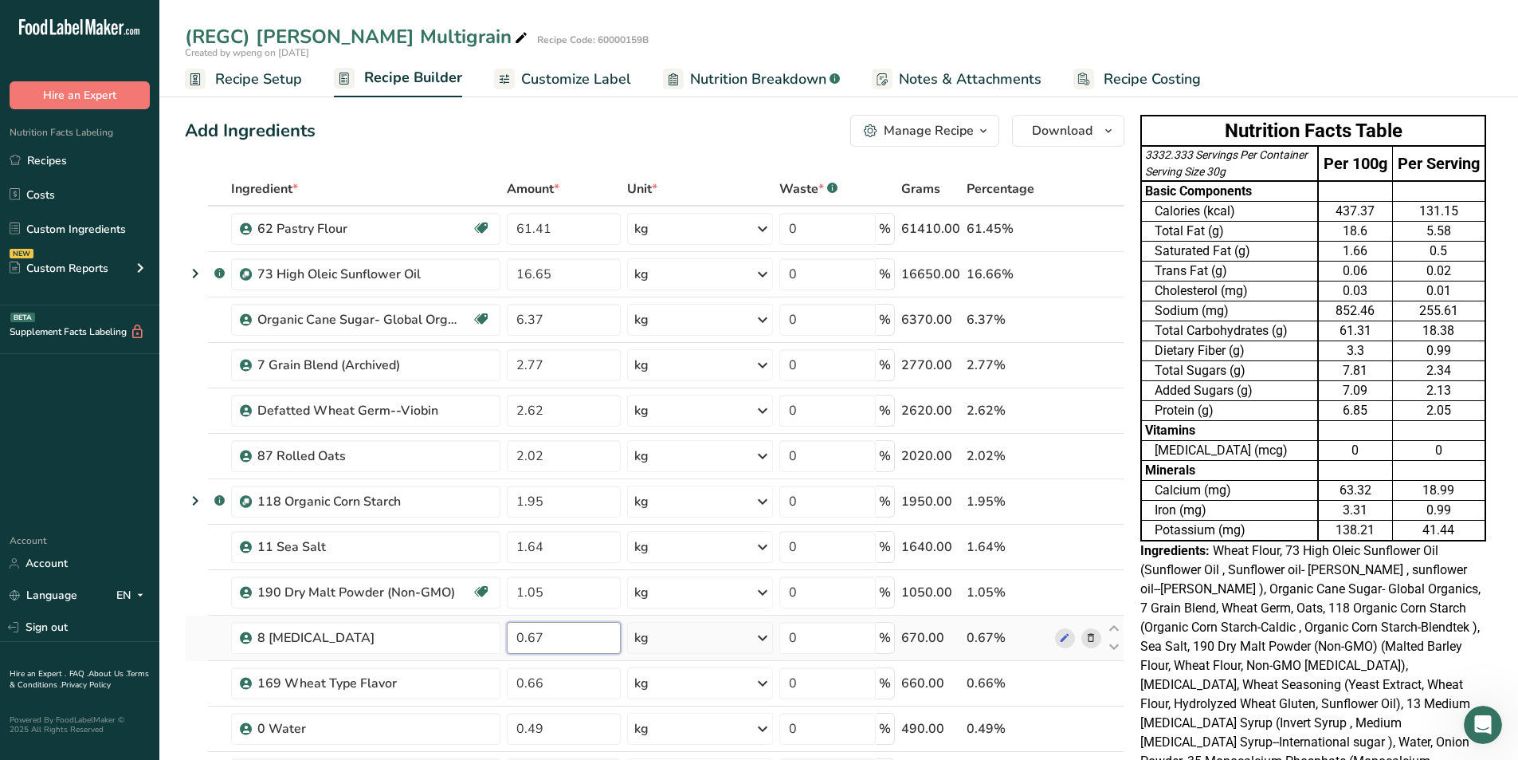
type input "0.67"
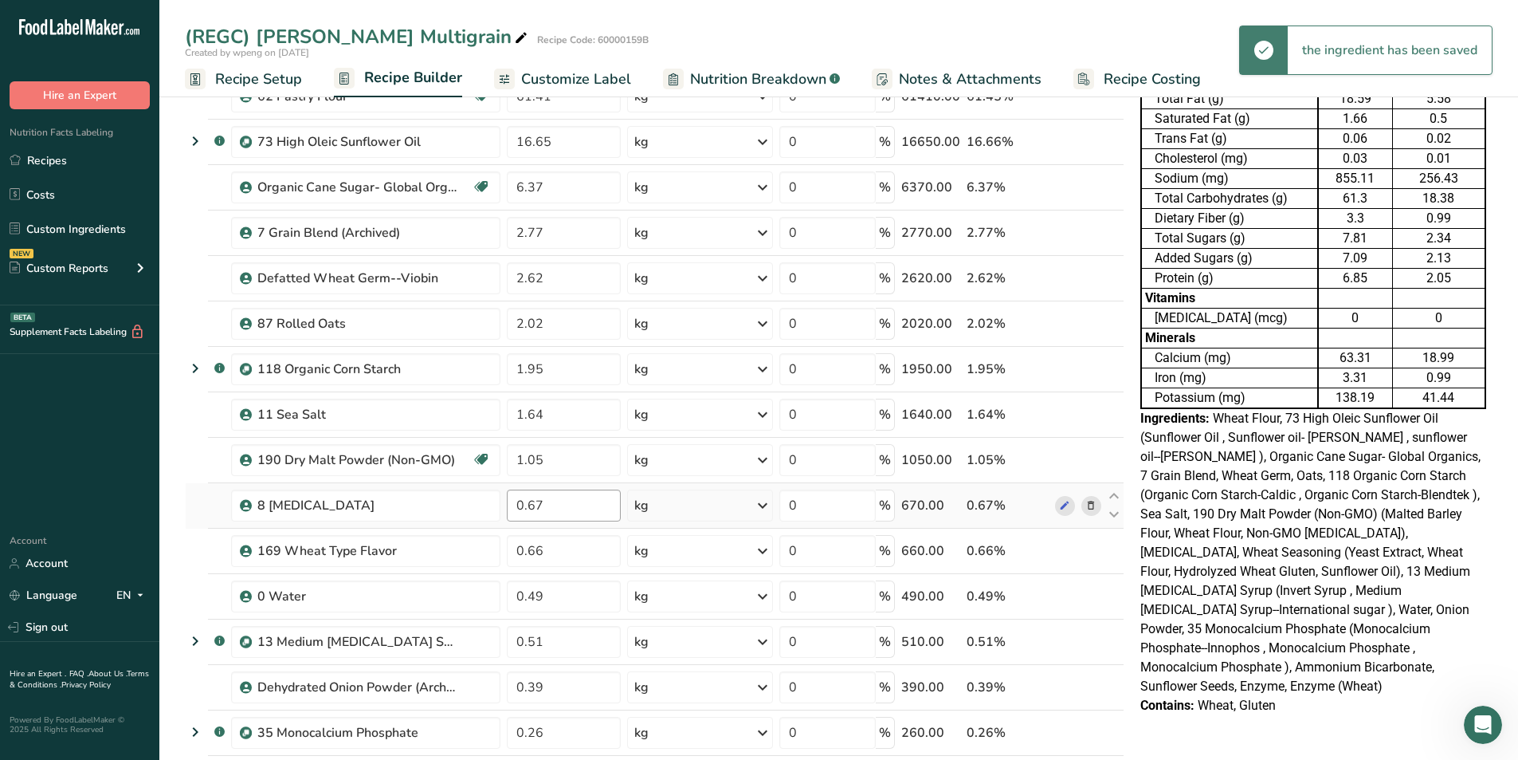
scroll to position [133, 0]
click at [567, 472] on input "0.66" at bounding box center [564, 550] width 114 height 32
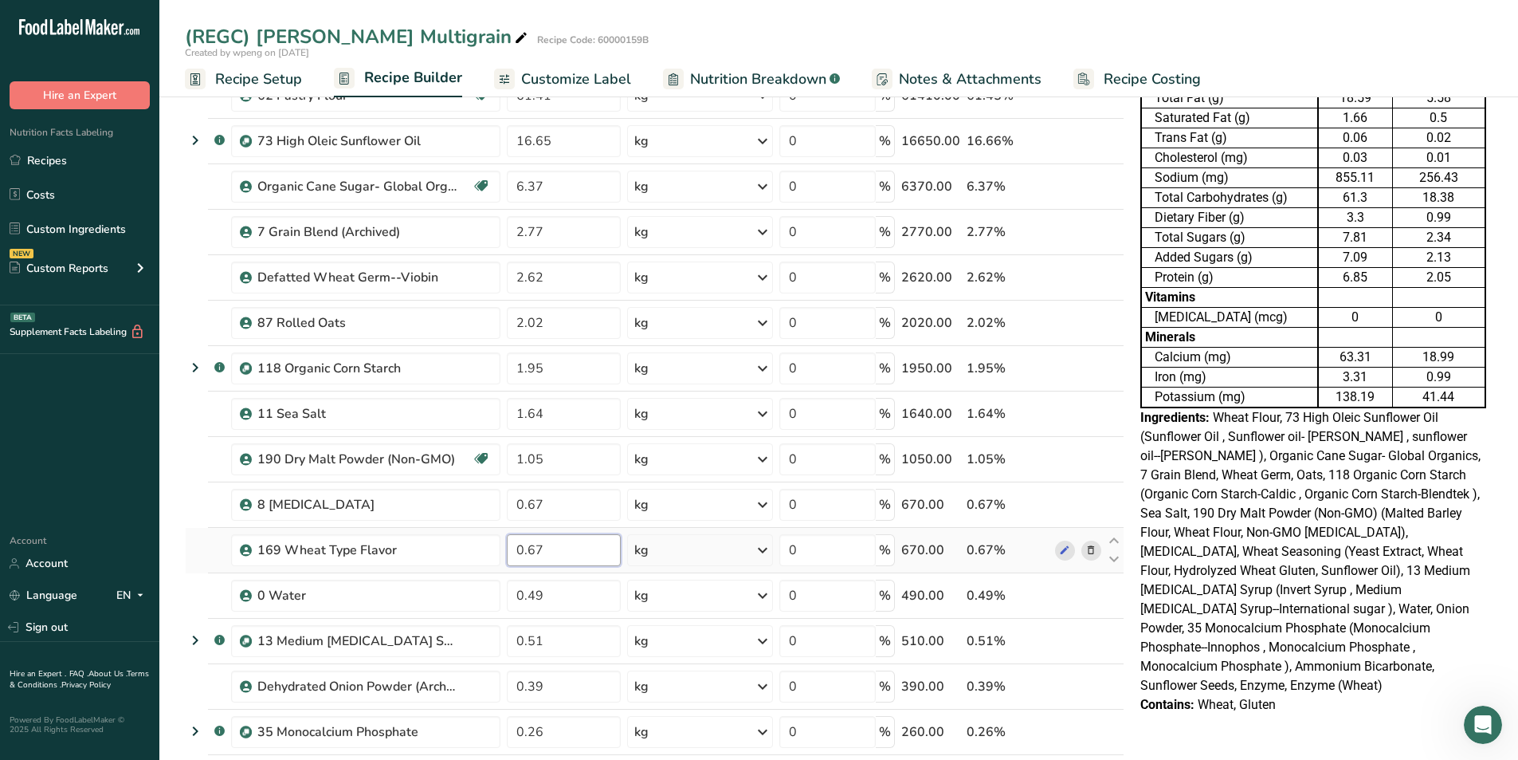
type input "0.67"
click at [1007, 472] on icon at bounding box center [1114, 605] width 19 height 12
type input "0.51"
type input "0.49"
click at [561, 472] on input "0.51" at bounding box center [564, 595] width 114 height 32
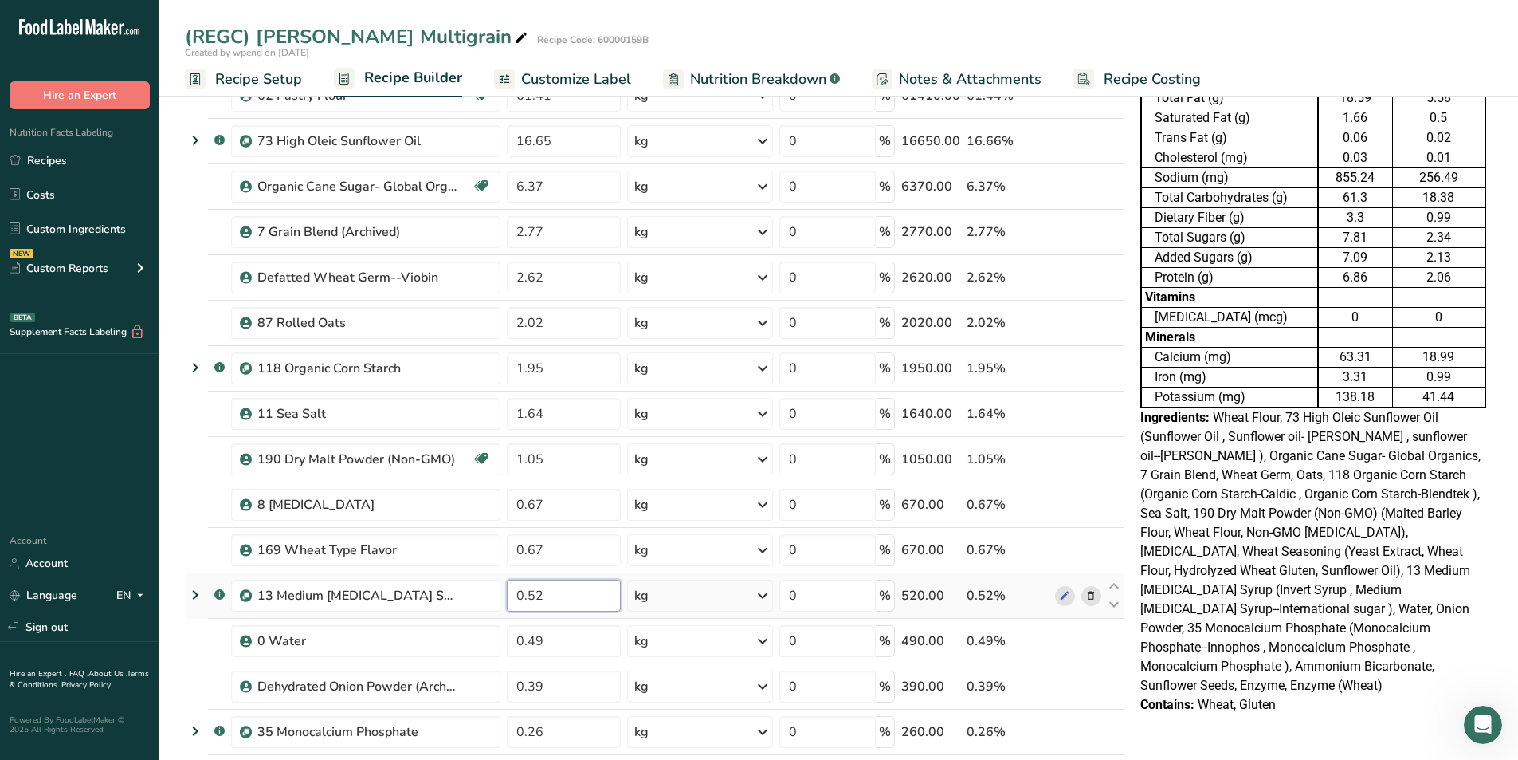
type input "0.52"
click at [563, 472] on input "0.49" at bounding box center [564, 641] width 114 height 32
type input "0.51"
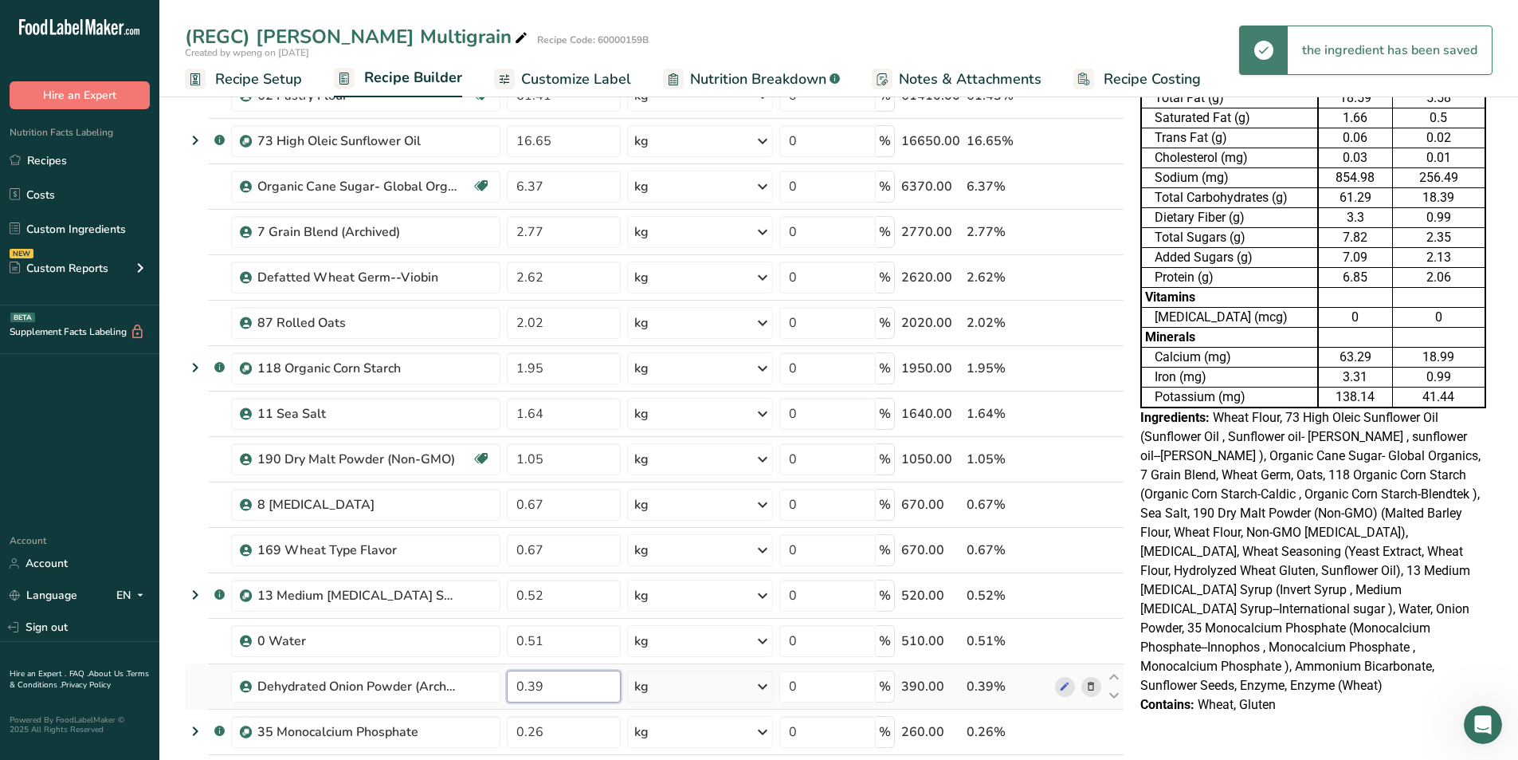
click at [563, 472] on input "0.39" at bounding box center [564, 686] width 114 height 32
type input "0.40"
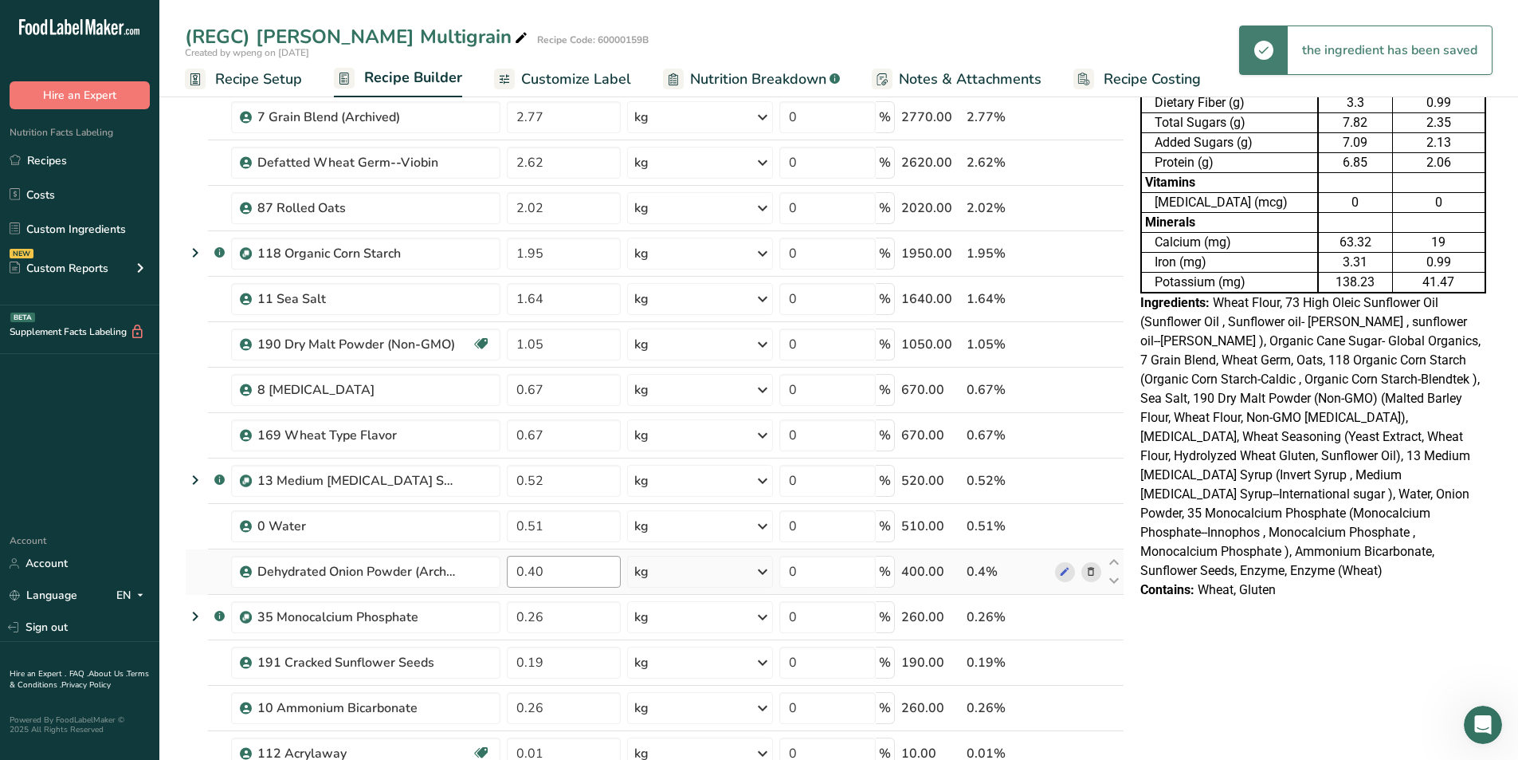
scroll to position [250, 0]
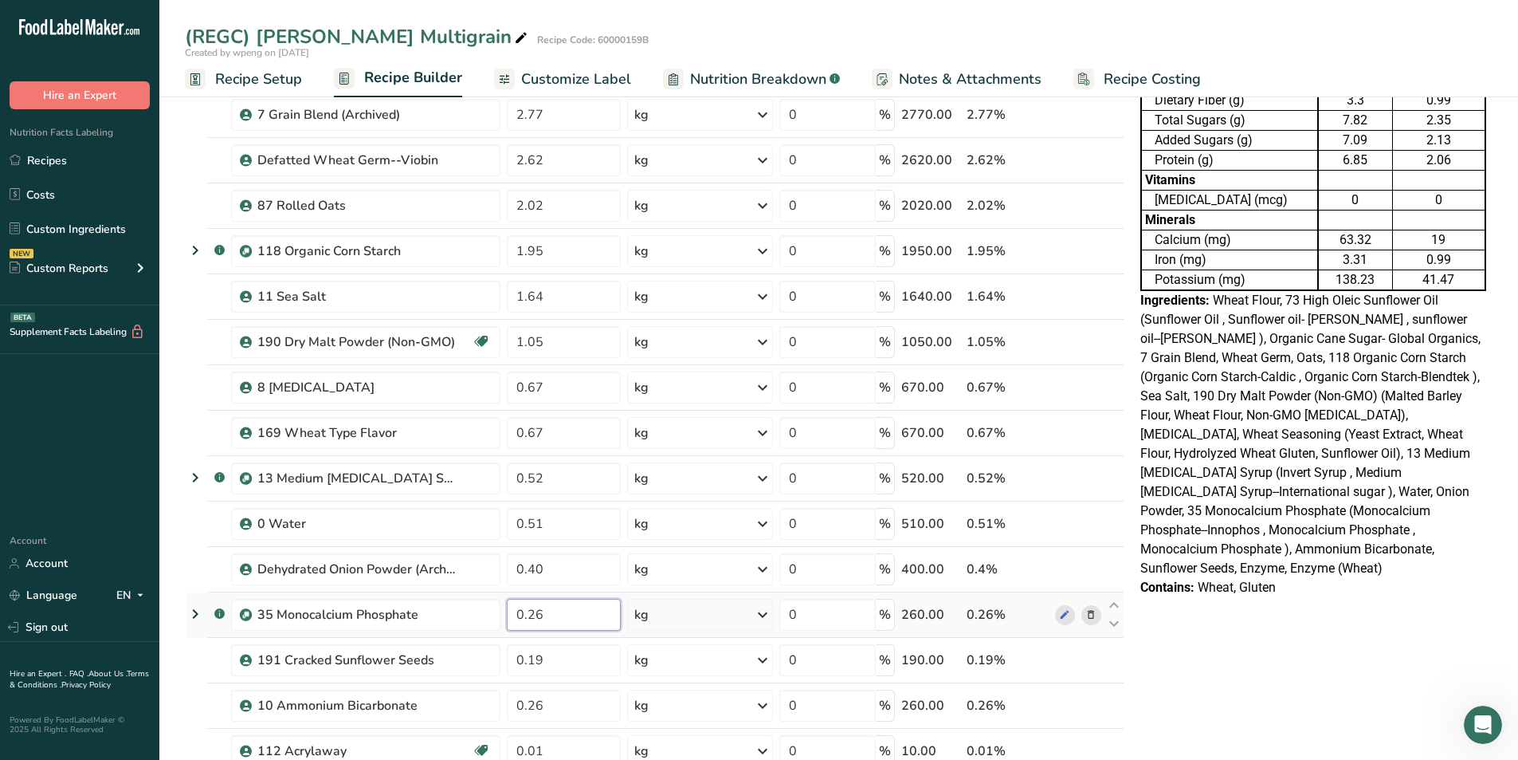
click at [558, 472] on input "0.26" at bounding box center [564, 615] width 114 height 32
type input "0.27"
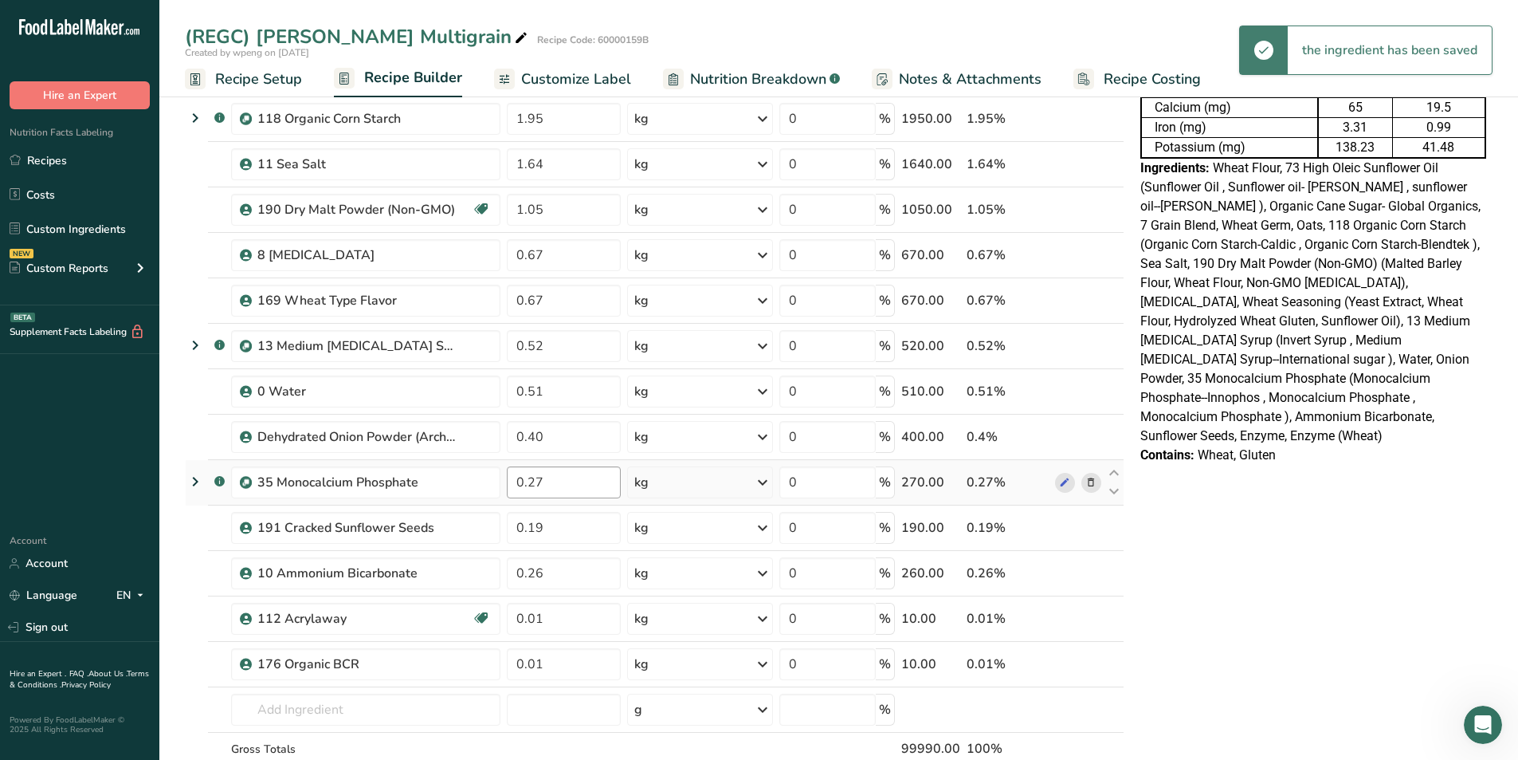
scroll to position [387, 0]
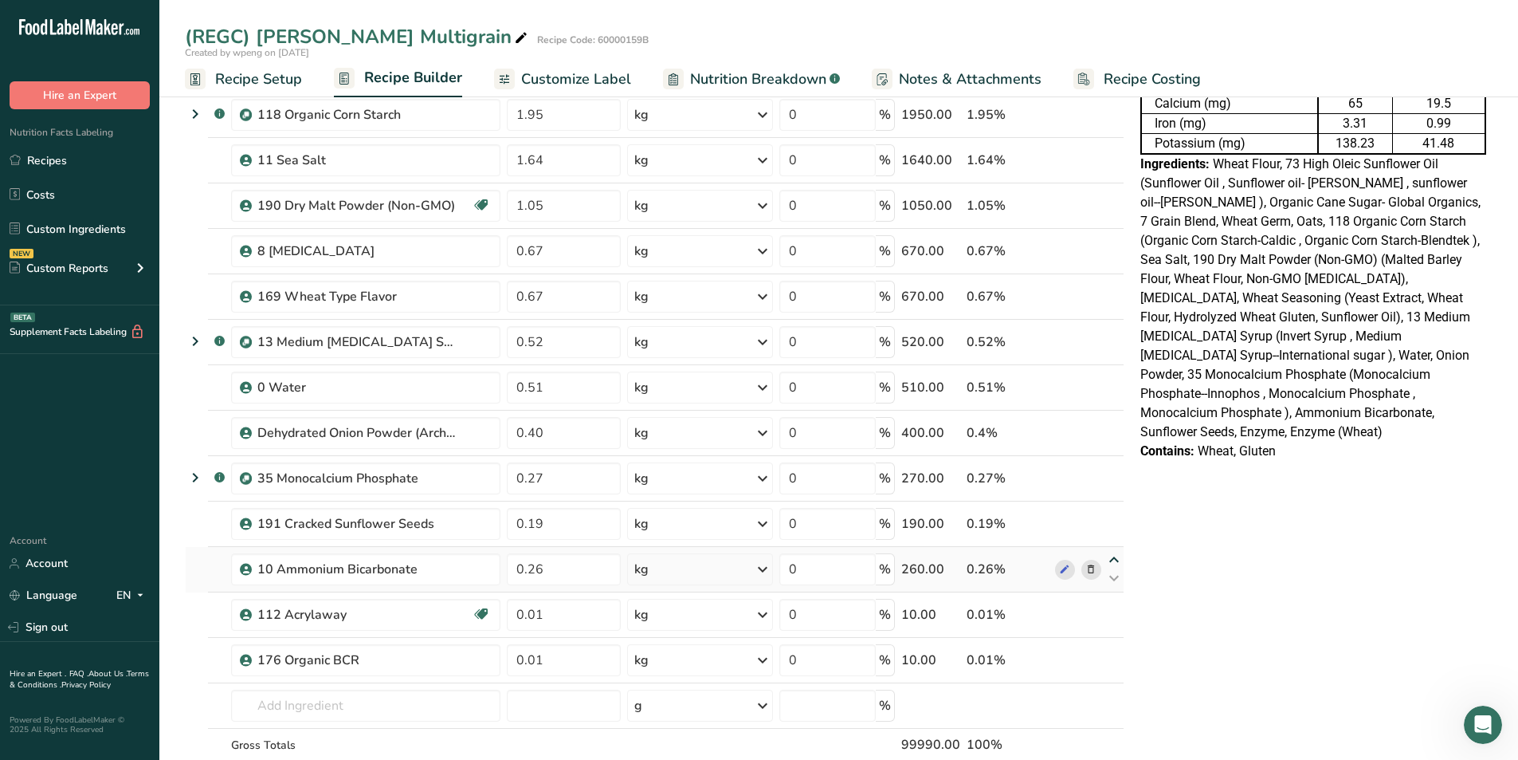
click at [1007, 472] on icon at bounding box center [1114, 560] width 19 height 12
type input "0.26"
type input "0.19"
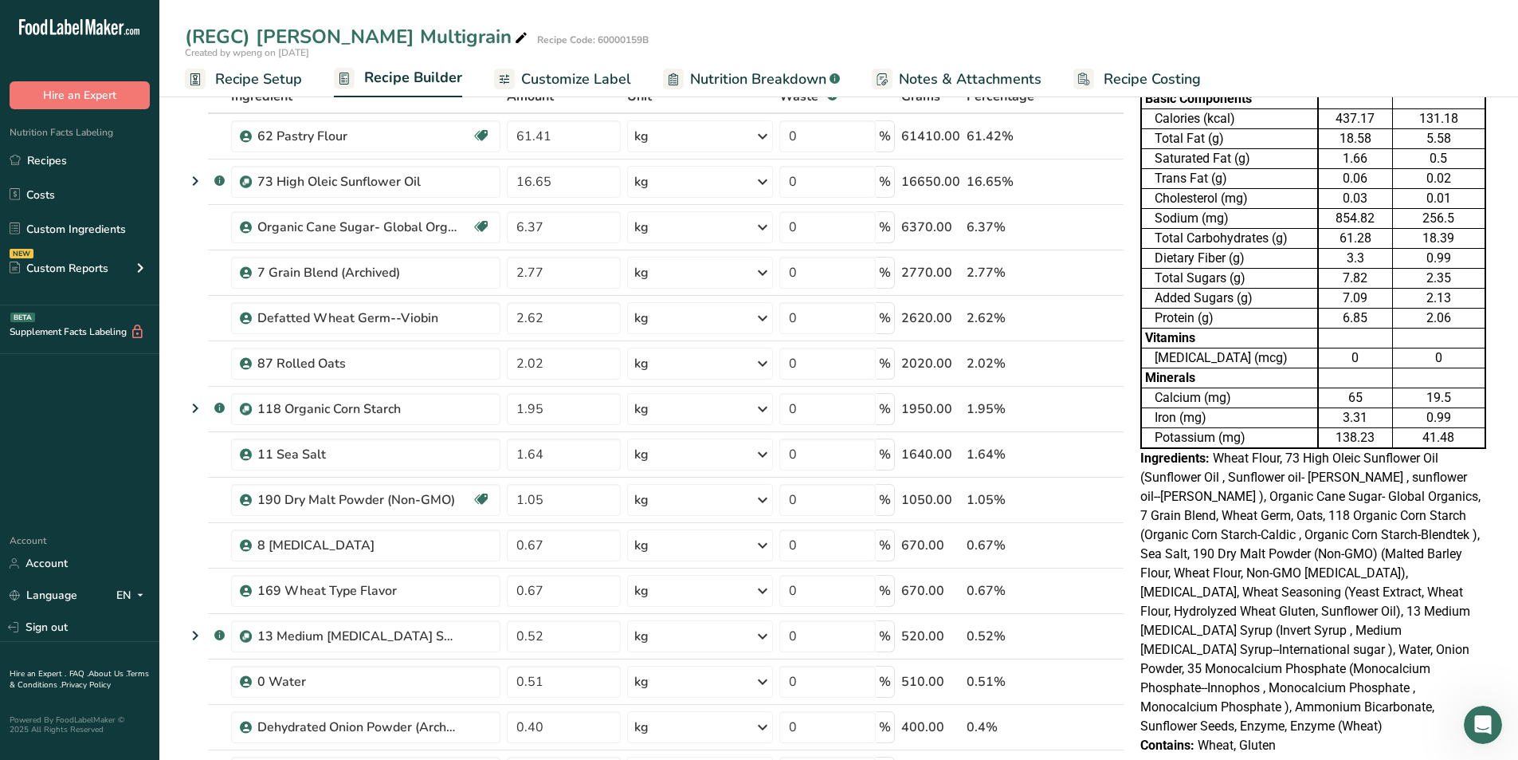
scroll to position [0, 0]
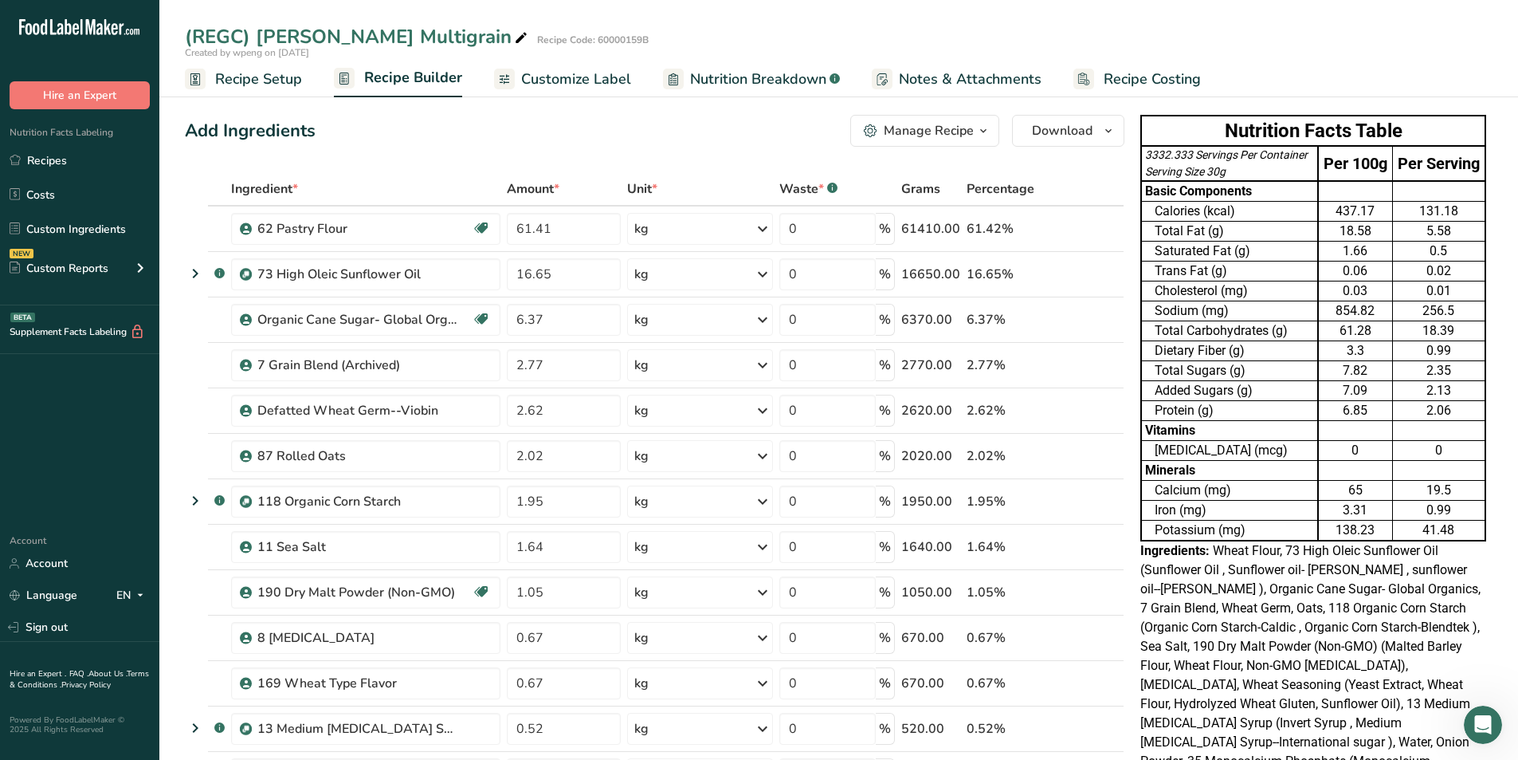
click at [548, 73] on span "Customize Label" at bounding box center [576, 80] width 110 height 22
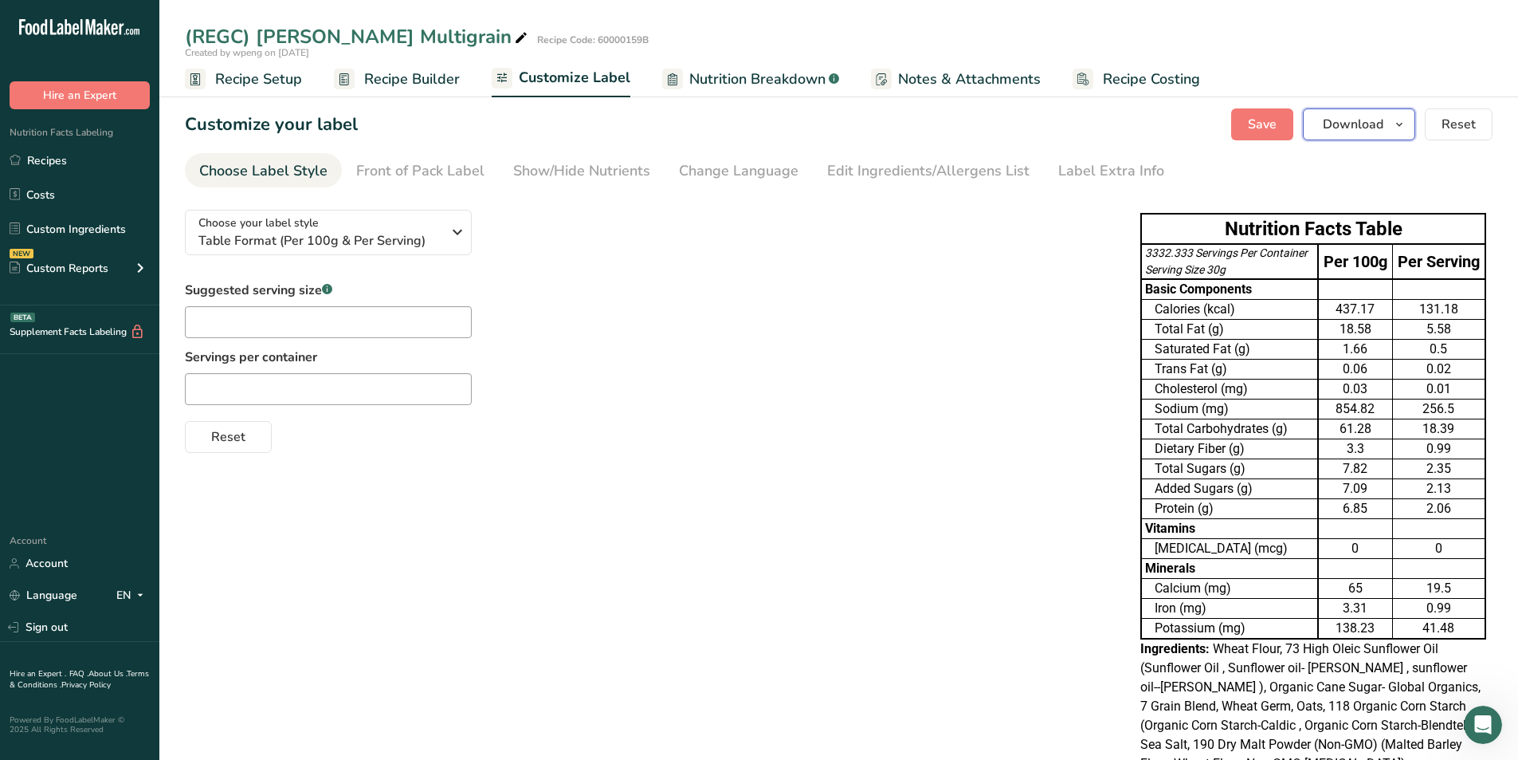
click at [1007, 123] on span "button" at bounding box center [1399, 124] width 19 height 19
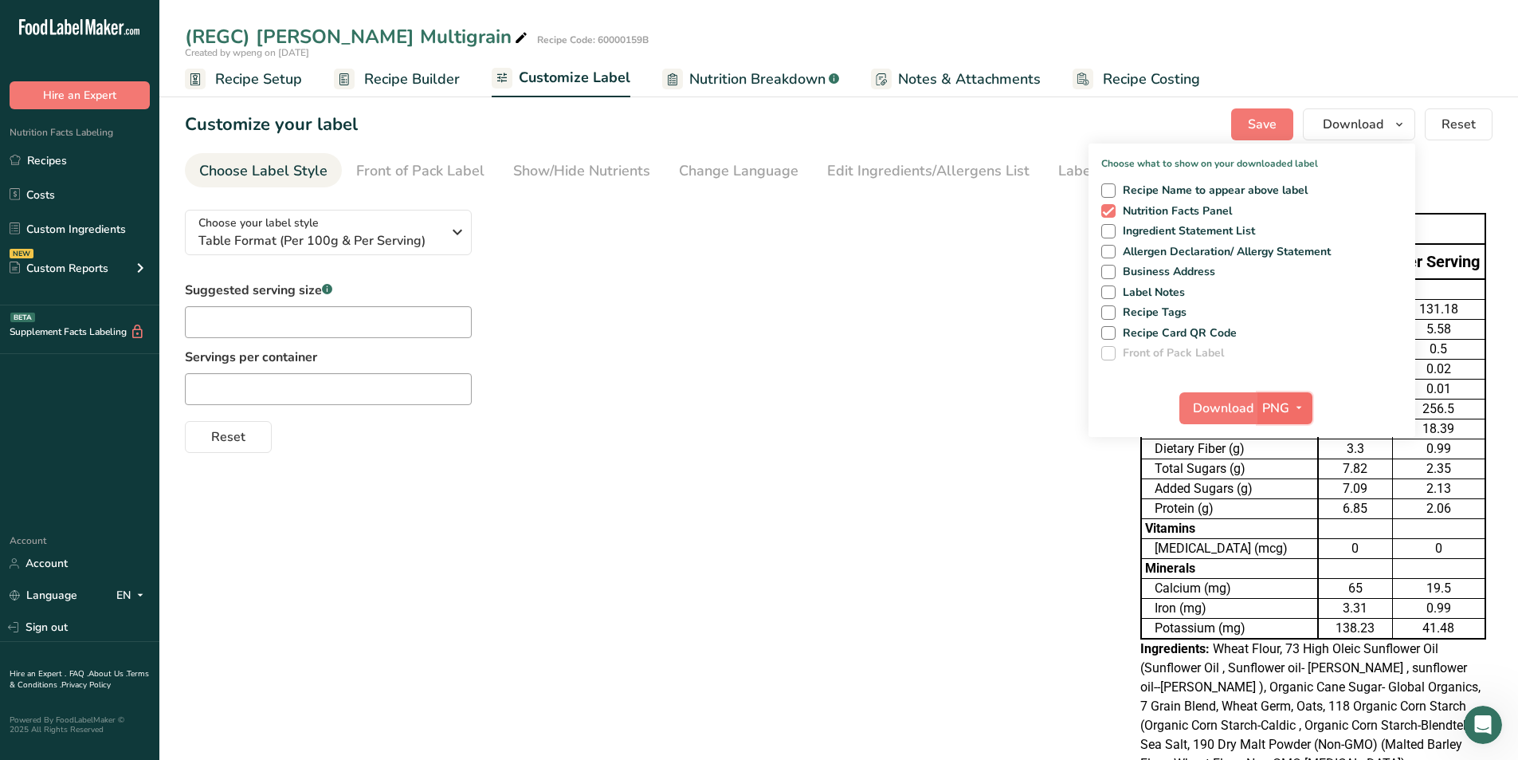
click at [1007, 406] on span "PNG" at bounding box center [1276, 408] width 27 height 19
click at [1007, 472] on link "XLSX" at bounding box center [1287, 545] width 51 height 26
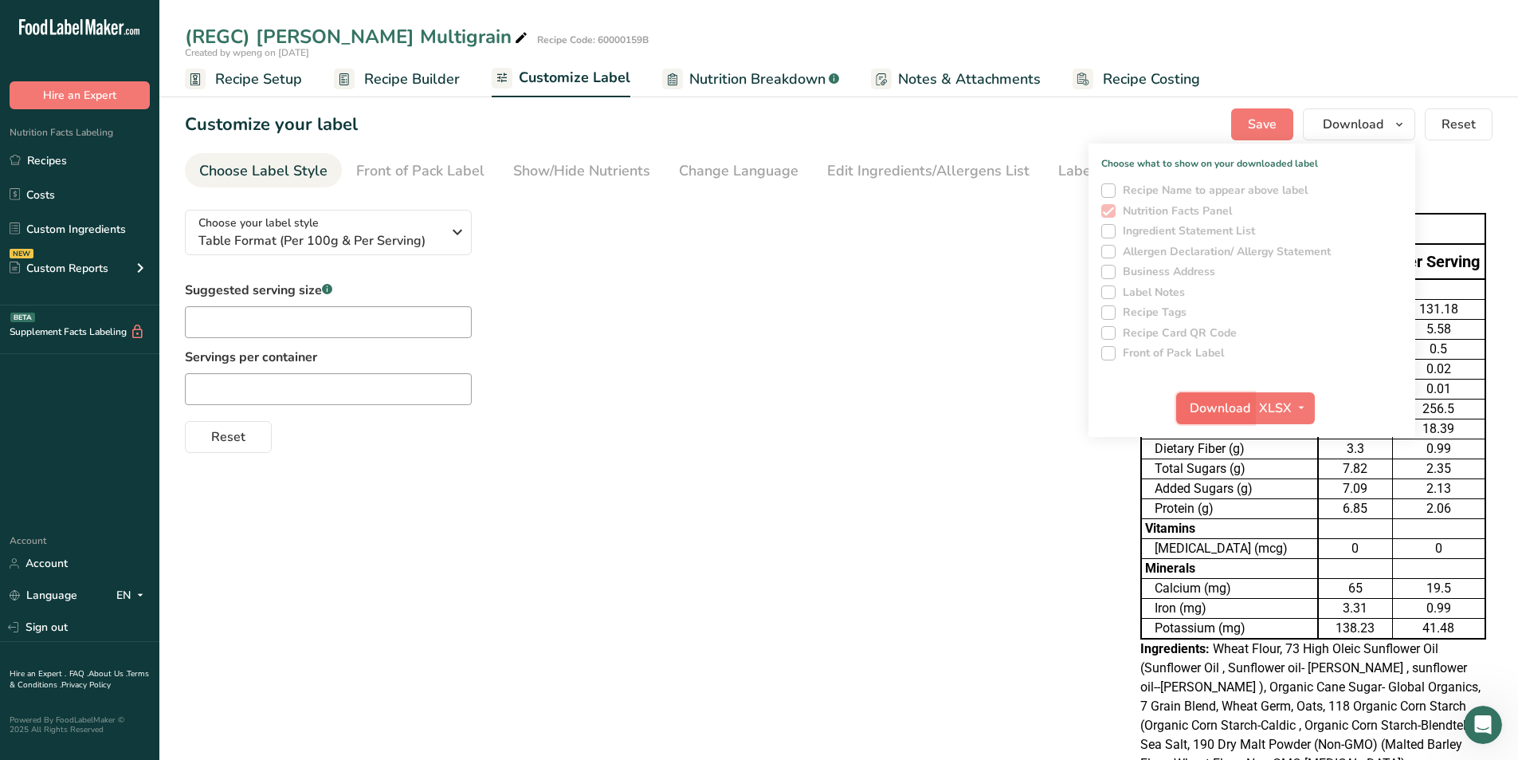
click at [1007, 396] on button "Download" at bounding box center [1215, 408] width 78 height 32
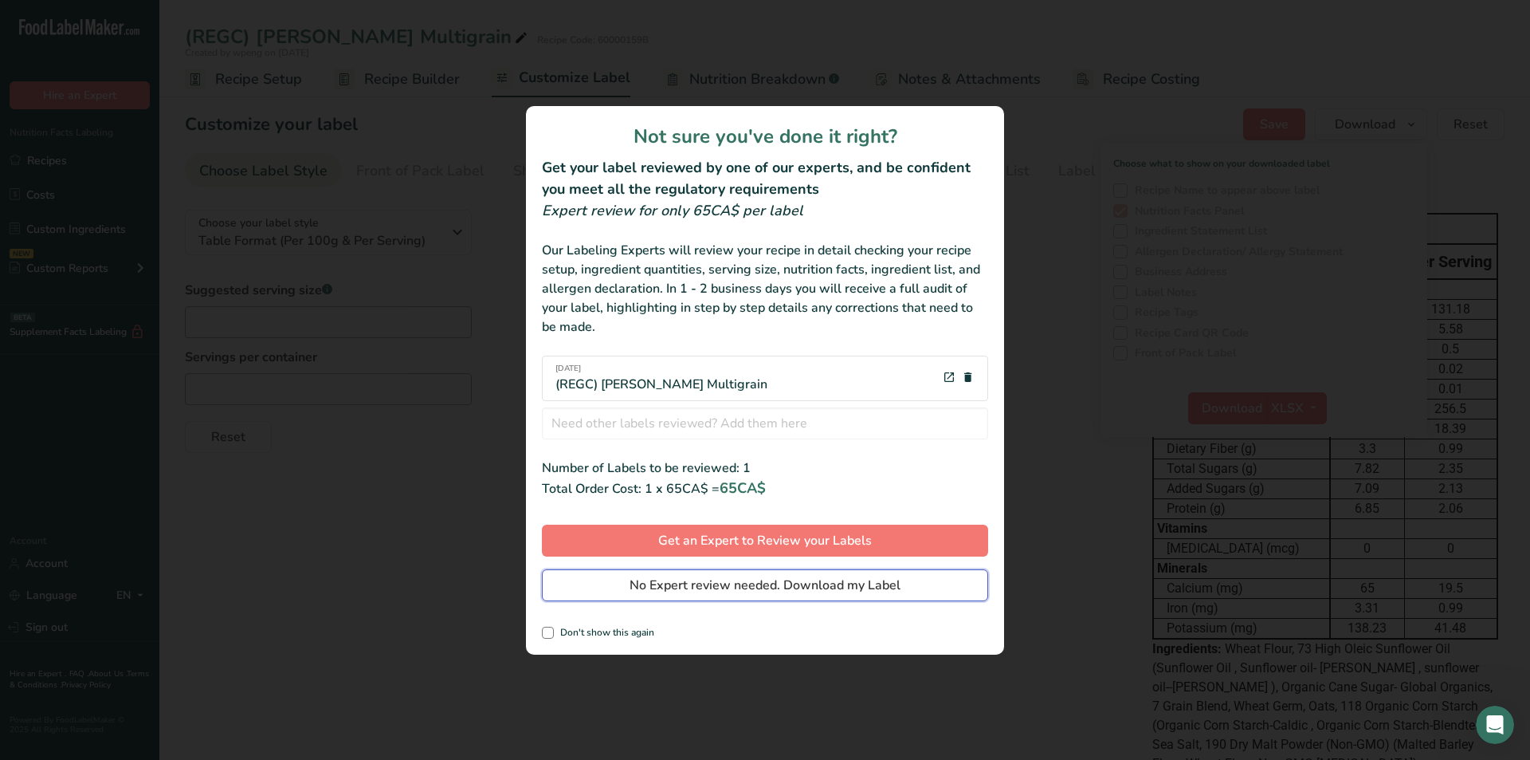
click at [628, 472] on button "No Expert review needed. Download my Label" at bounding box center [765, 585] width 446 height 32
